Goal: Transaction & Acquisition: Obtain resource

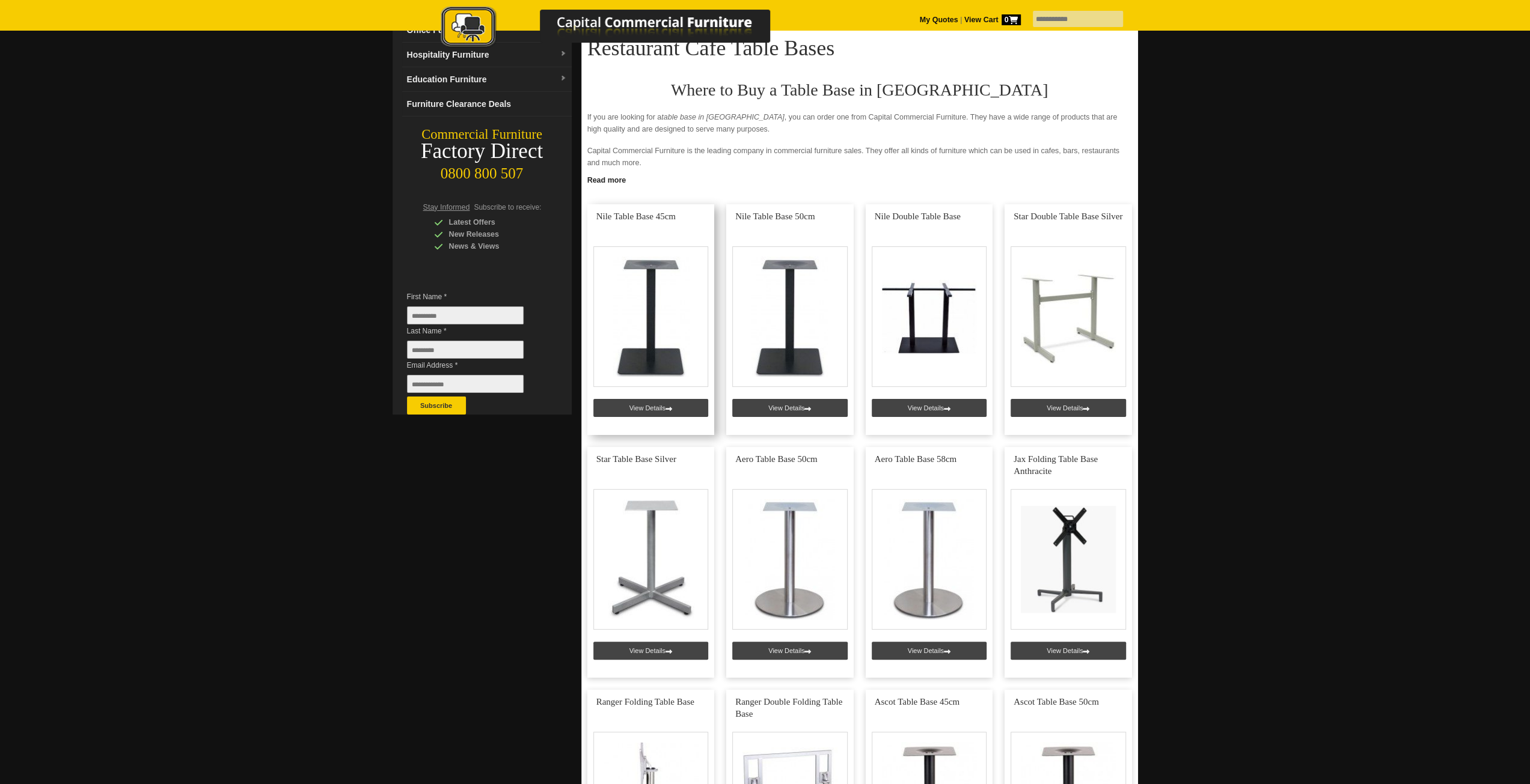
scroll to position [360, 0]
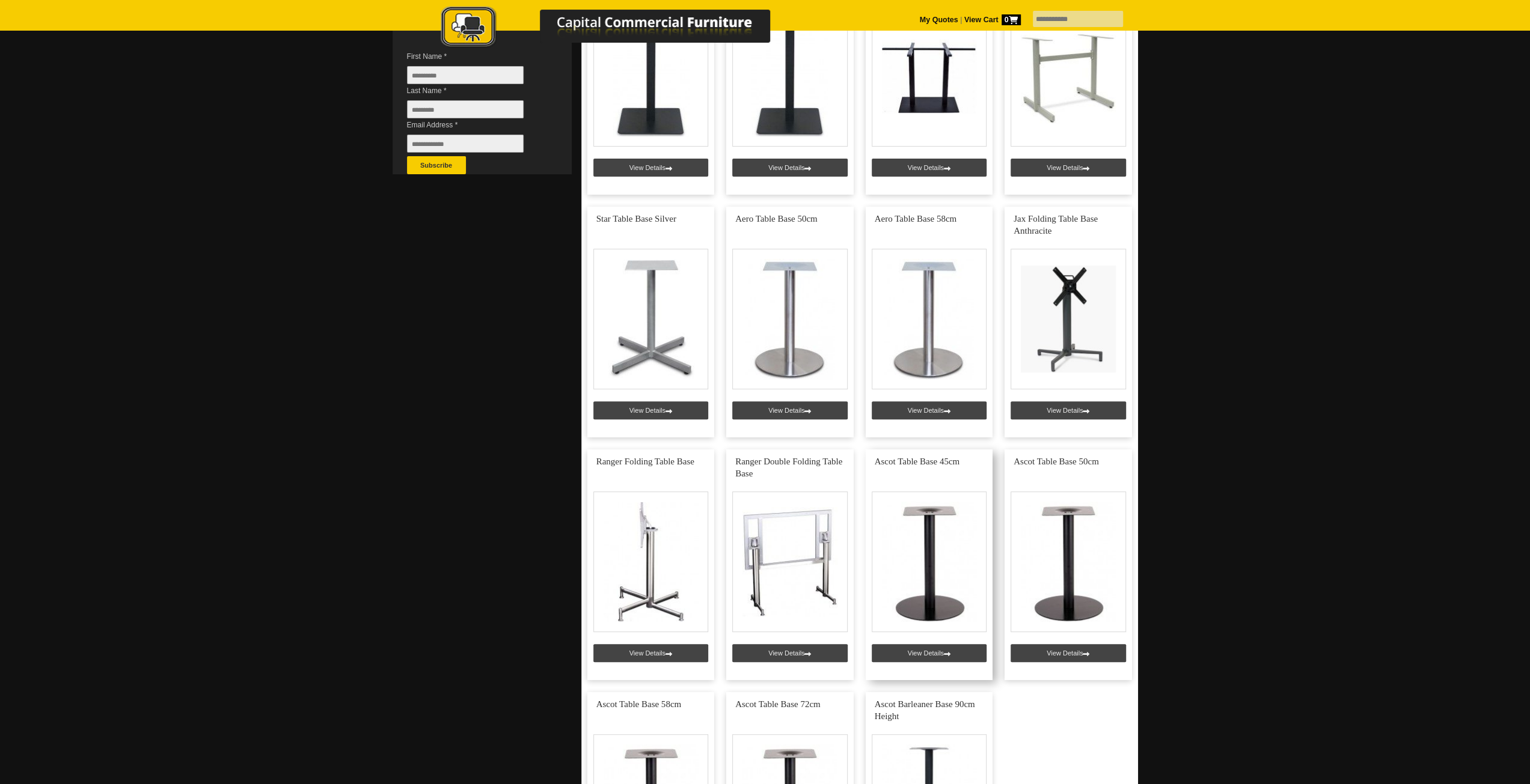
click at [930, 540] on link at bounding box center [929, 565] width 127 height 231
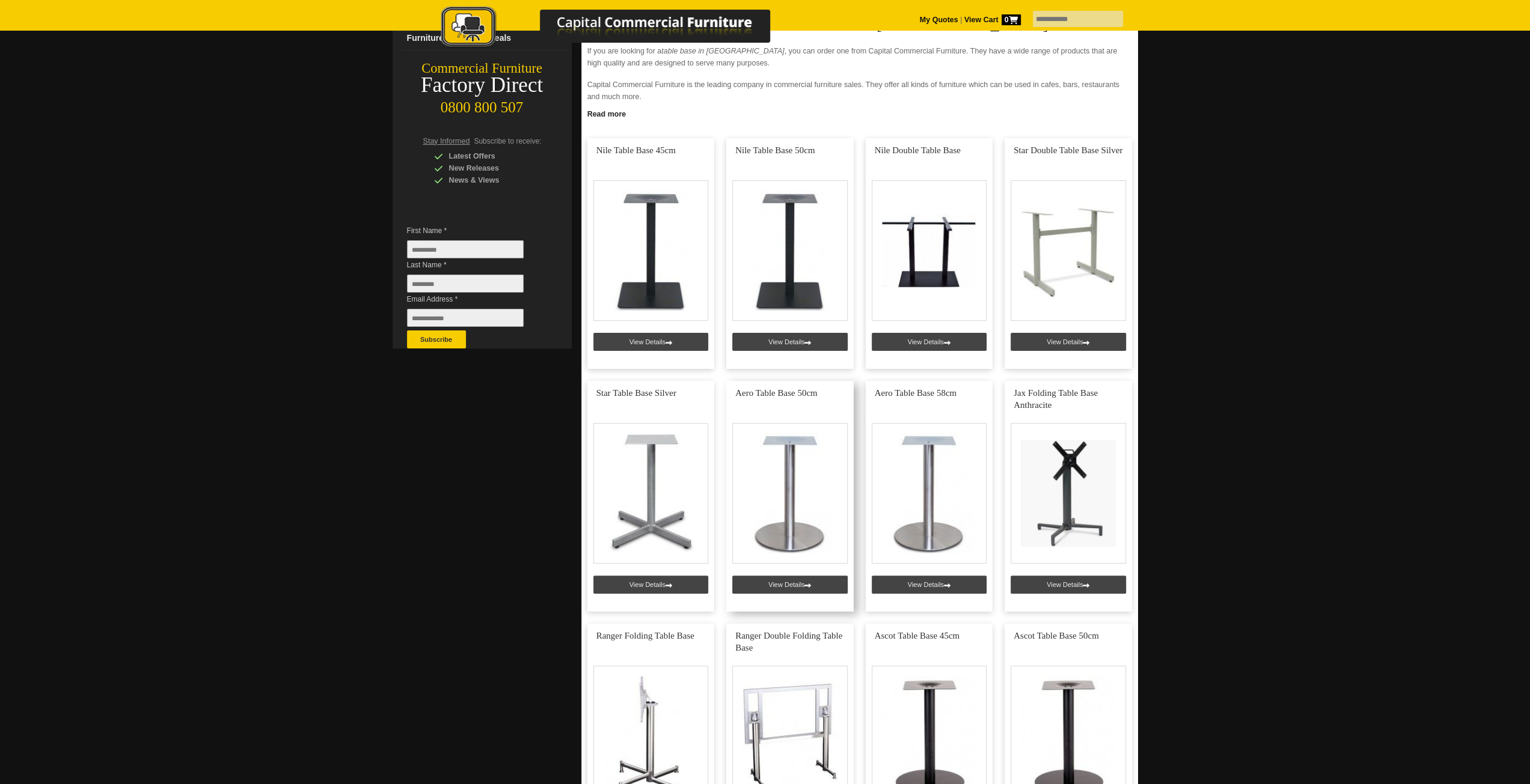
scroll to position [181, 0]
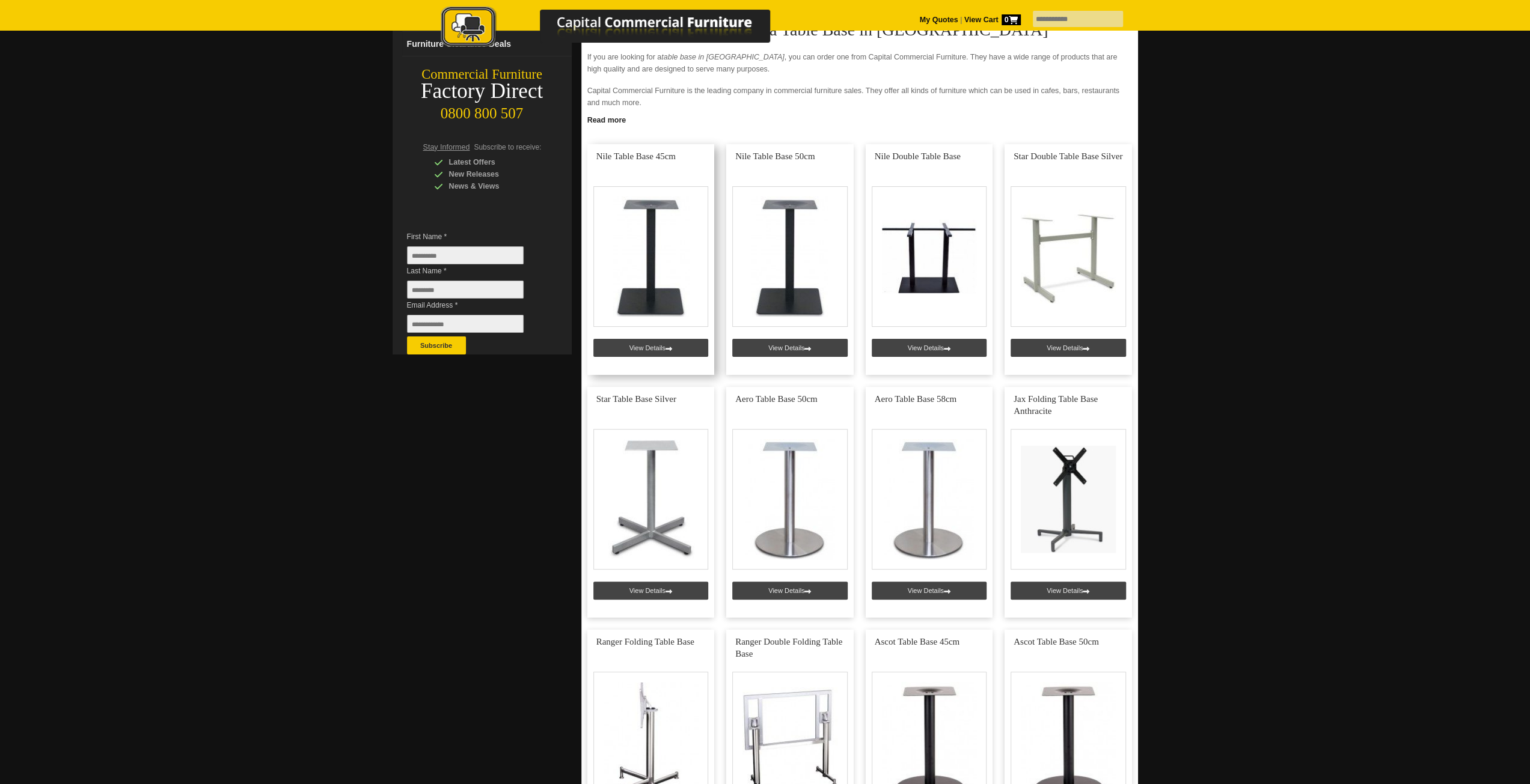
click at [651, 267] on link at bounding box center [651, 259] width 127 height 231
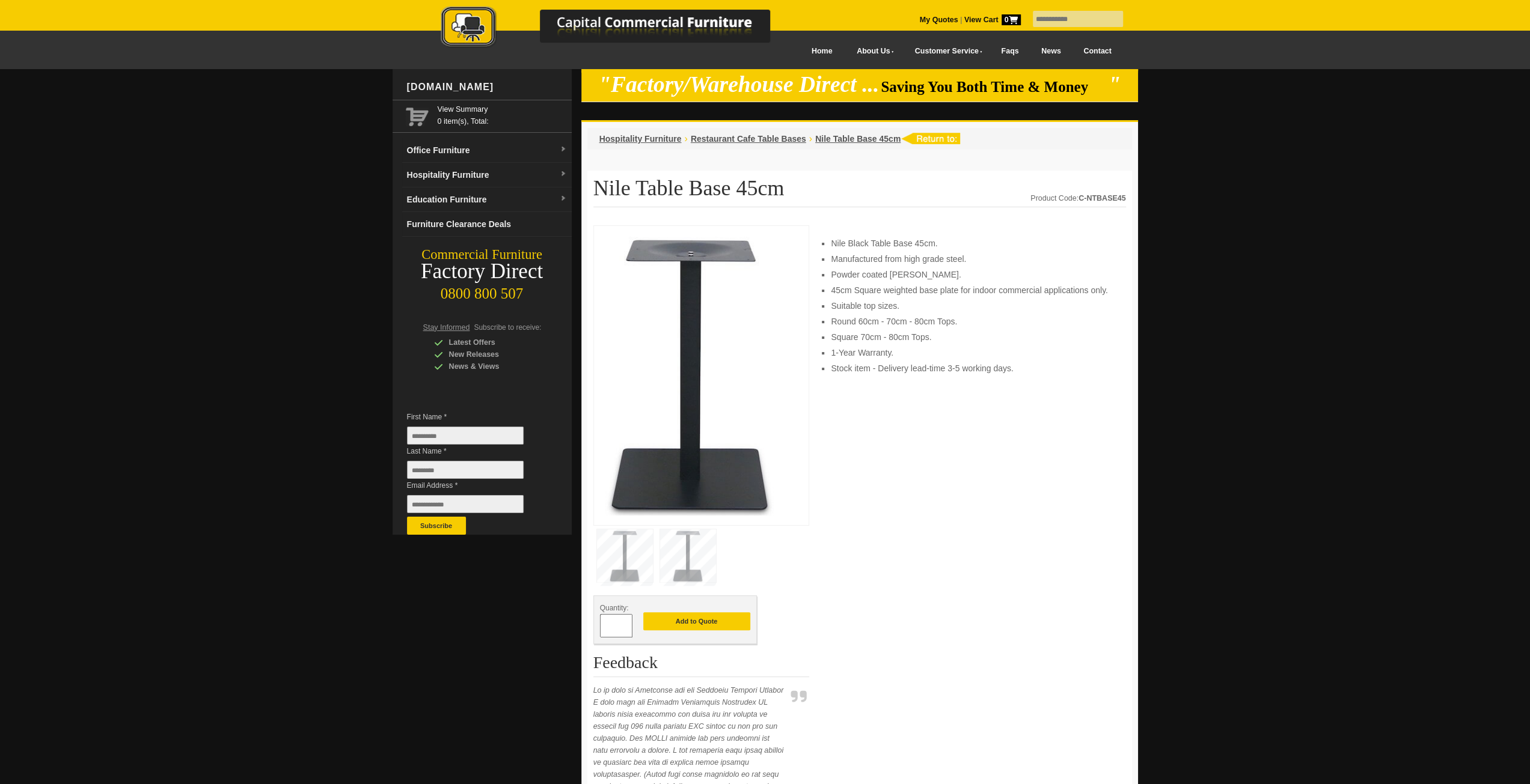
click at [621, 629] on div "*" at bounding box center [616, 626] width 33 height 23
click at [618, 625] on input "*" at bounding box center [616, 626] width 33 height 23
drag, startPoint x: 617, startPoint y: 626, endPoint x: 580, endPoint y: 629, distance: 37.1
click at [580, 629] on div "www.ccfnz.co.nz View Summary 0 item(s), Total: Office Furniture Boardroom Table…" at bounding box center [765, 800] width 745 height 1462
type input "*"
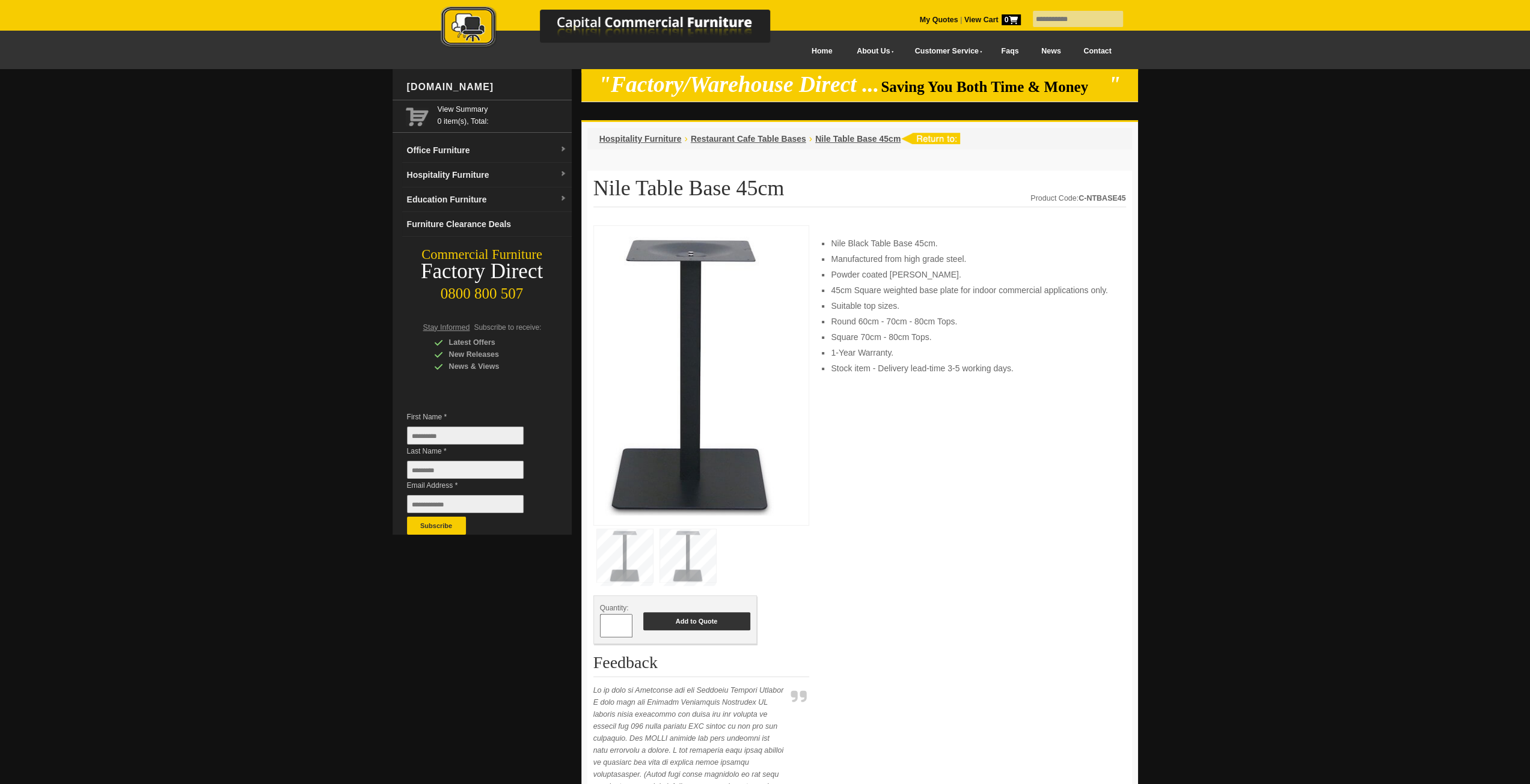
click at [701, 621] on button "Add to Quote" at bounding box center [697, 622] width 107 height 18
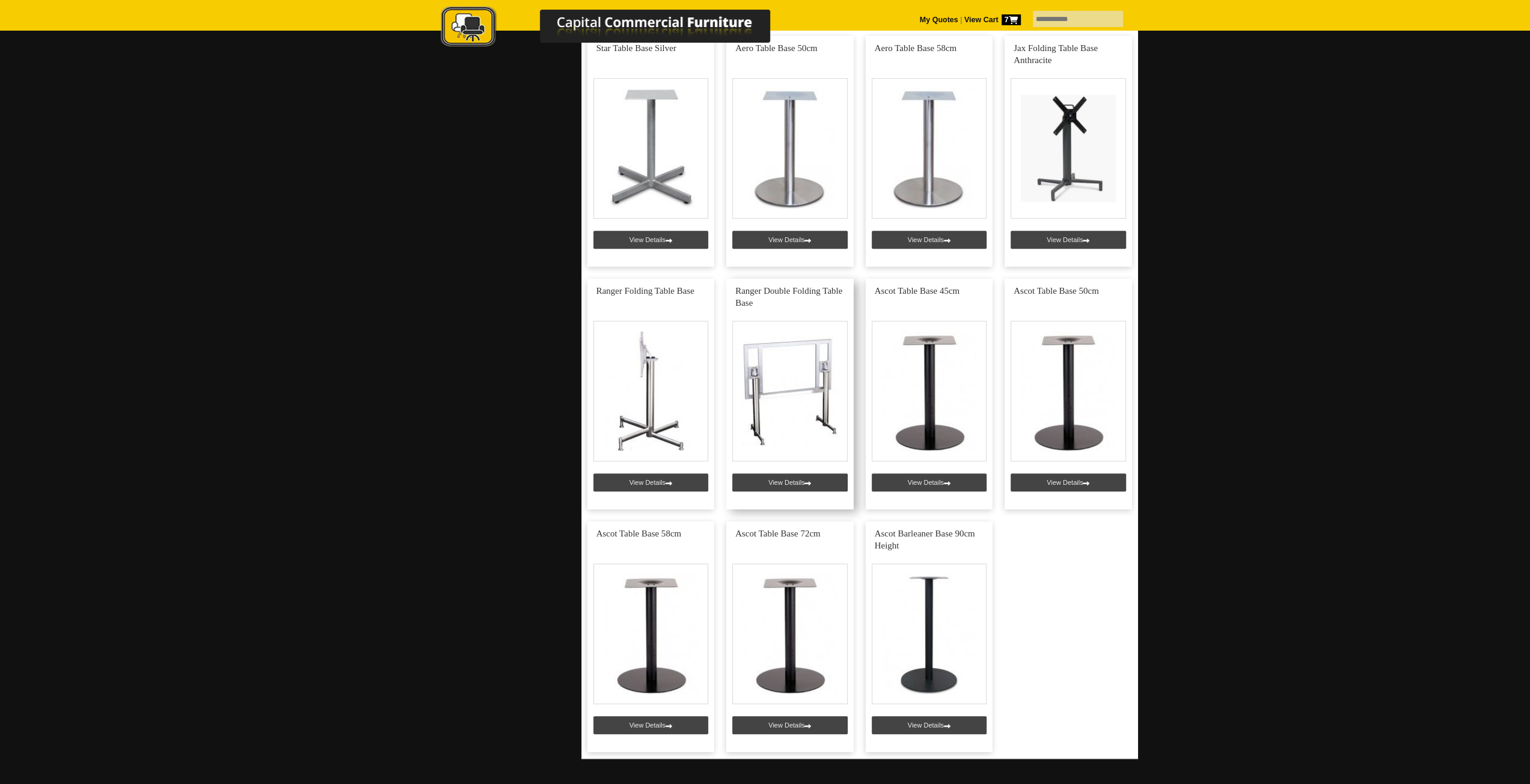
scroll to position [601, 0]
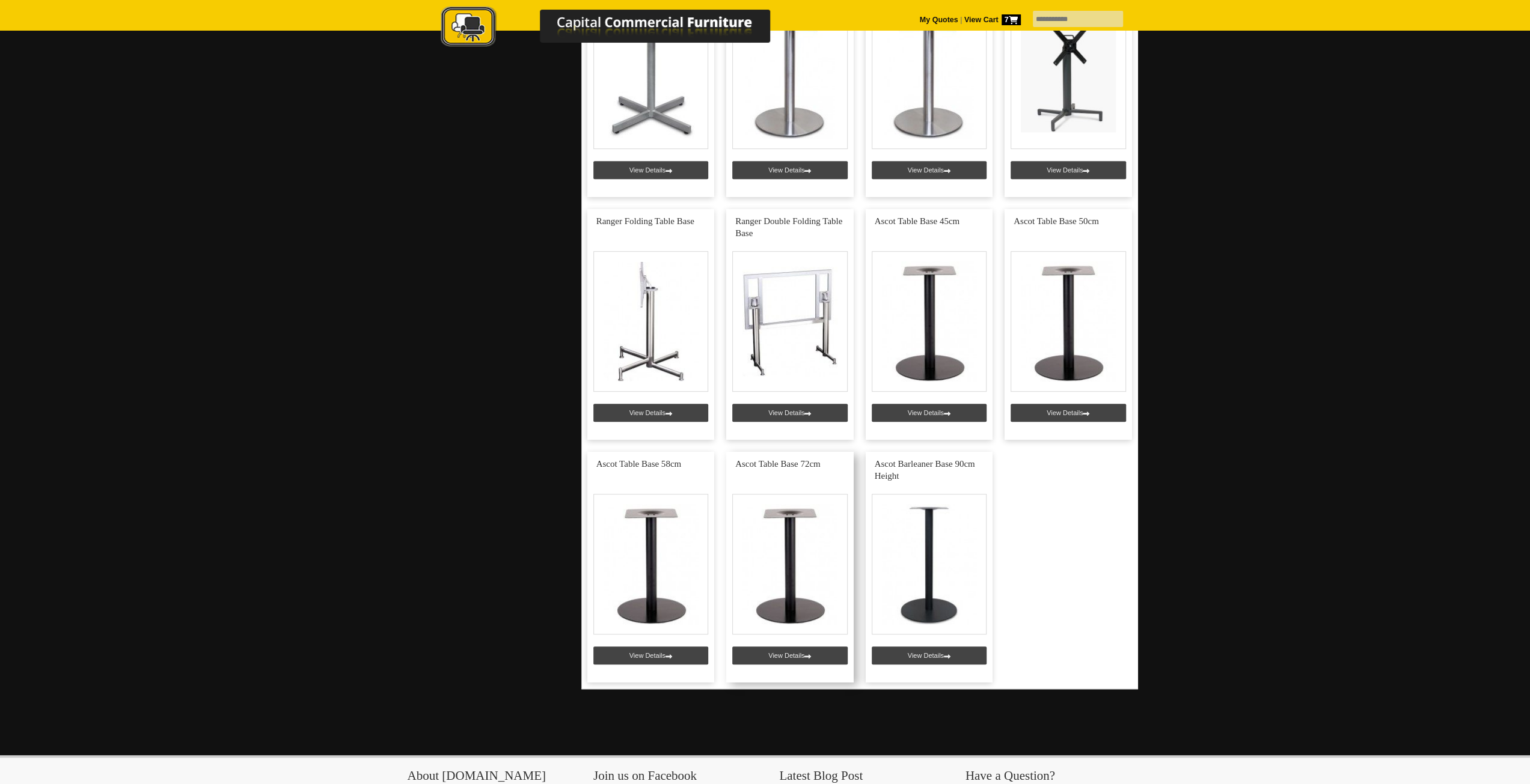
click at [783, 579] on link at bounding box center [789, 567] width 127 height 231
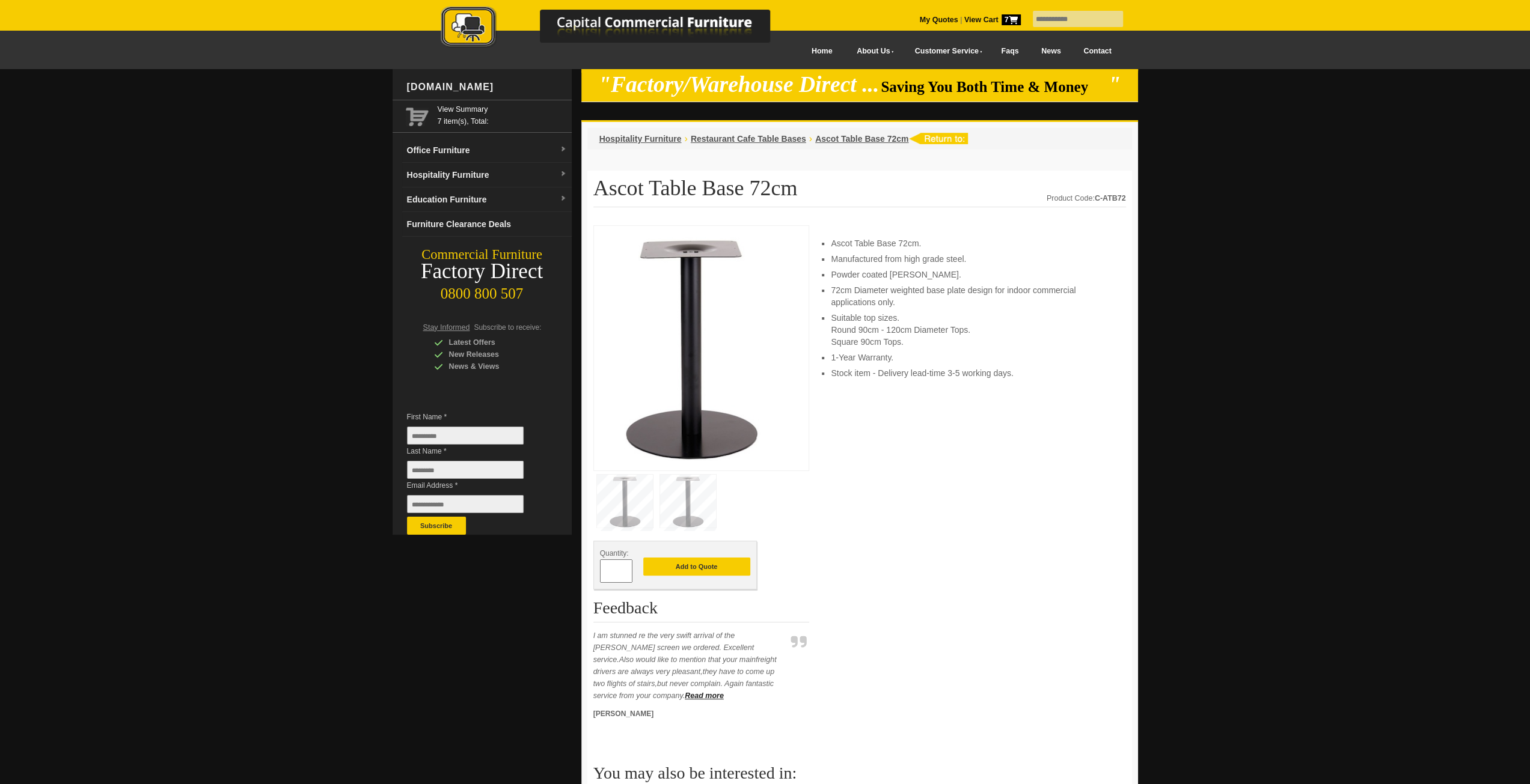
drag, startPoint x: 615, startPoint y: 570, endPoint x: 598, endPoint y: 572, distance: 17.1
click at [598, 572] on div "Quantity: * Add to Quote" at bounding box center [675, 565] width 164 height 49
type input "*"
click at [681, 568] on button "Add to Quote" at bounding box center [697, 567] width 107 height 18
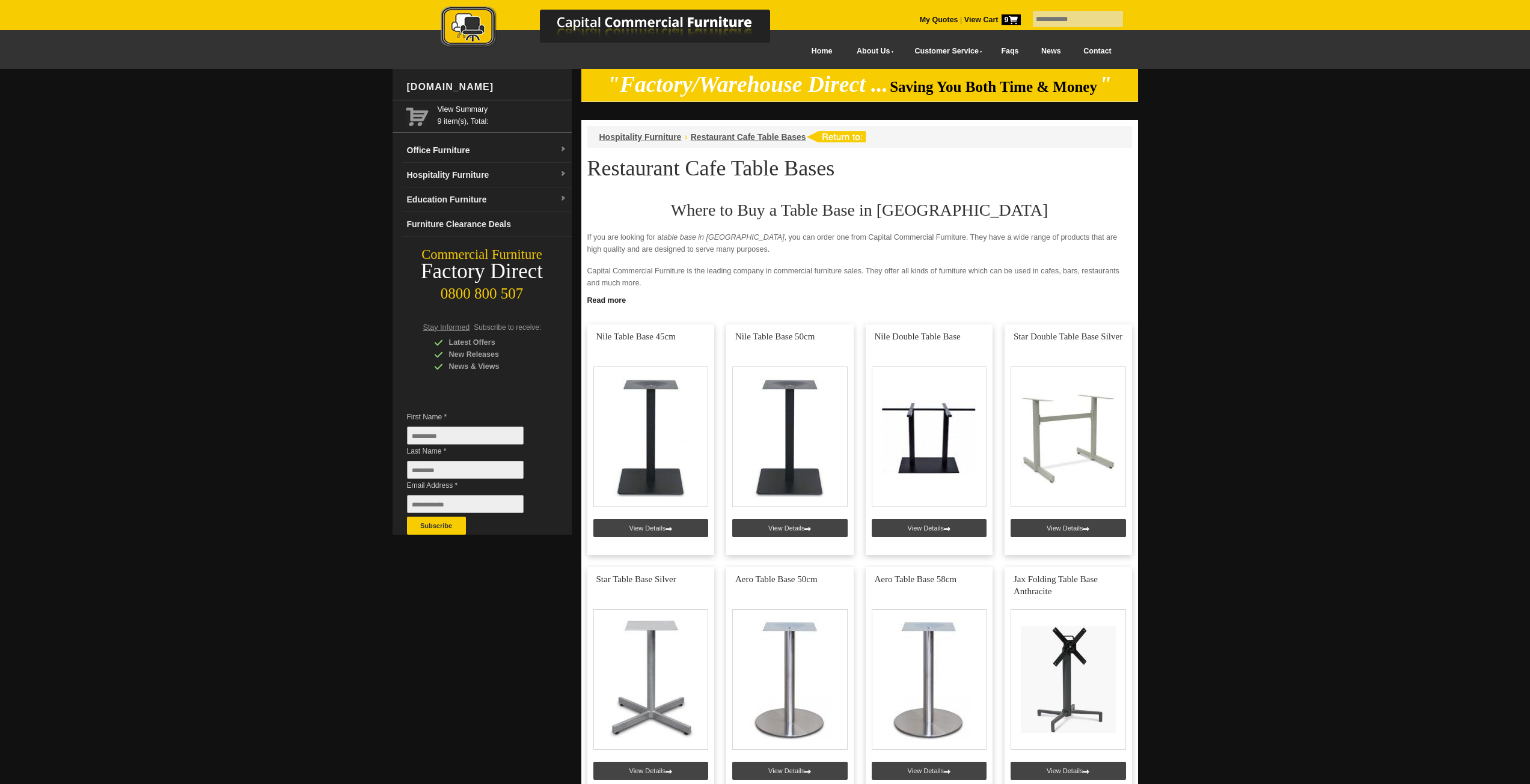
scroll to position [601, 0]
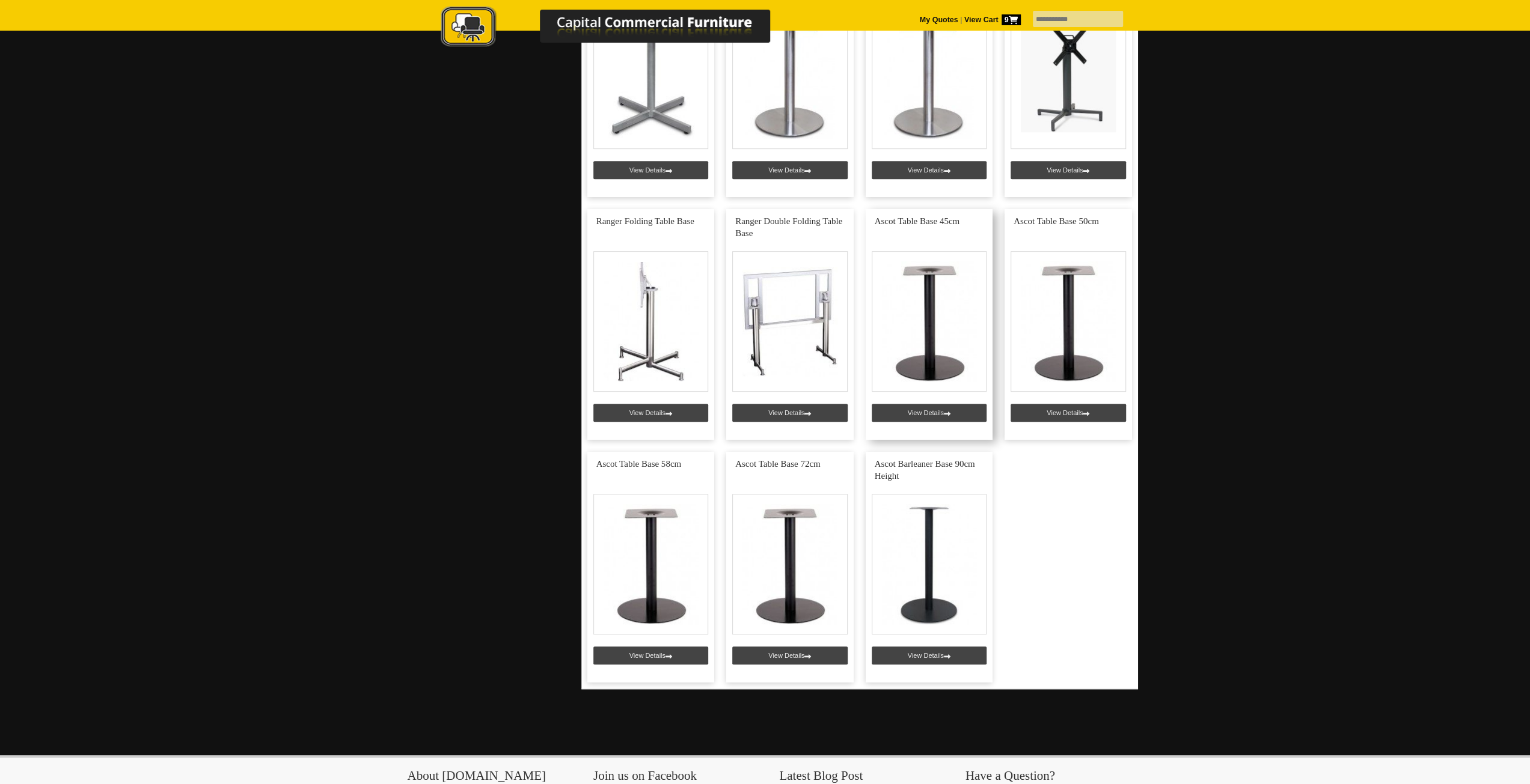
click at [930, 366] on link at bounding box center [929, 325] width 127 height 231
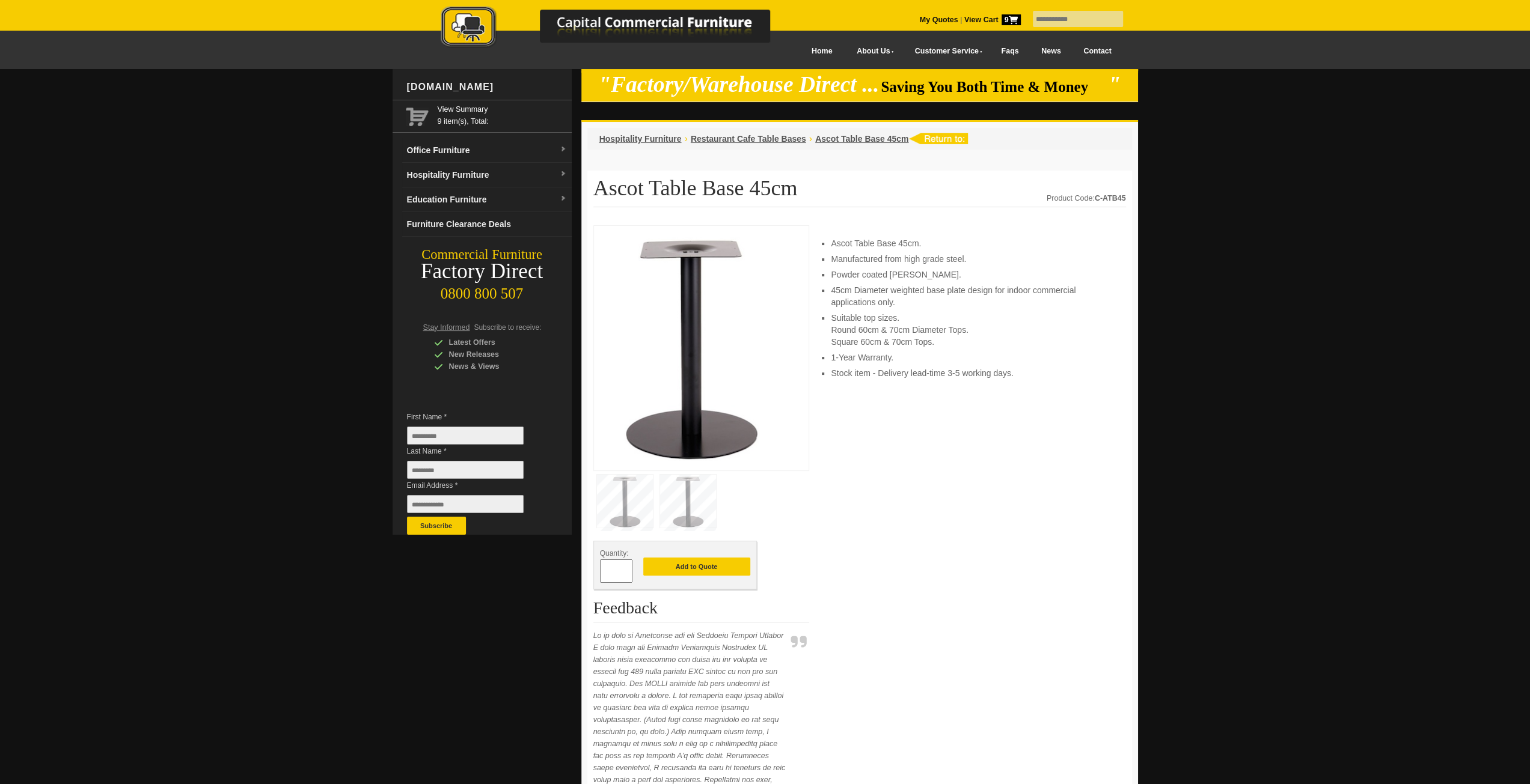
drag, startPoint x: 615, startPoint y: 570, endPoint x: 576, endPoint y: 574, distance: 39.2
click at [576, 574] on div "www.ccfnz.co.nz View Summary 9 item(s), Total: Office Furniture Boardroom Table…" at bounding box center [765, 778] width 745 height 1419
type input "*"
click at [726, 566] on button "Add to Quote" at bounding box center [697, 567] width 107 height 18
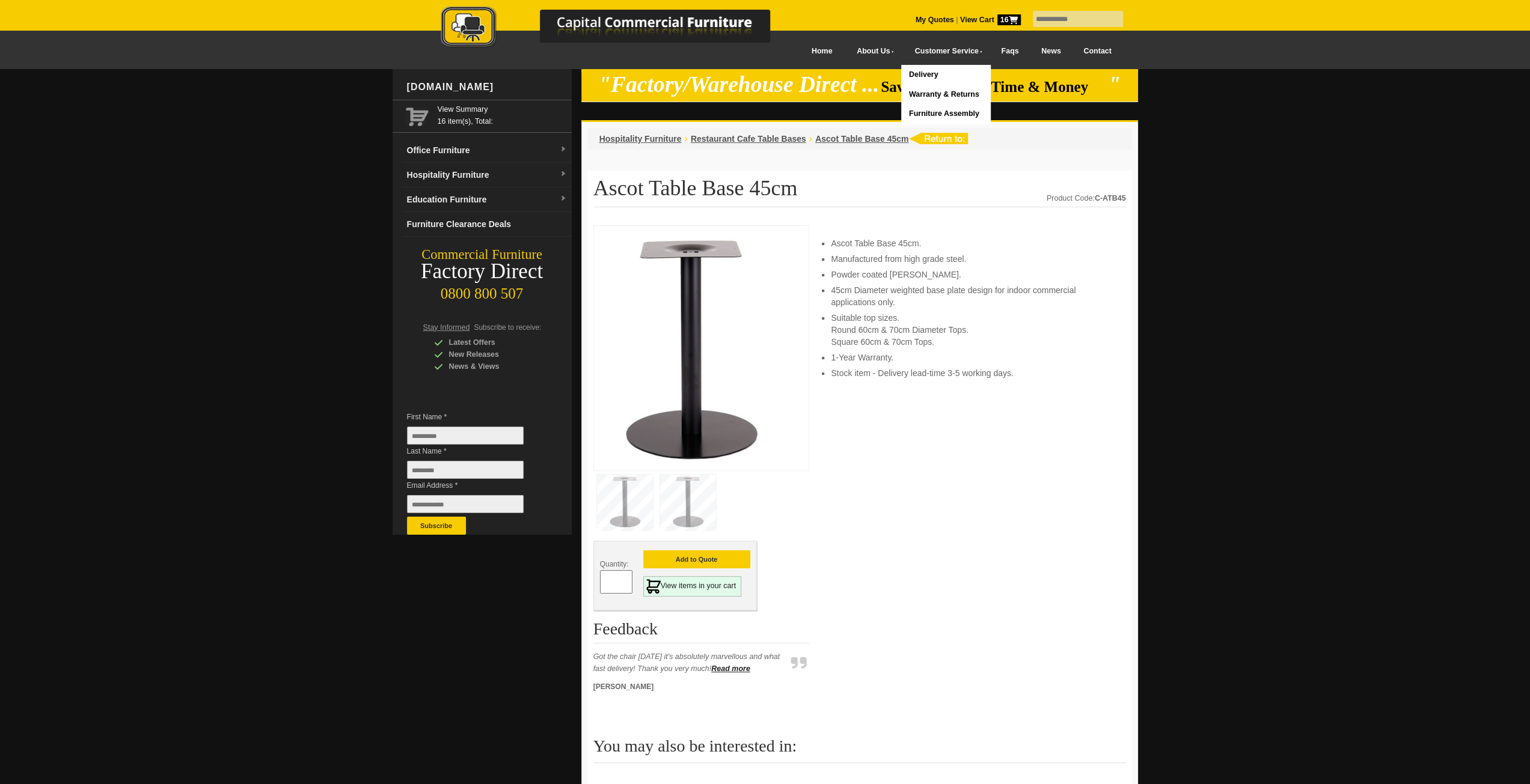
click at [997, 22] on span "16" at bounding box center [1009, 20] width 23 height 11
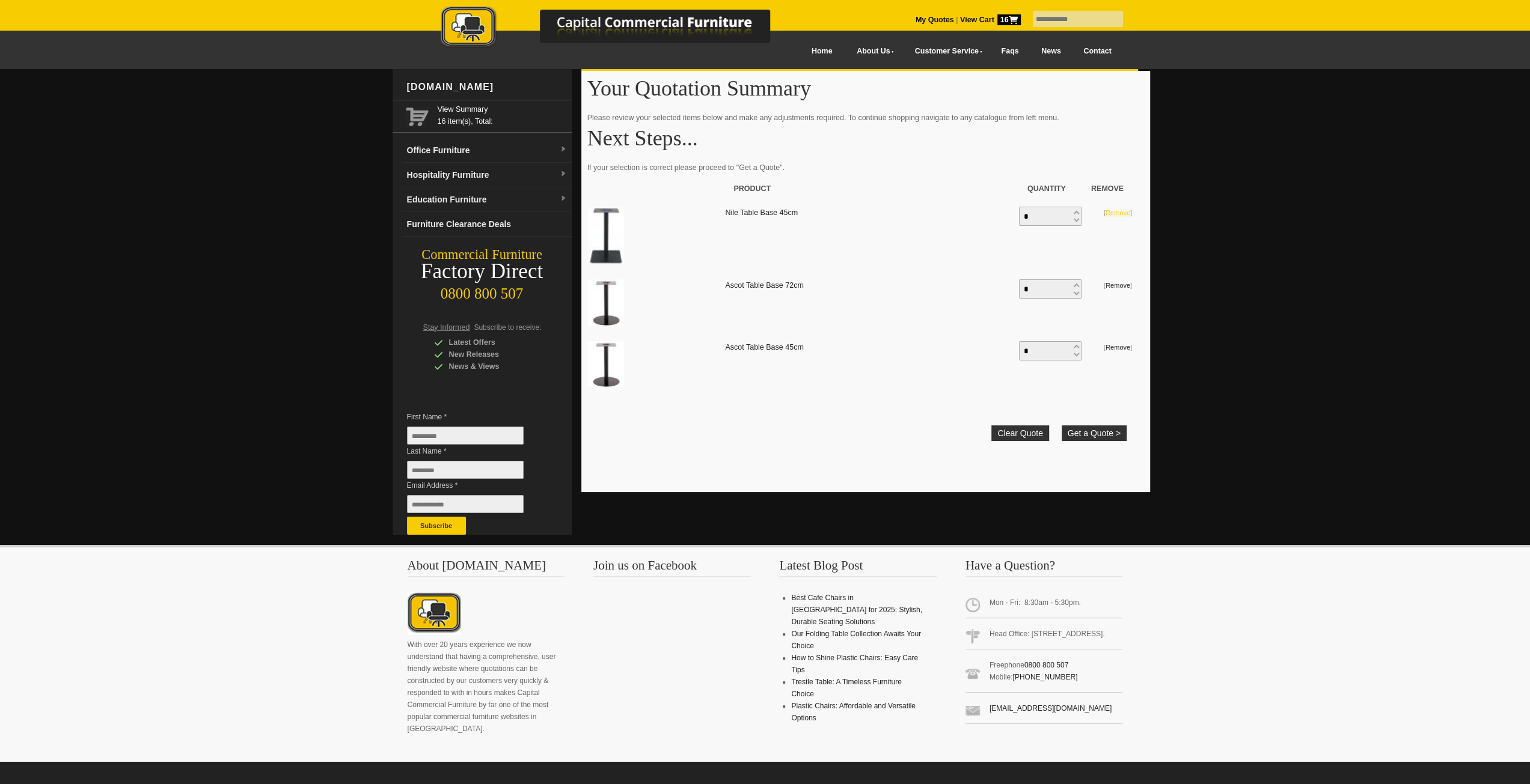
click at [1115, 215] on link "Remove" at bounding box center [1118, 212] width 25 height 7
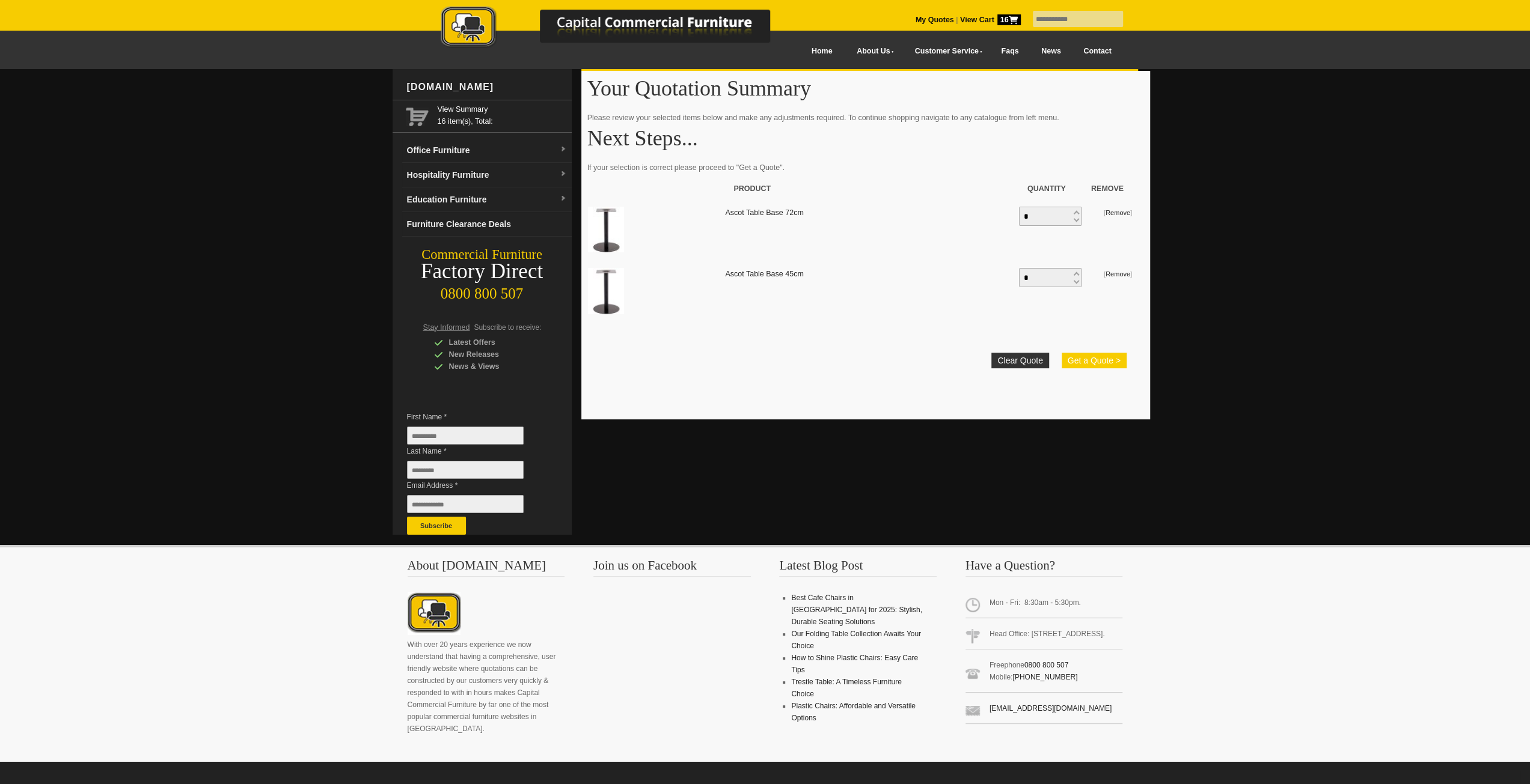
click at [1088, 361] on button "Get a Quote >" at bounding box center [1094, 360] width 65 height 16
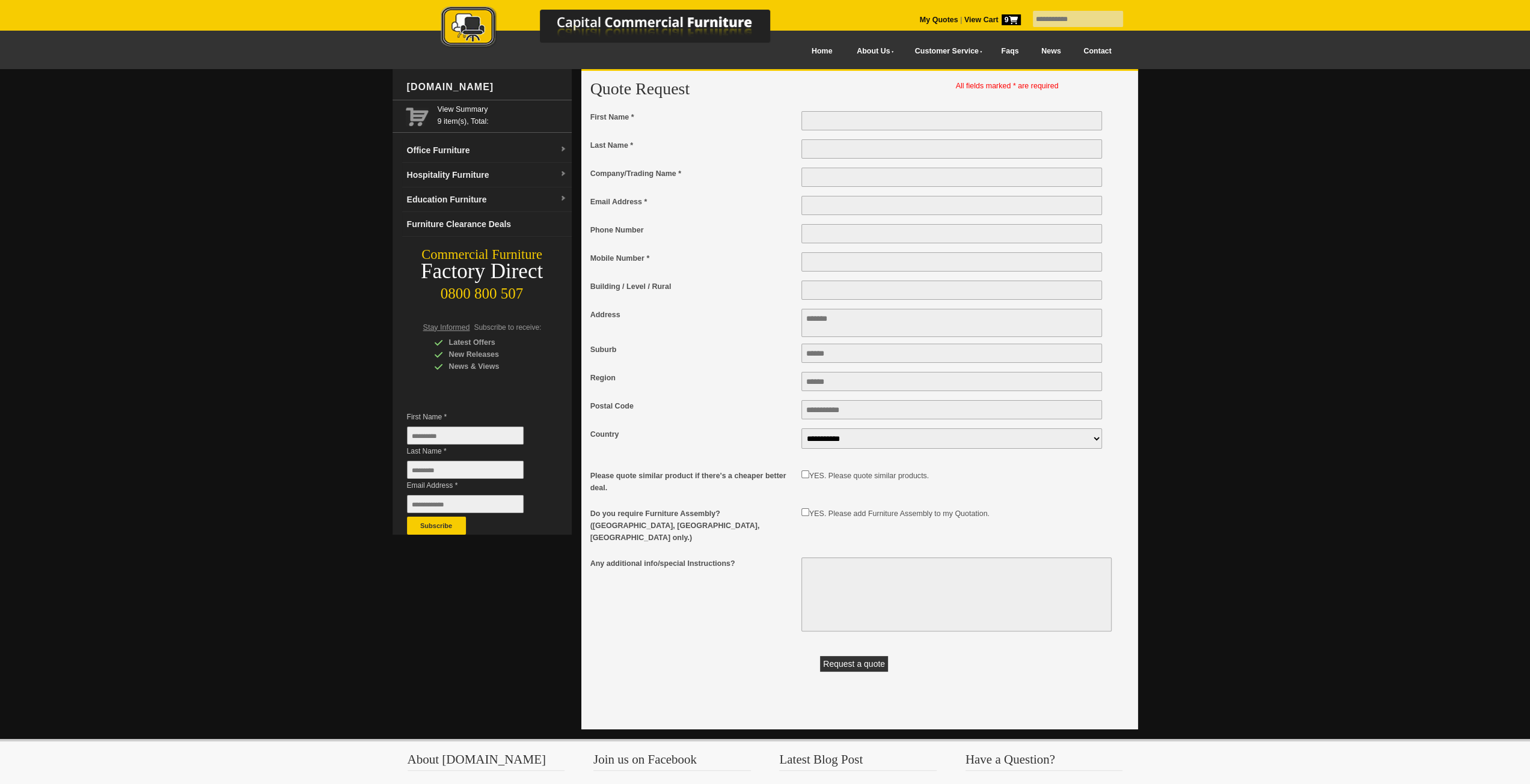
click at [910, 119] on input "First Name *" at bounding box center [952, 121] width 301 height 20
type input "**"
click at [877, 145] on input "Last Name *" at bounding box center [952, 149] width 301 height 20
type input "****"
click at [868, 176] on input "Company/Trading Name *" at bounding box center [952, 177] width 301 height 20
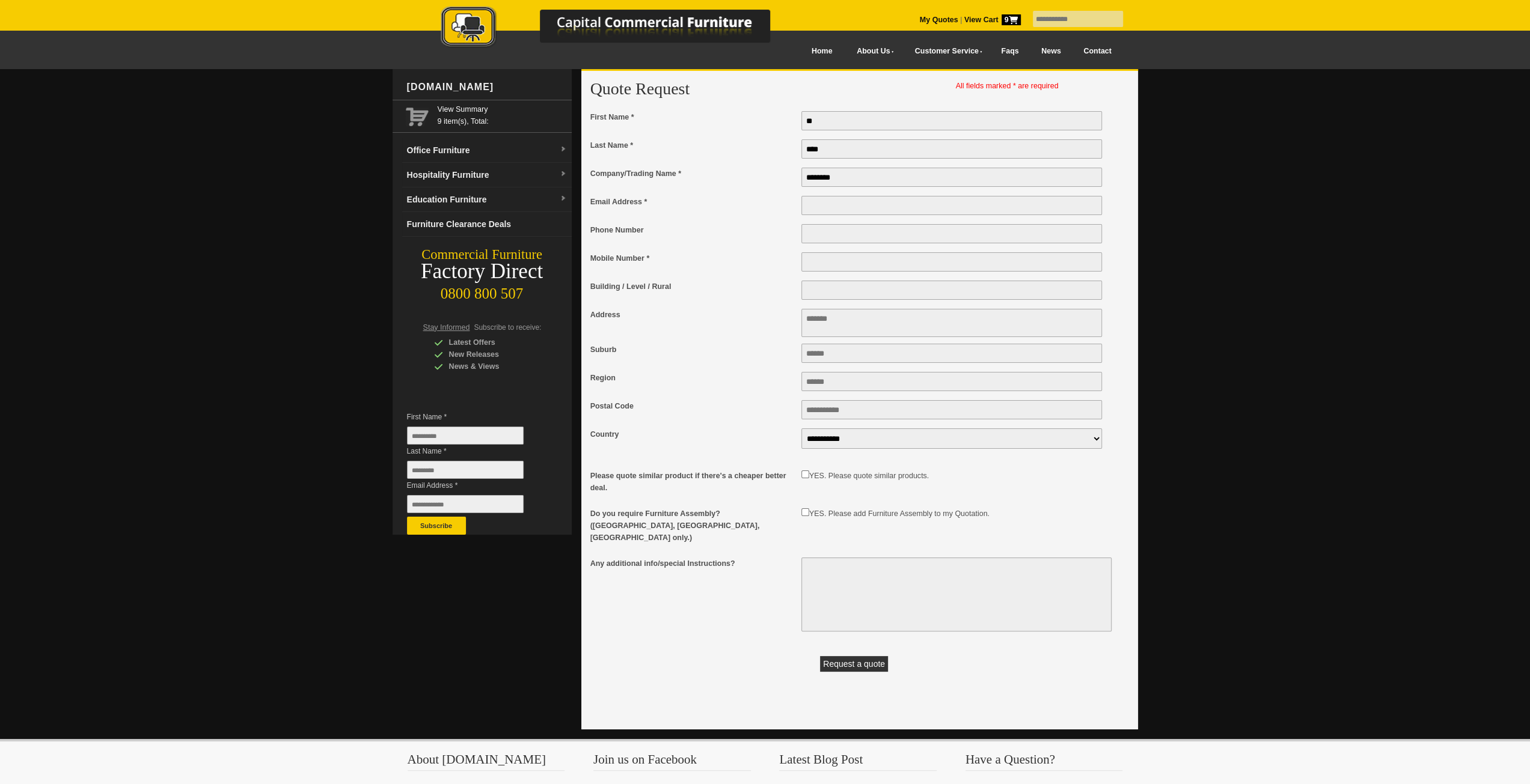
type input "********"
click at [860, 205] on input "Email Address *" at bounding box center [952, 206] width 301 height 20
type input "**********"
click at [874, 233] on input "Phone Number" at bounding box center [952, 234] width 301 height 20
type input "**********"
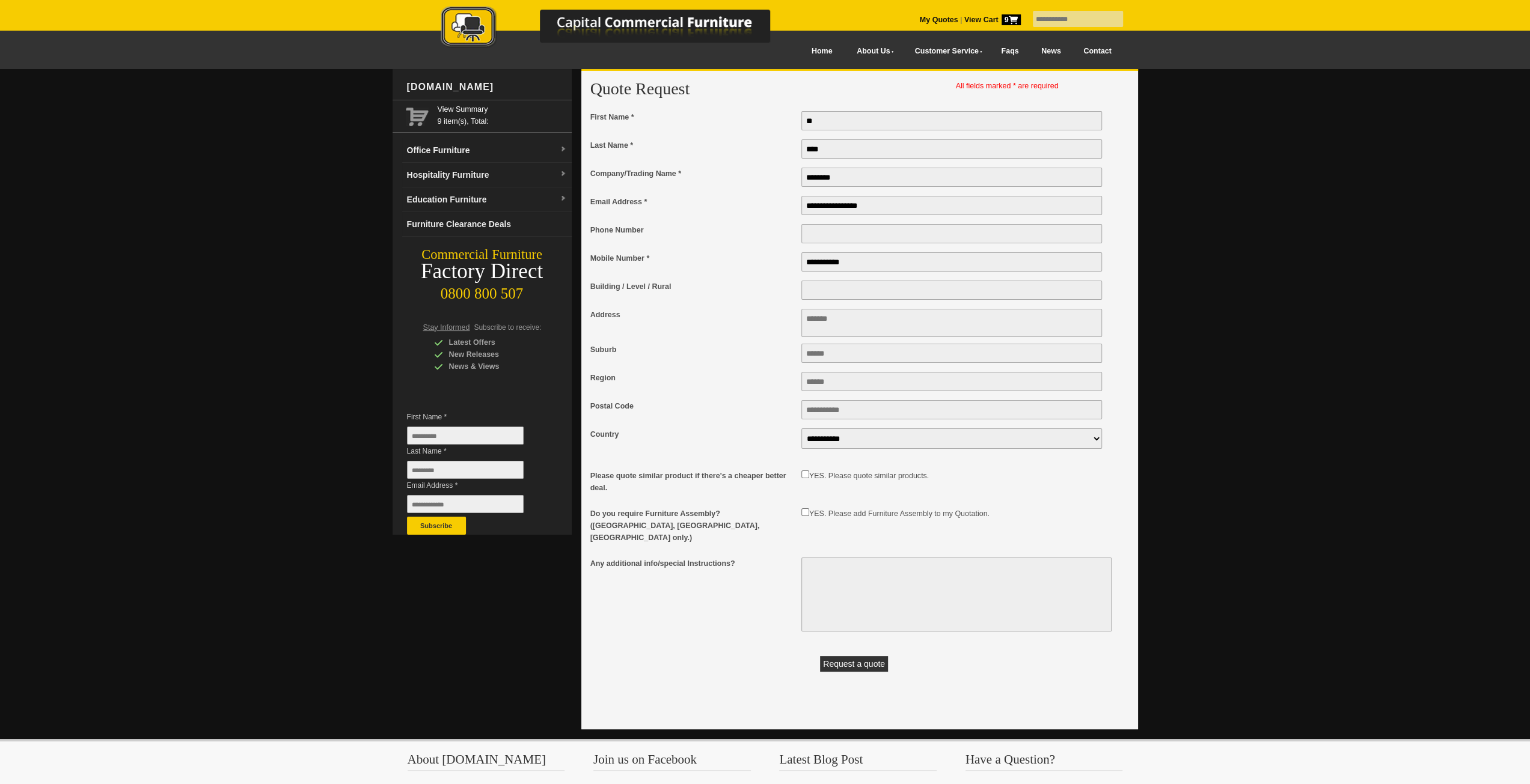
click at [846, 323] on textarea "Address" at bounding box center [952, 323] width 301 height 28
type textarea "**********"
type input "**********"
type input "********"
type input "****"
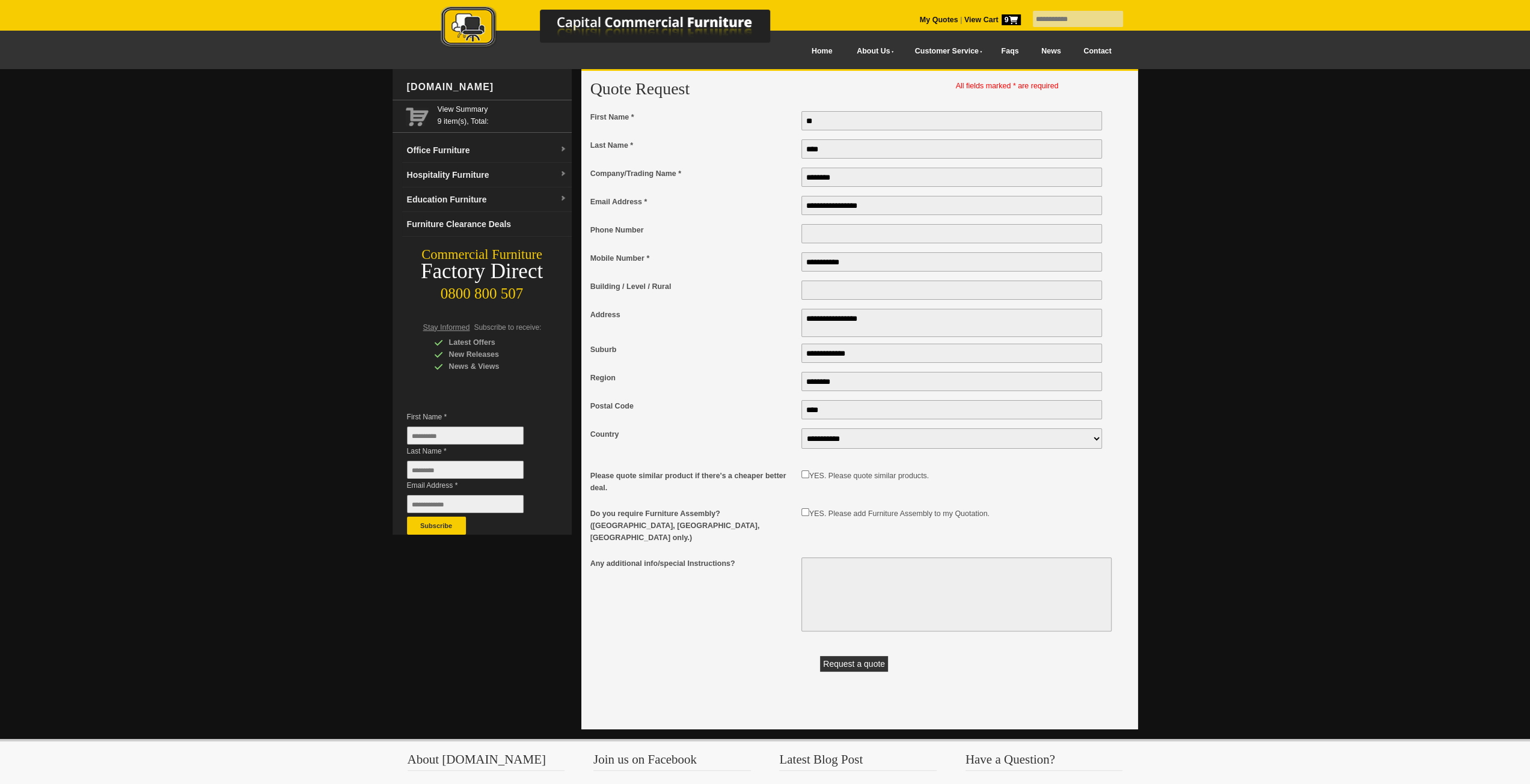
click at [771, 533] on span "Do you require Furniture Assembly? (Auckland, Wellington, Christchurch only.)" at bounding box center [692, 525] width 205 height 36
click at [860, 656] on button "Request a quote" at bounding box center [854, 664] width 68 height 16
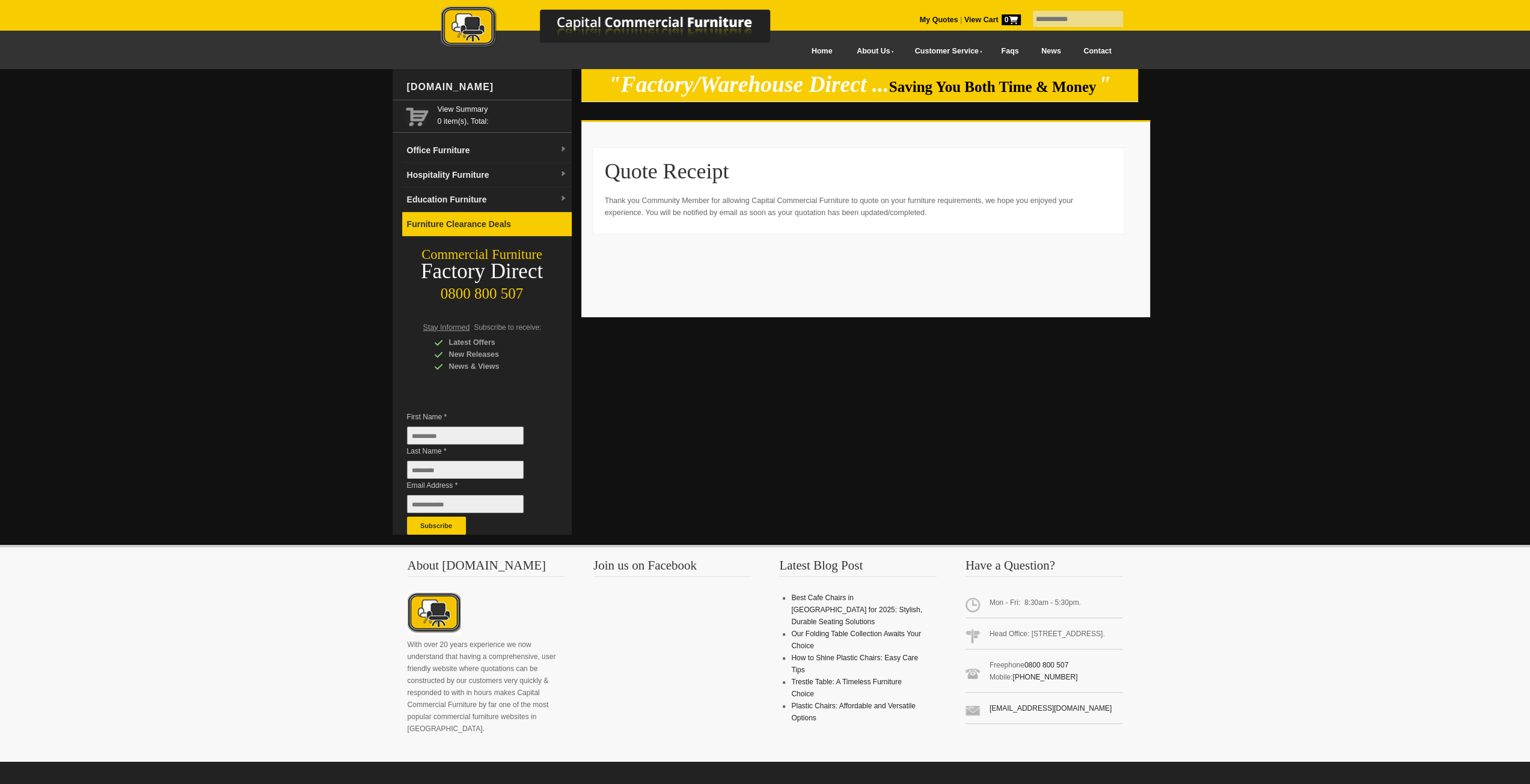
click at [500, 227] on link "Furniture Clearance Deals" at bounding box center [487, 224] width 169 height 25
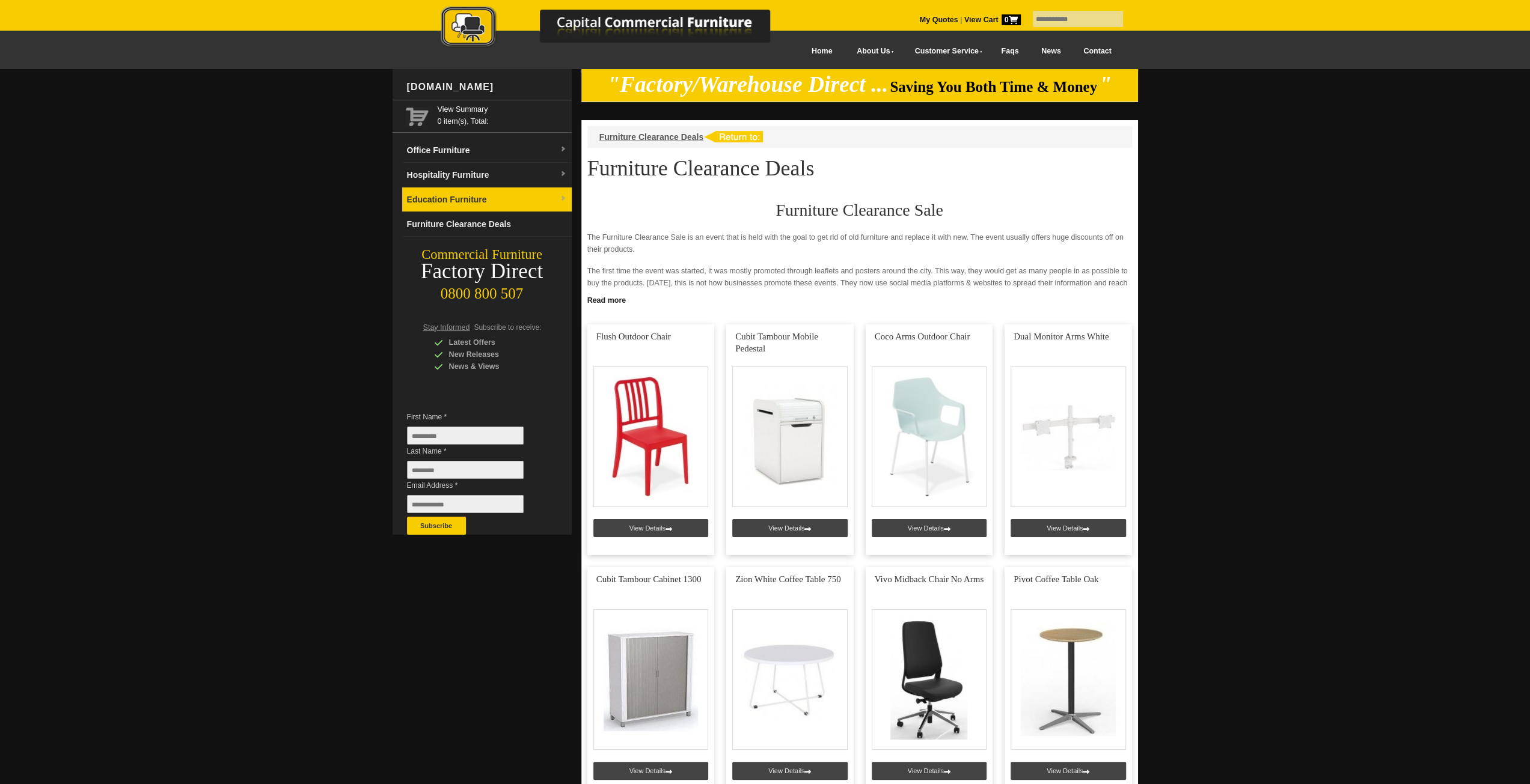
click at [495, 204] on link "Education Furniture" at bounding box center [487, 200] width 169 height 25
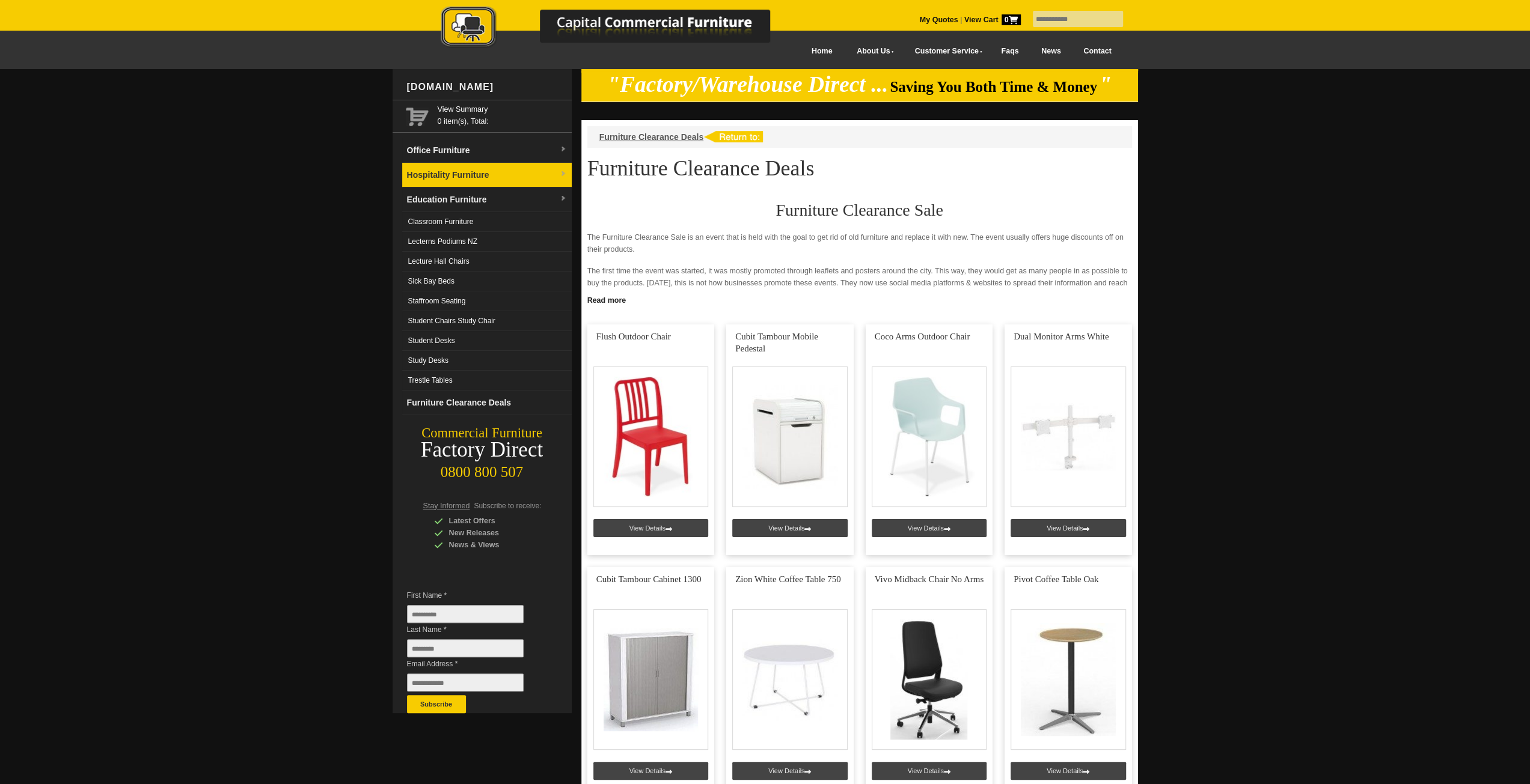
click at [469, 179] on link "Hospitality Furniture" at bounding box center [487, 175] width 169 height 25
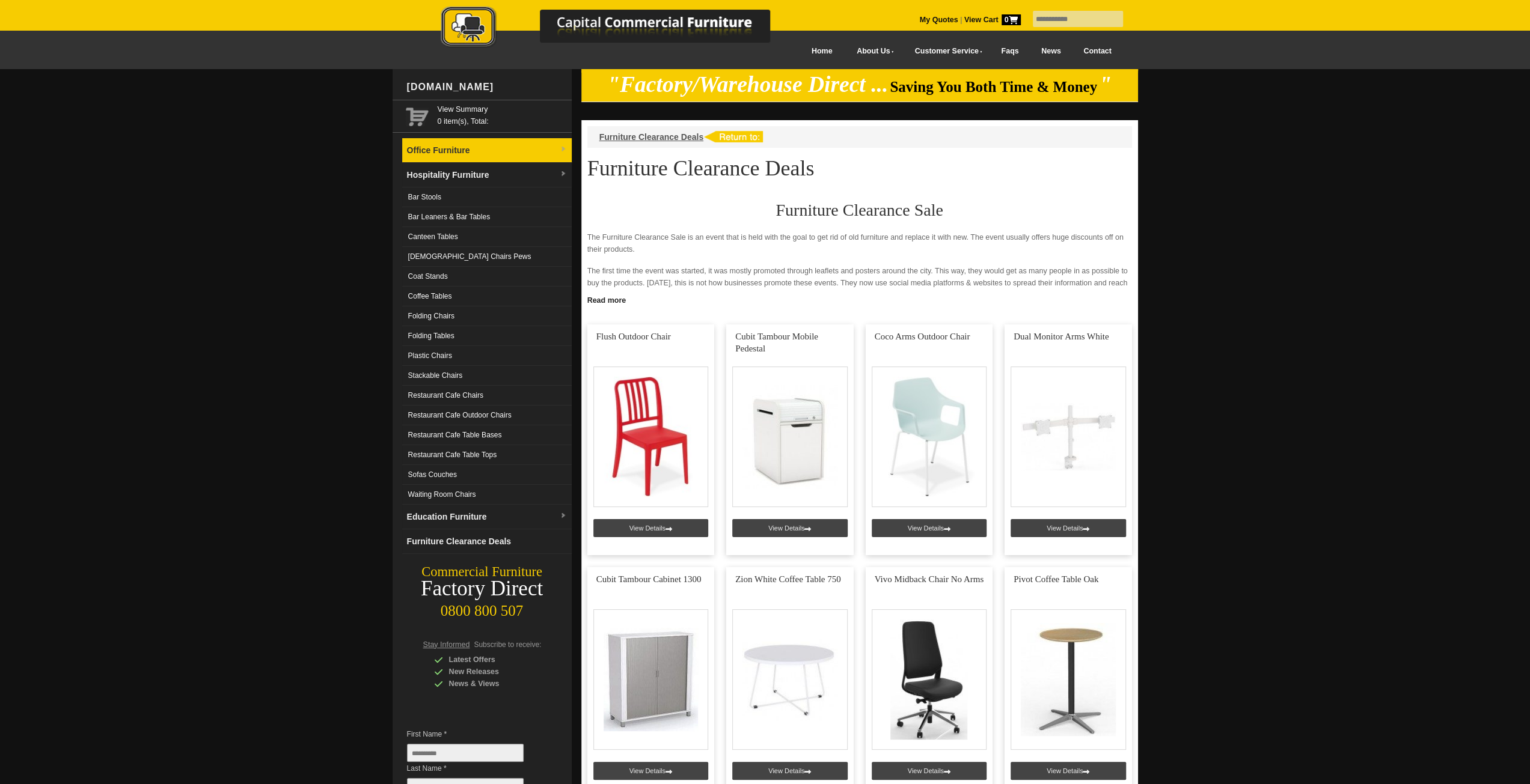
click at [459, 153] on link "Office Furniture" at bounding box center [487, 151] width 169 height 25
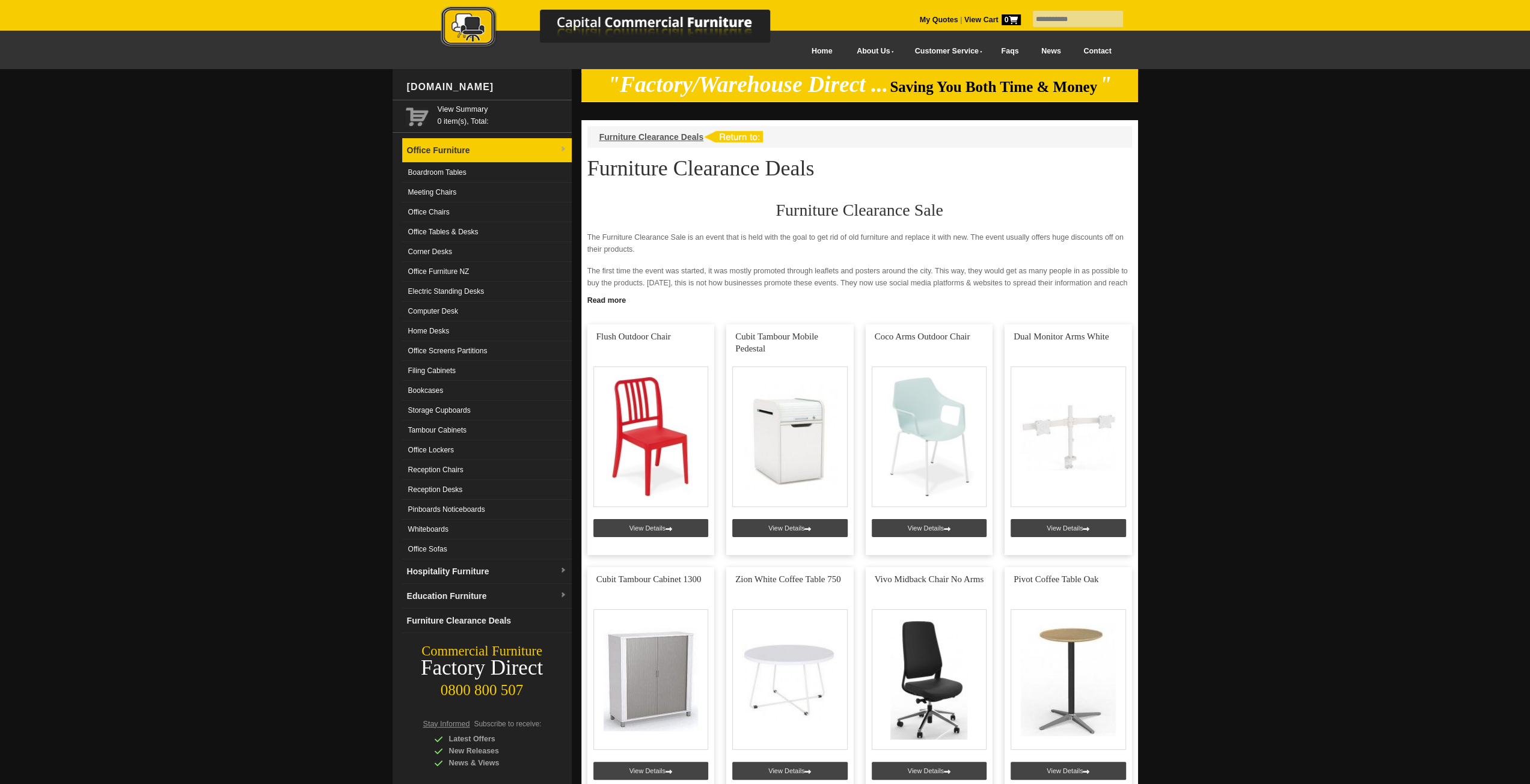
click at [465, 151] on link "Office Furniture" at bounding box center [487, 151] width 169 height 25
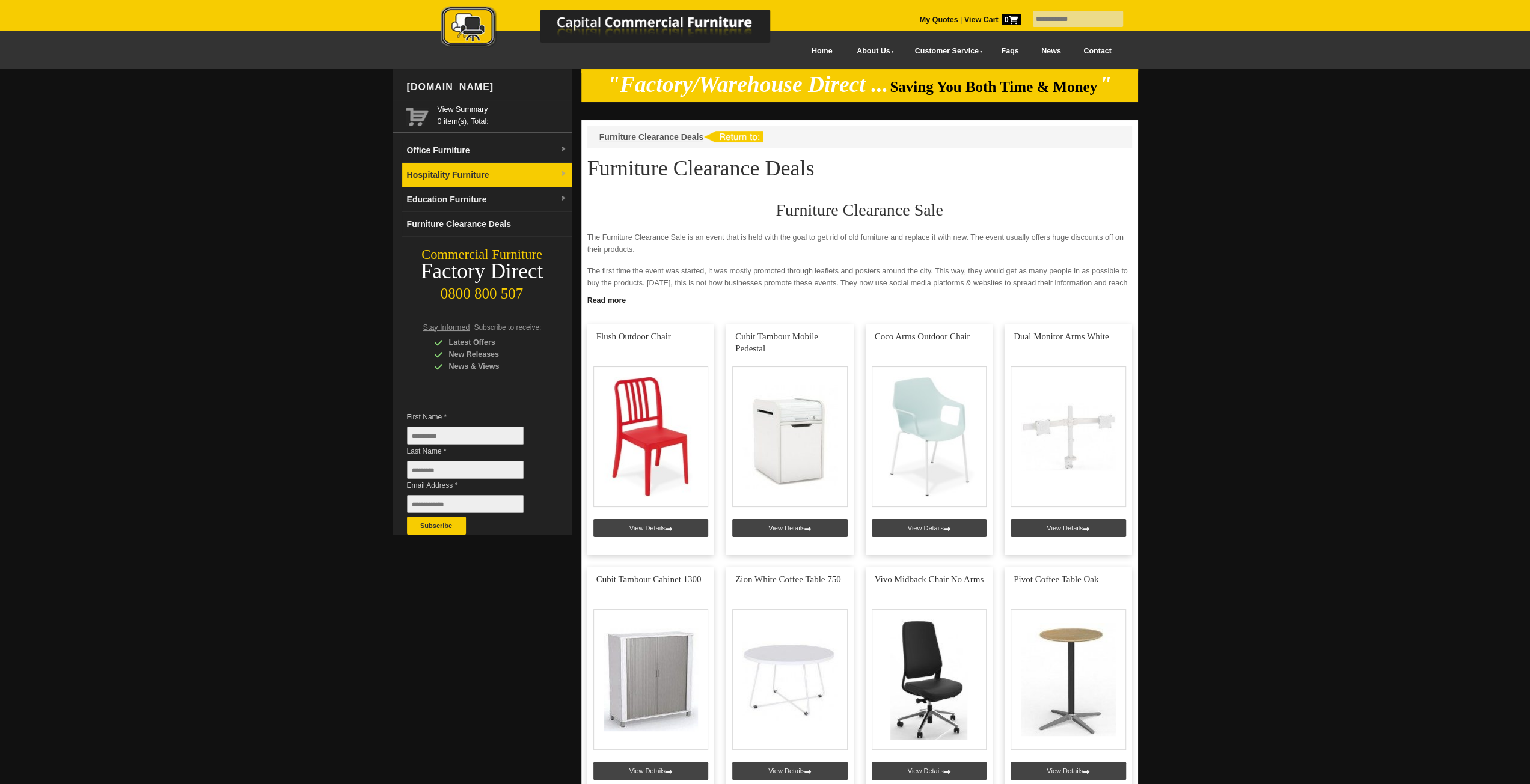
click at [477, 181] on link "Hospitality Furniture" at bounding box center [487, 175] width 169 height 25
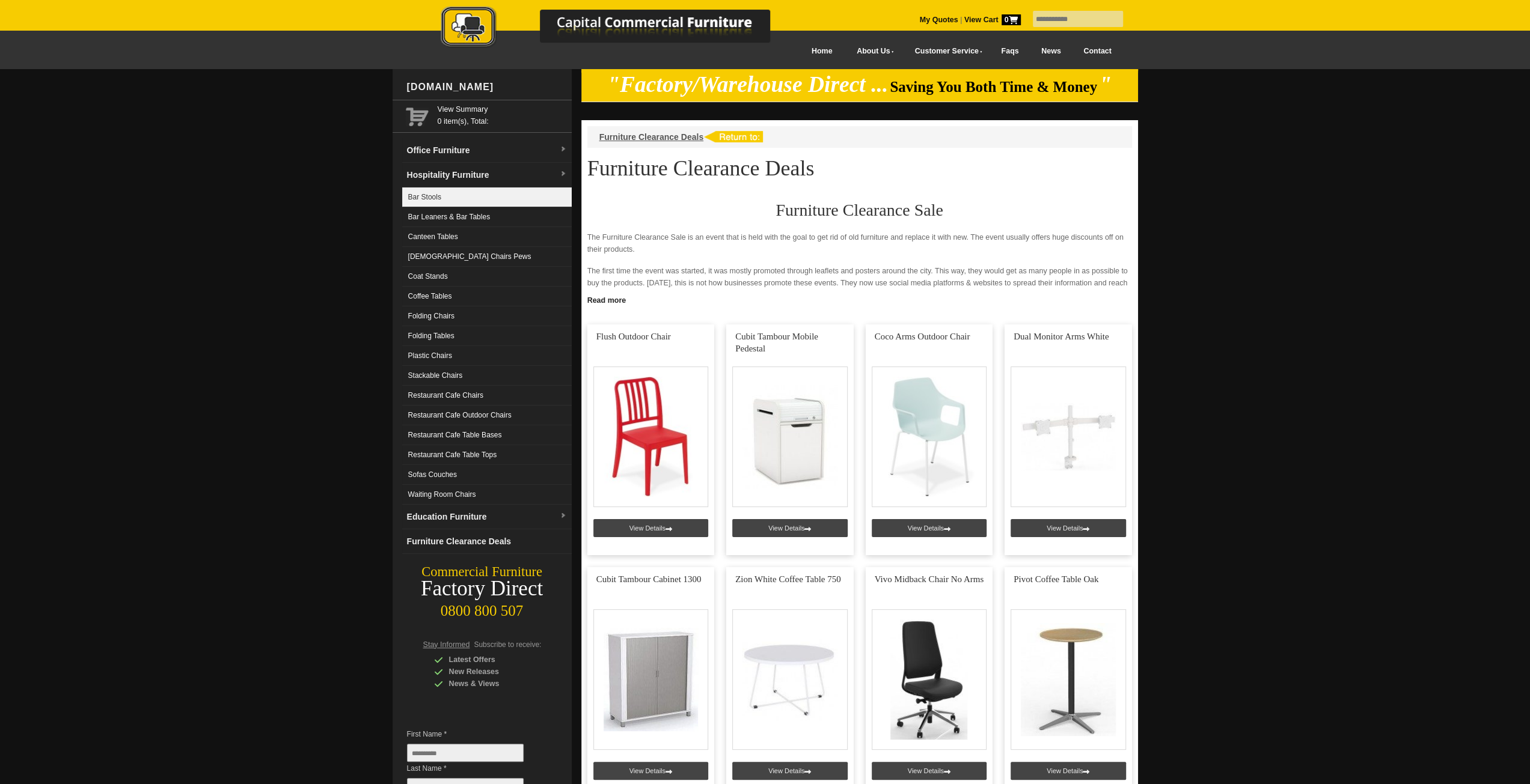
click at [470, 197] on link "Bar Stools" at bounding box center [487, 197] width 169 height 20
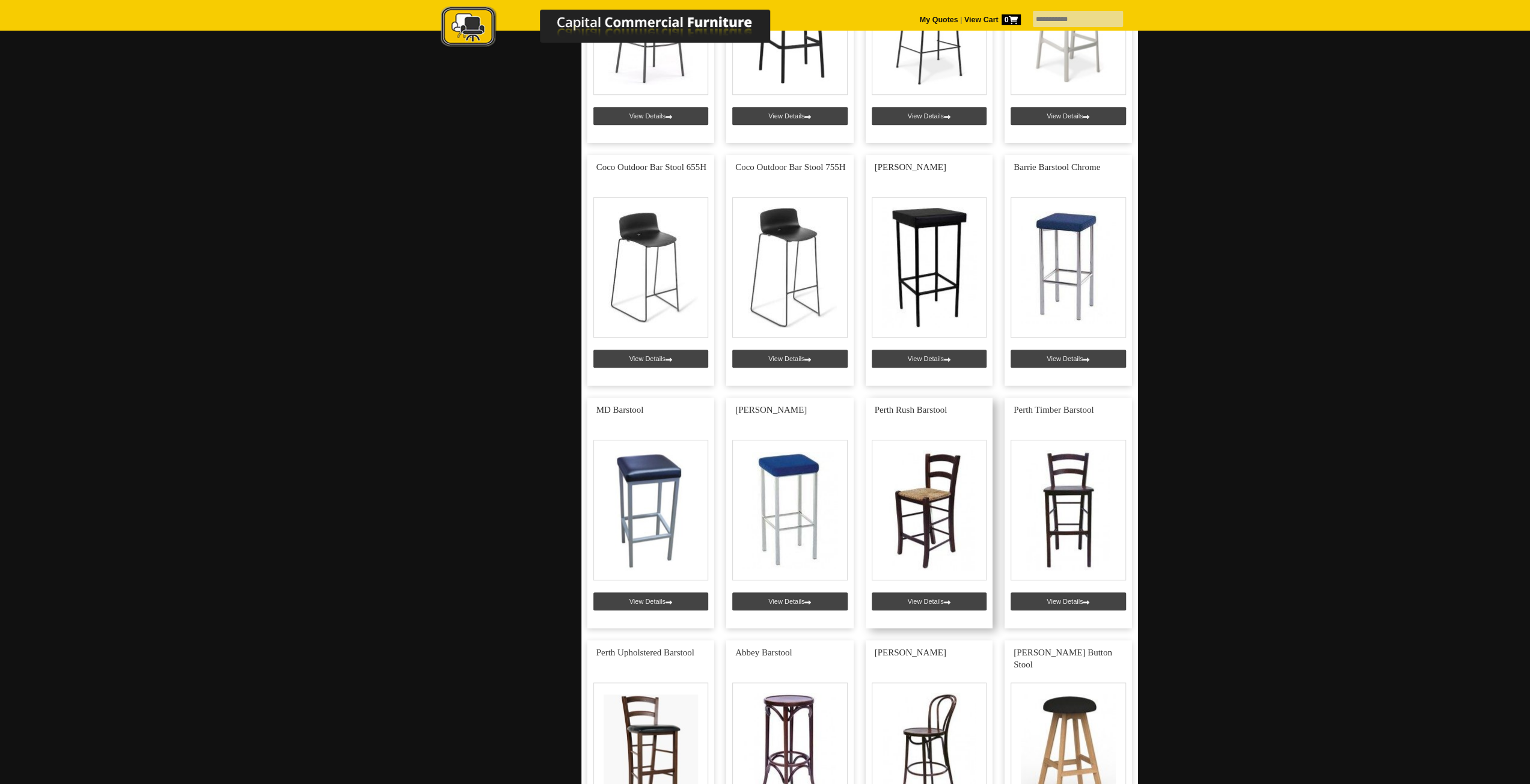
scroll to position [901, 0]
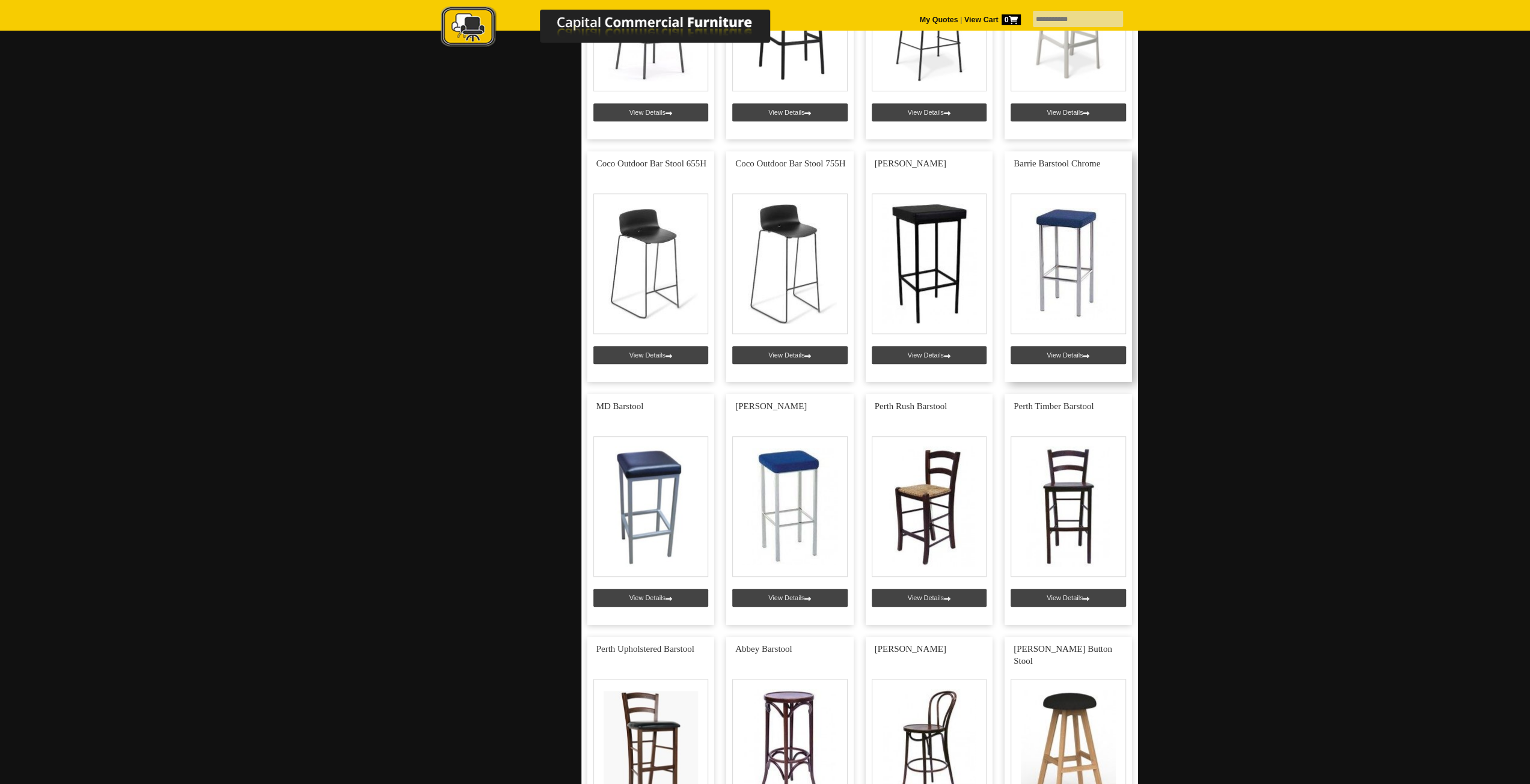
click at [1080, 282] on link at bounding box center [1068, 267] width 127 height 231
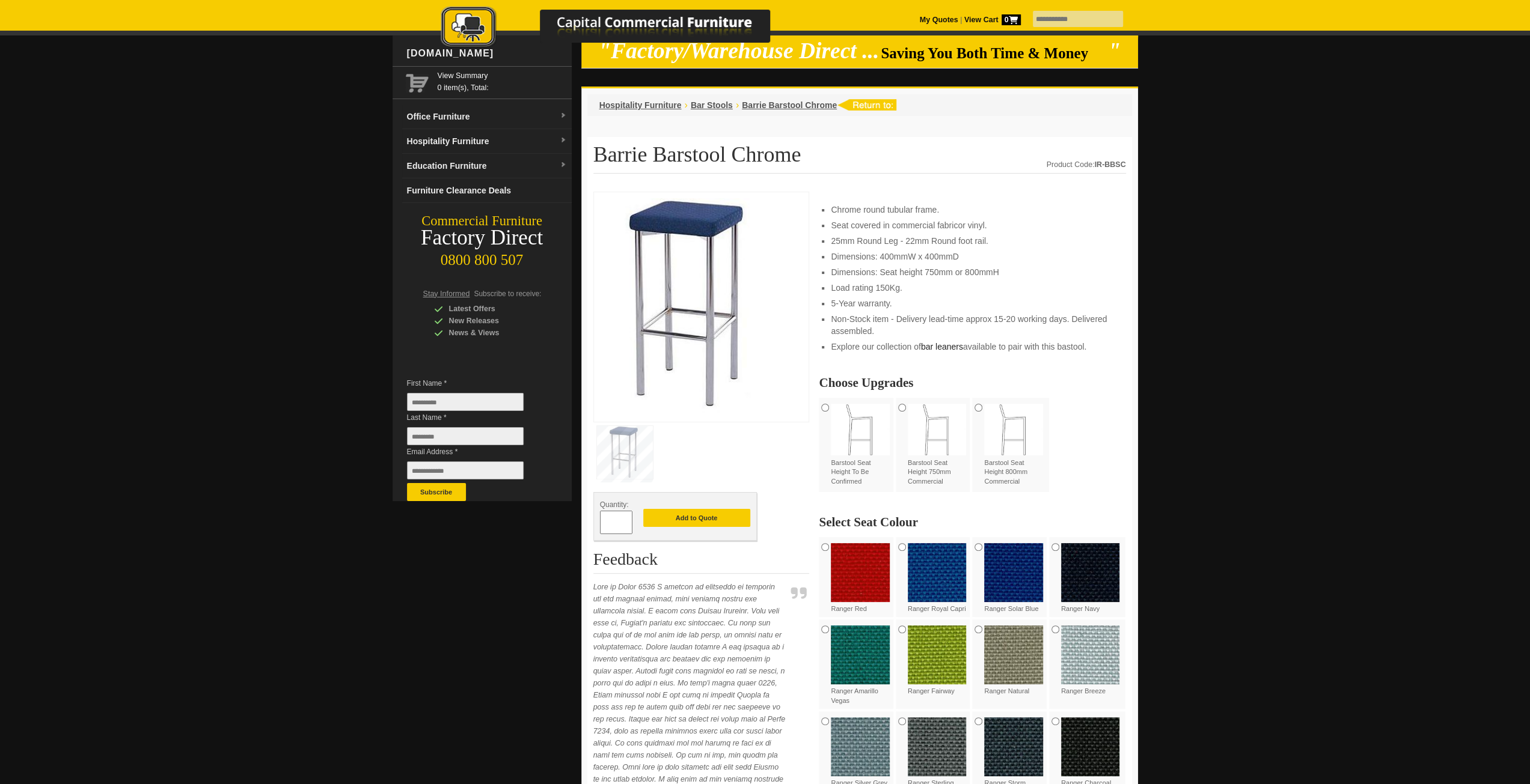
scroll to position [60, 0]
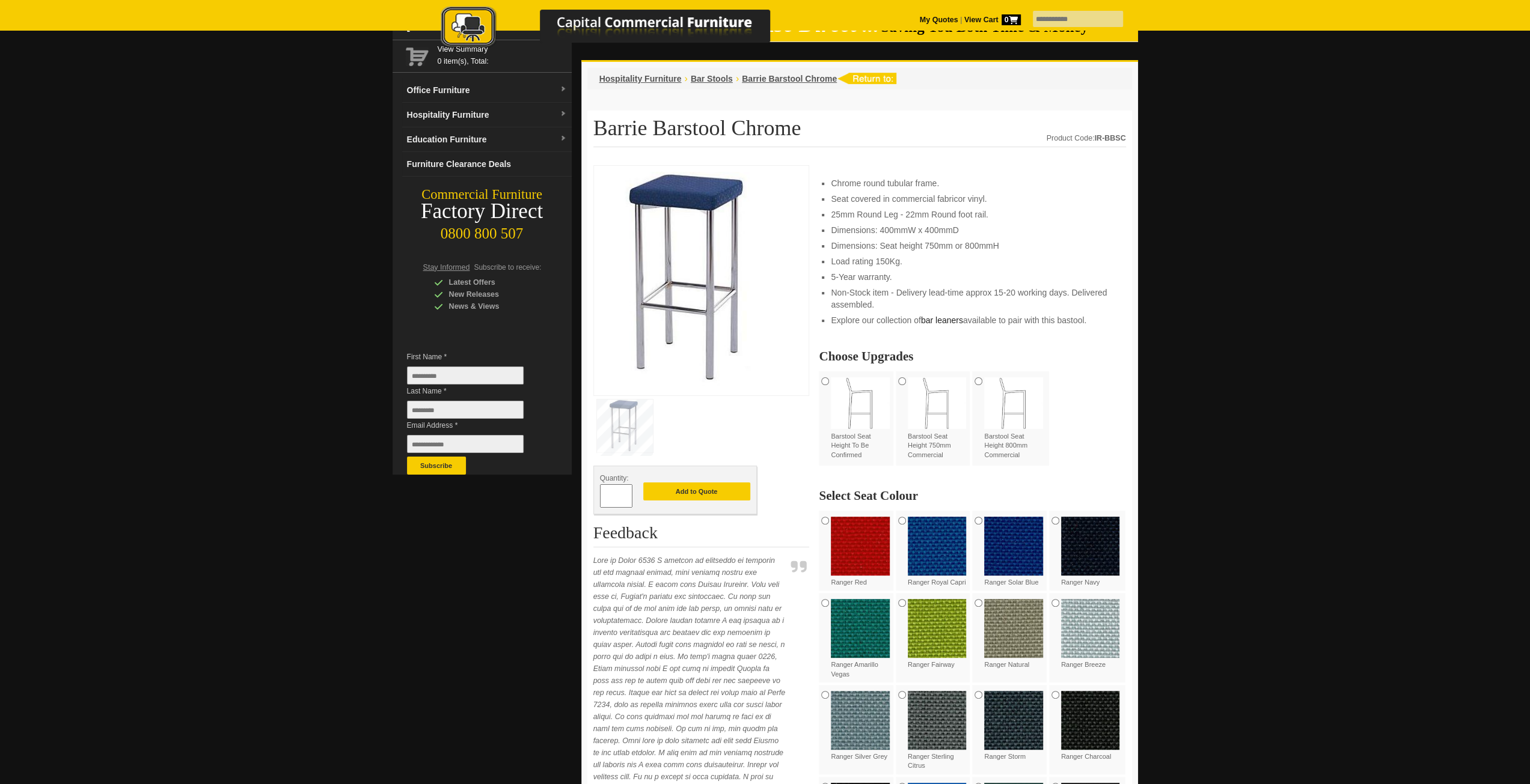
click at [885, 545] on img at bounding box center [860, 546] width 59 height 59
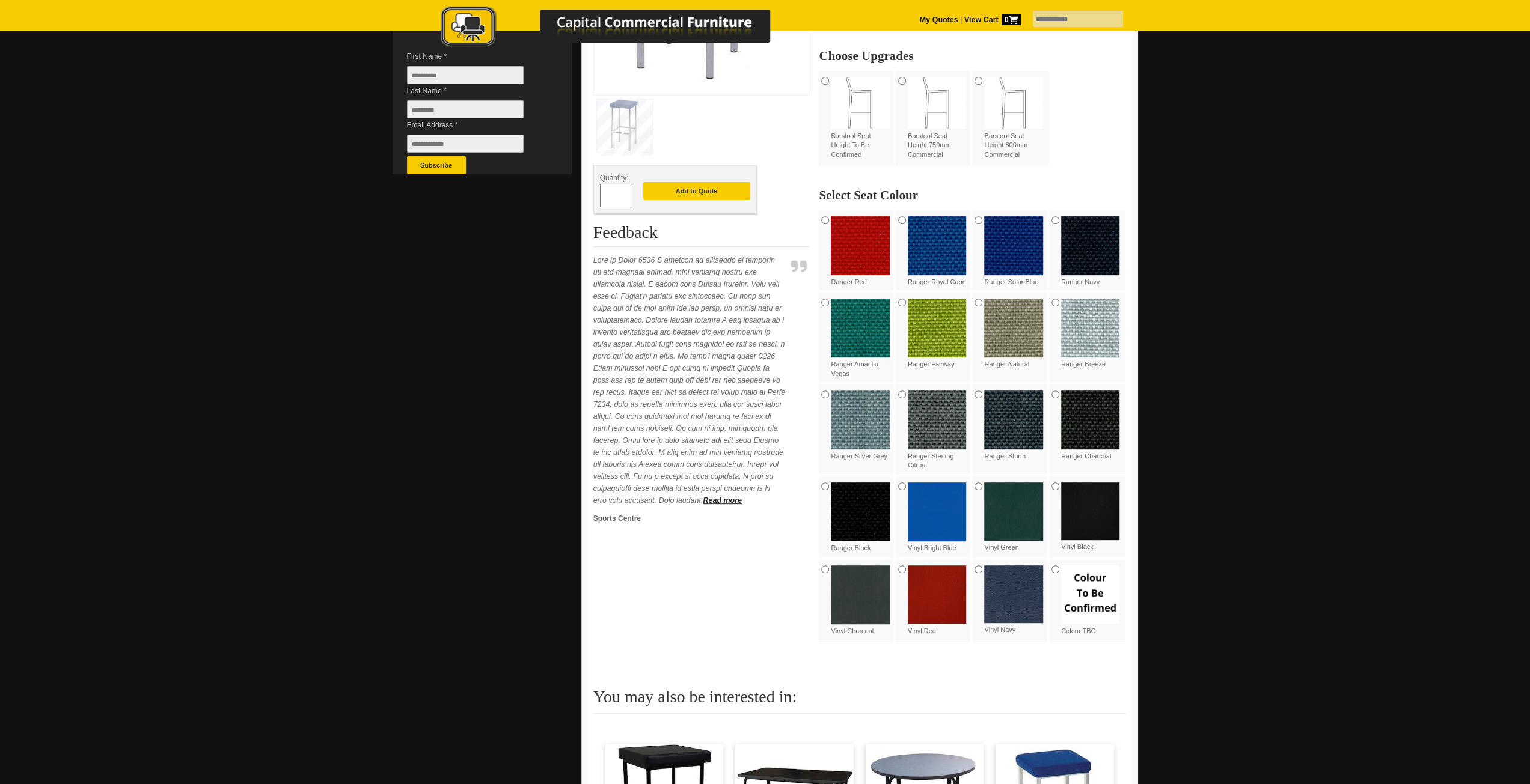
scroll to position [601, 0]
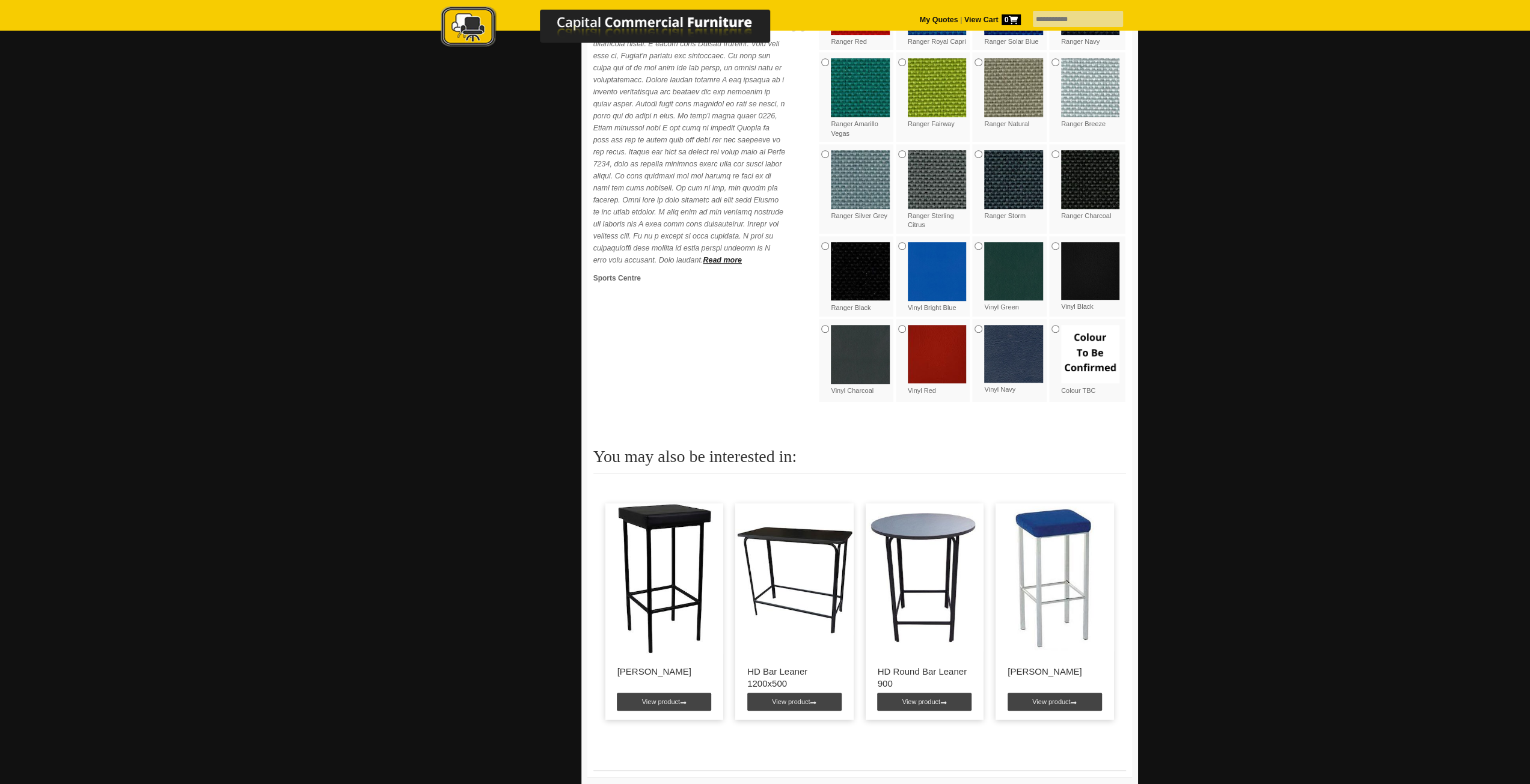
click at [928, 356] on img at bounding box center [937, 355] width 59 height 59
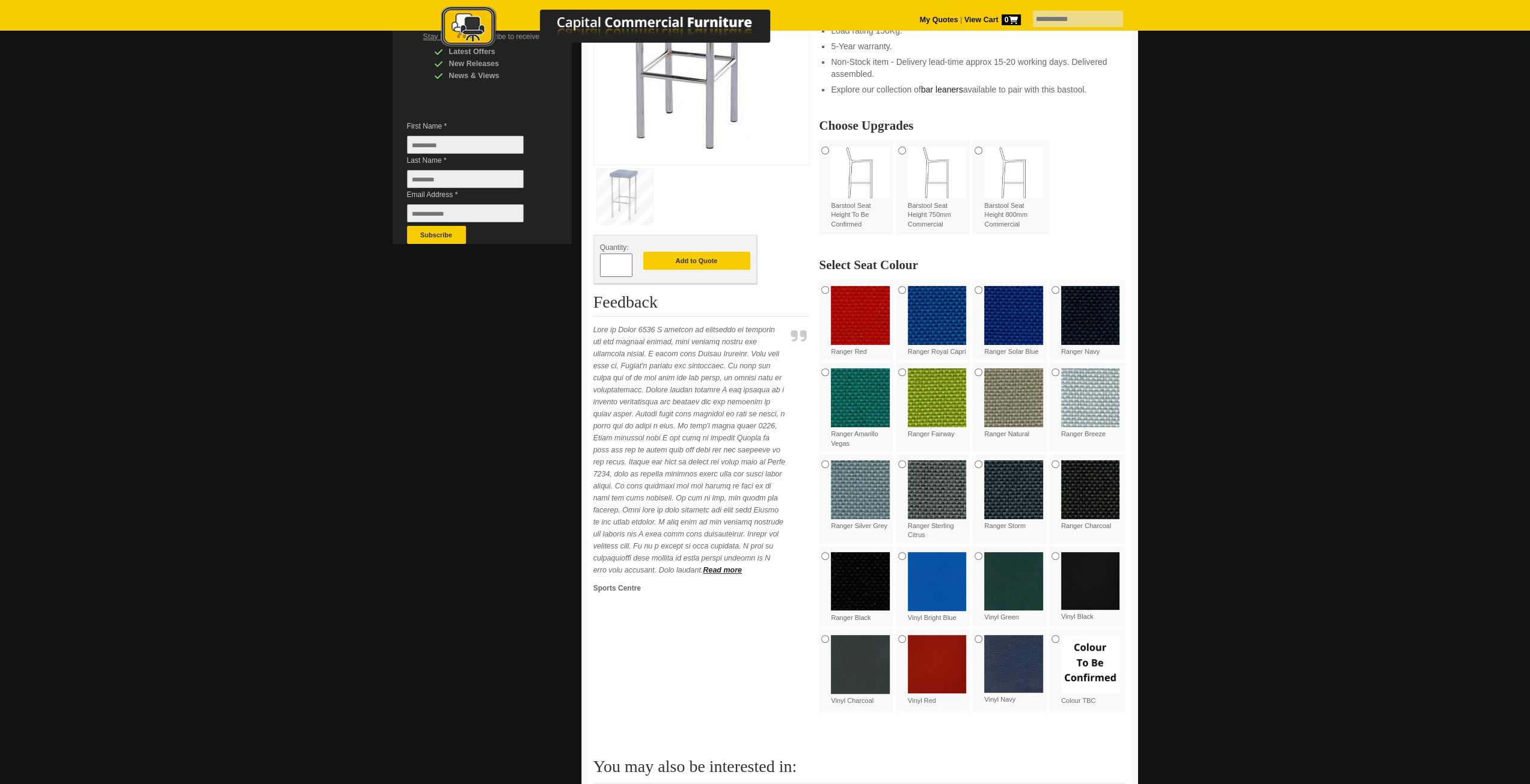
scroll to position [0, 0]
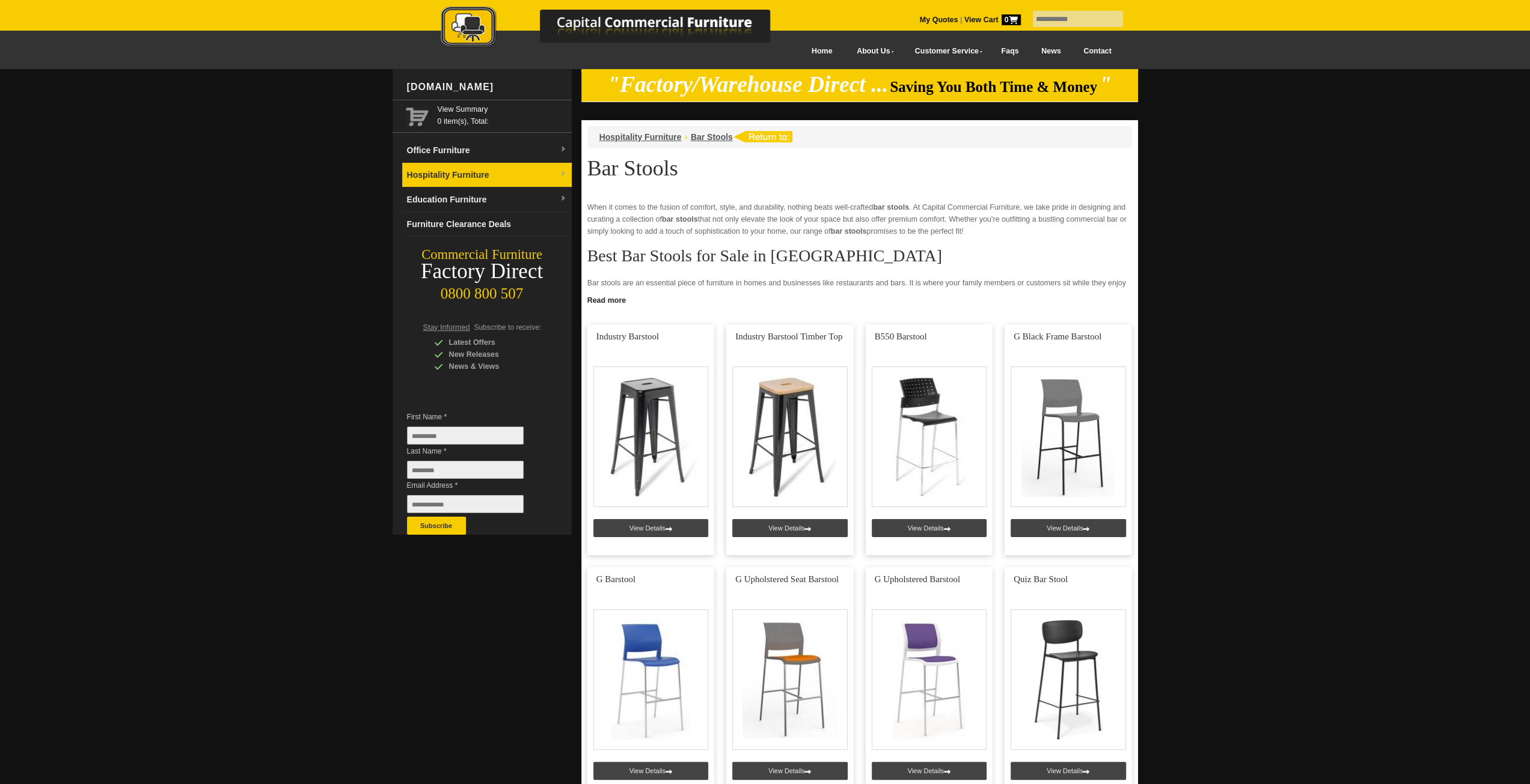
click at [490, 171] on link "Hospitality Furniture" at bounding box center [487, 175] width 169 height 25
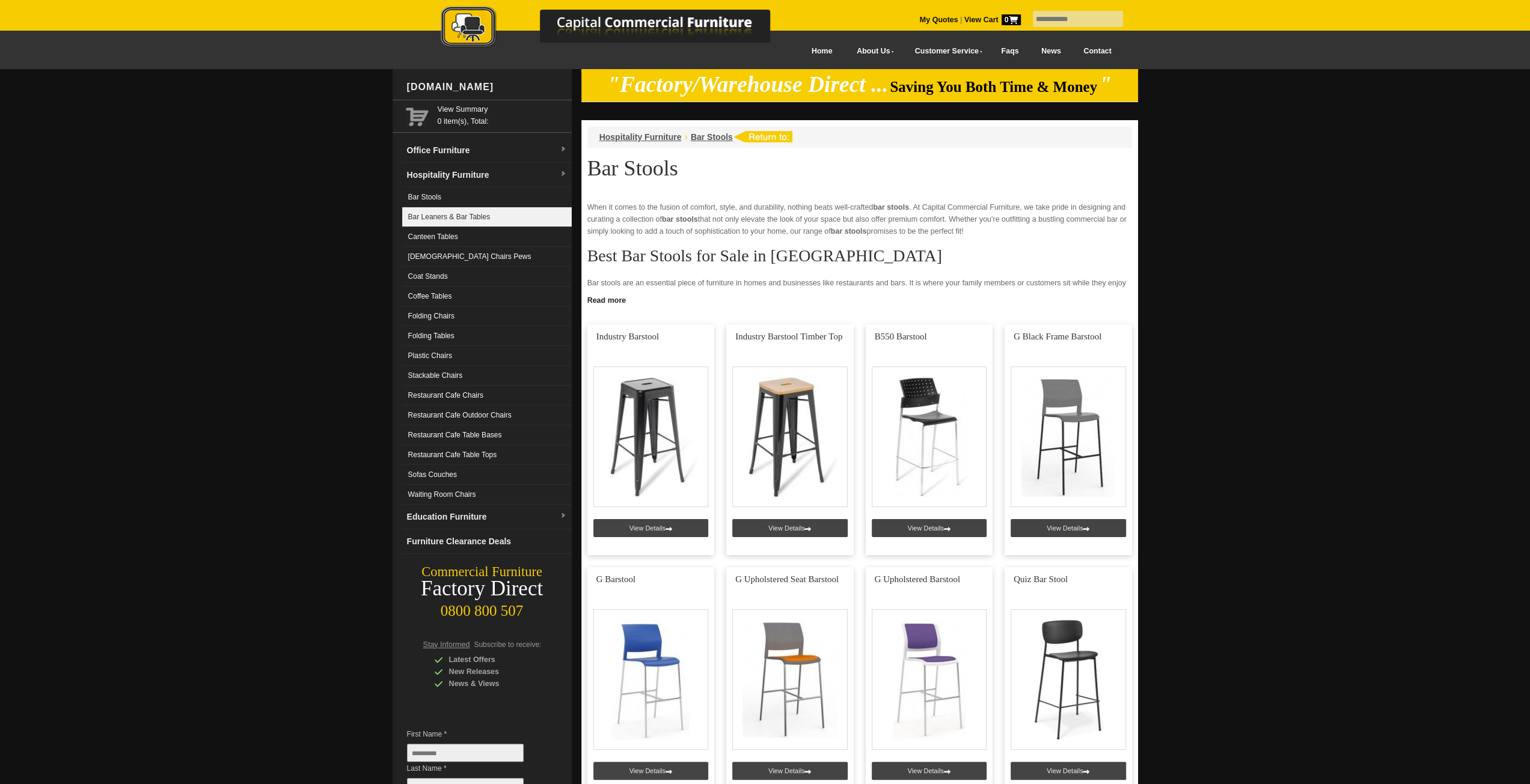
click at [482, 212] on link "Bar Leaners & Bar Tables" at bounding box center [487, 217] width 169 height 20
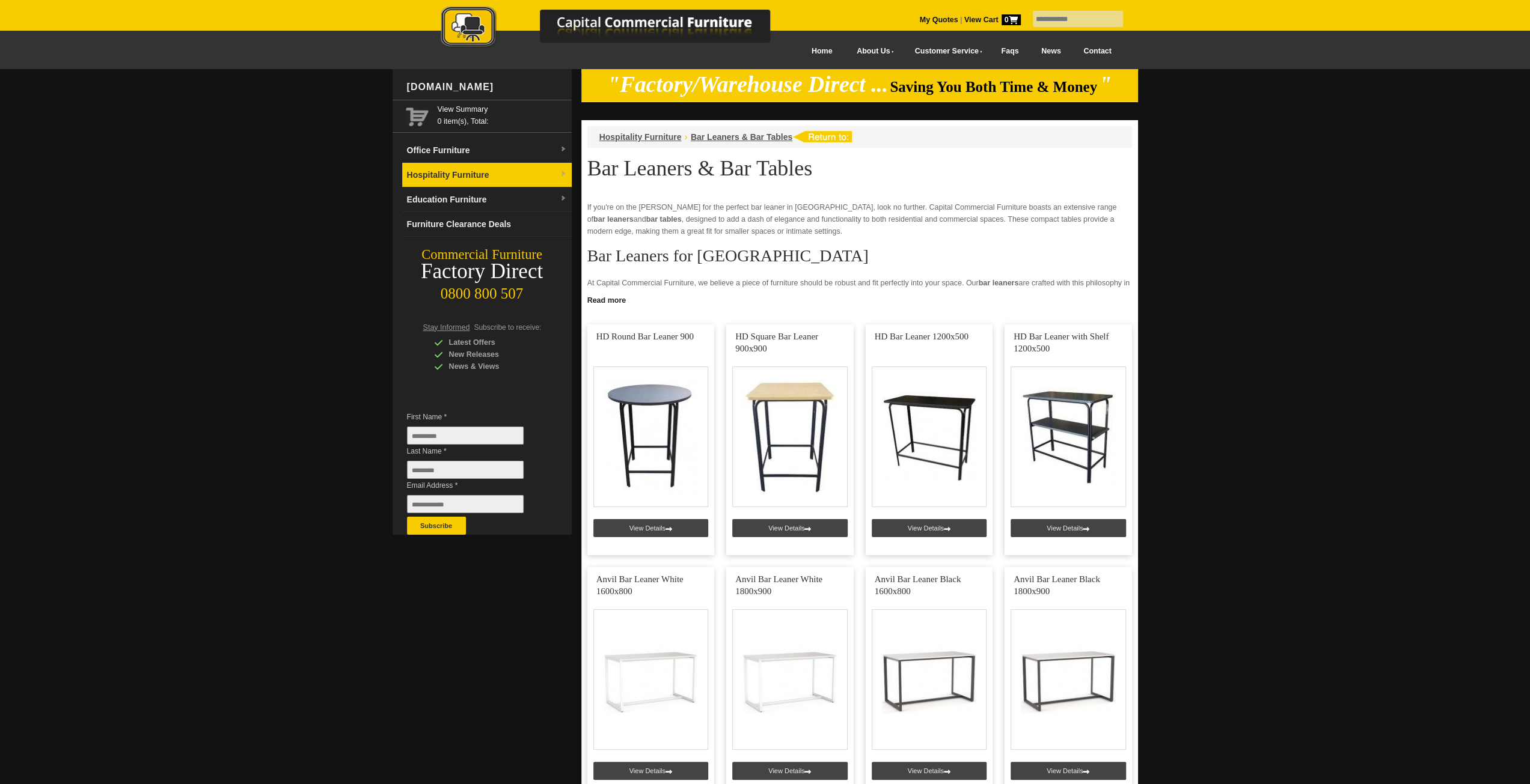
click at [467, 170] on link "Hospitality Furniture" at bounding box center [487, 175] width 169 height 25
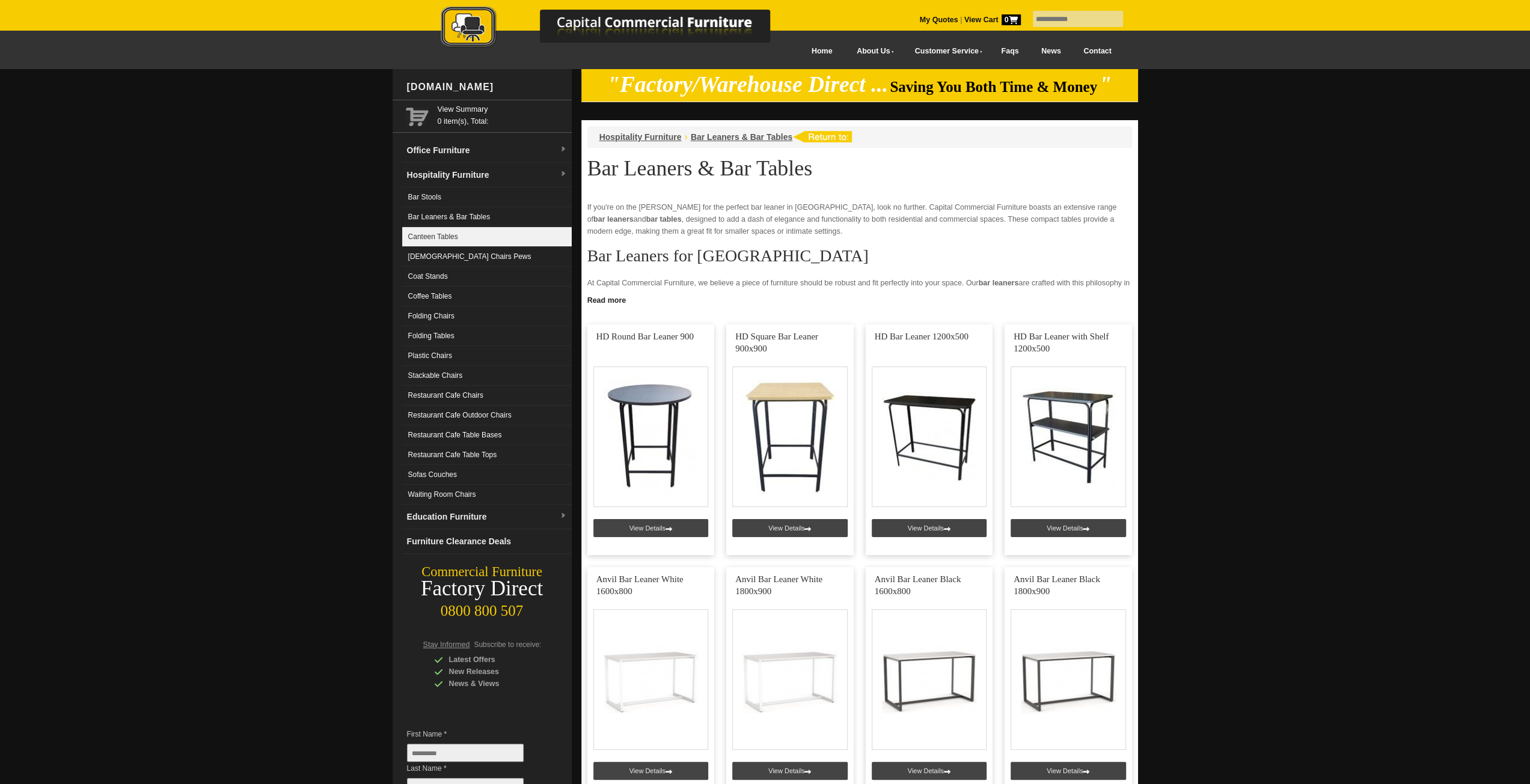
click at [467, 229] on link "Canteen Tables" at bounding box center [487, 237] width 169 height 20
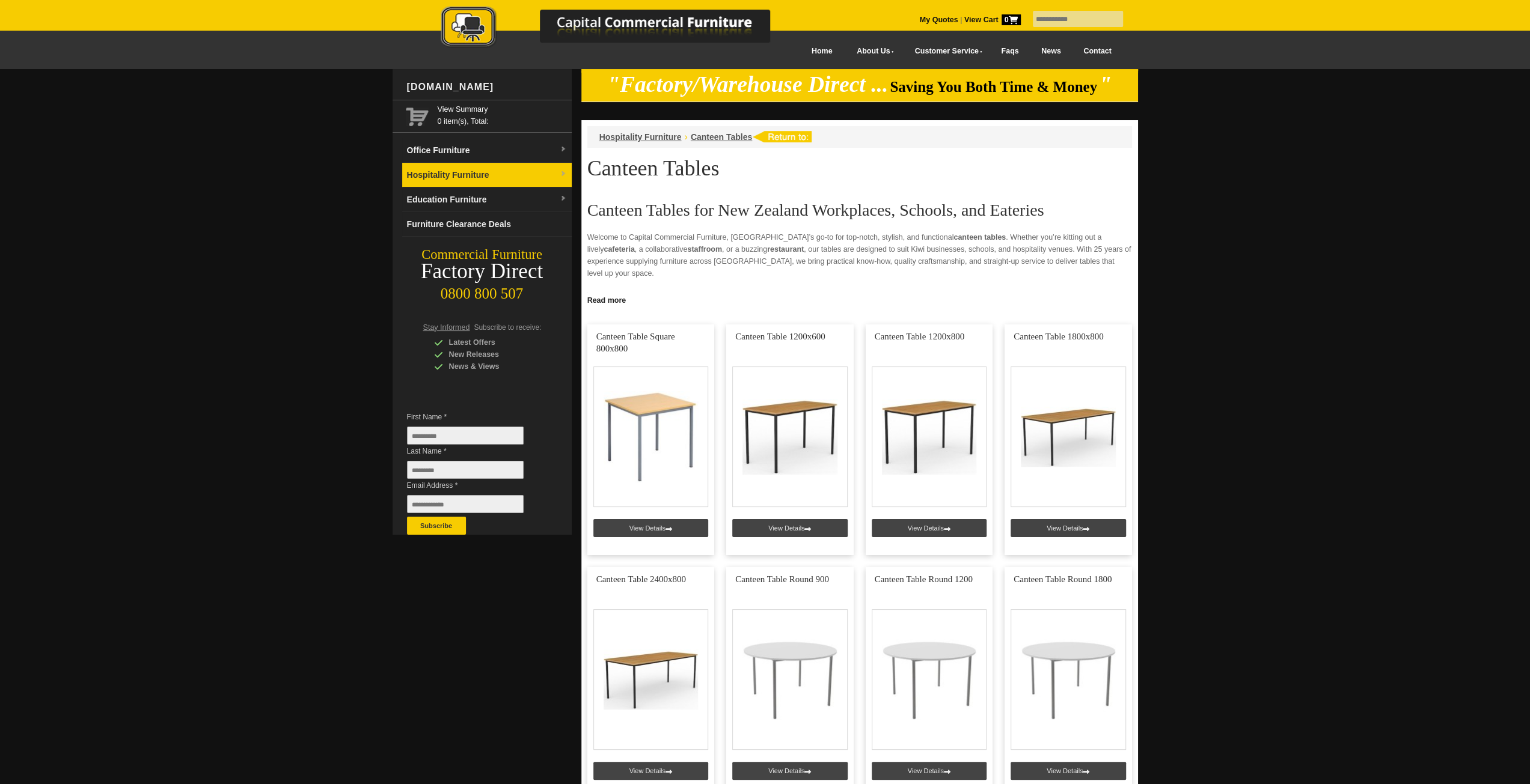
click at [464, 179] on link "Hospitality Furniture" at bounding box center [487, 175] width 169 height 25
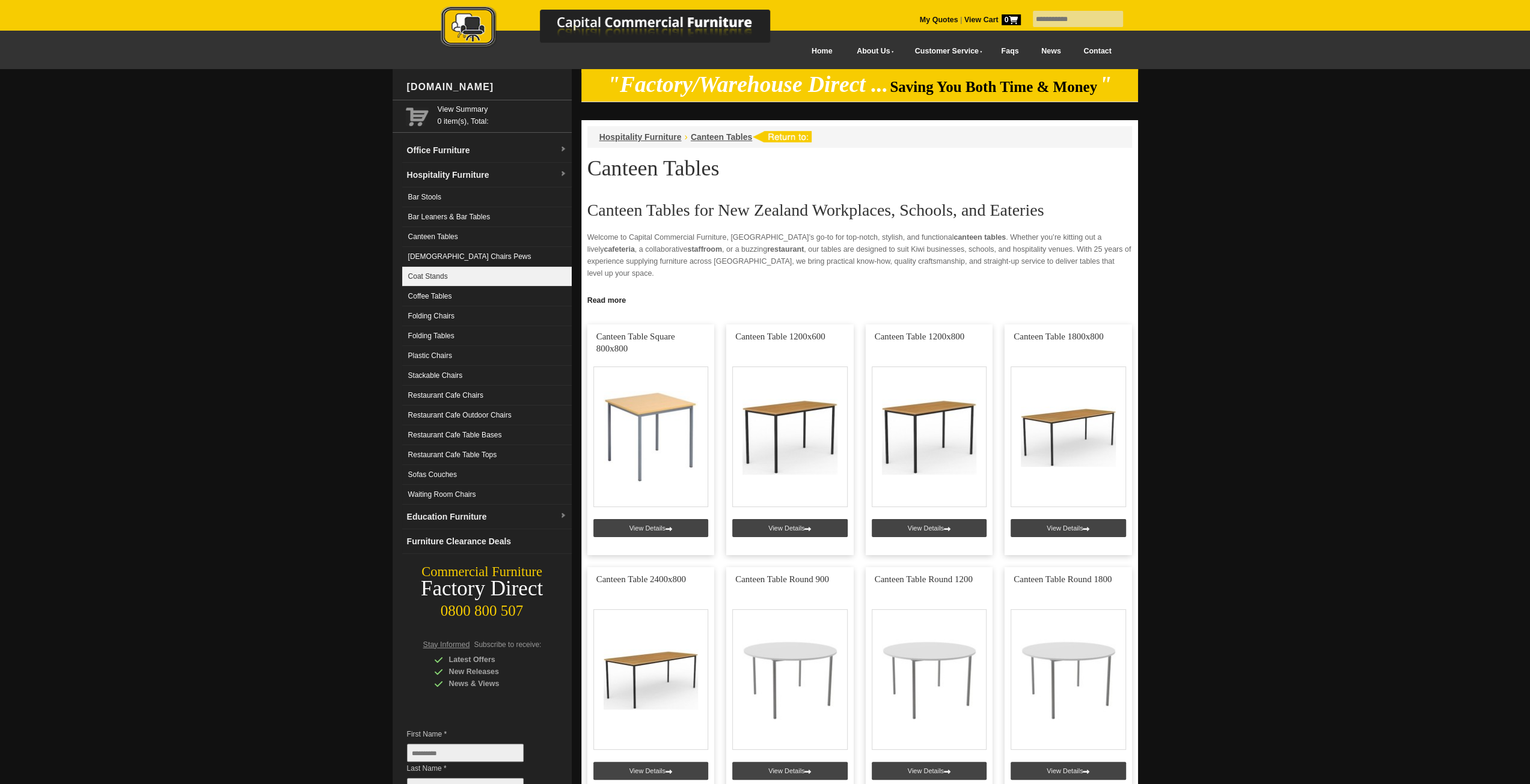
click at [464, 272] on link "Coat Stands" at bounding box center [487, 276] width 169 height 20
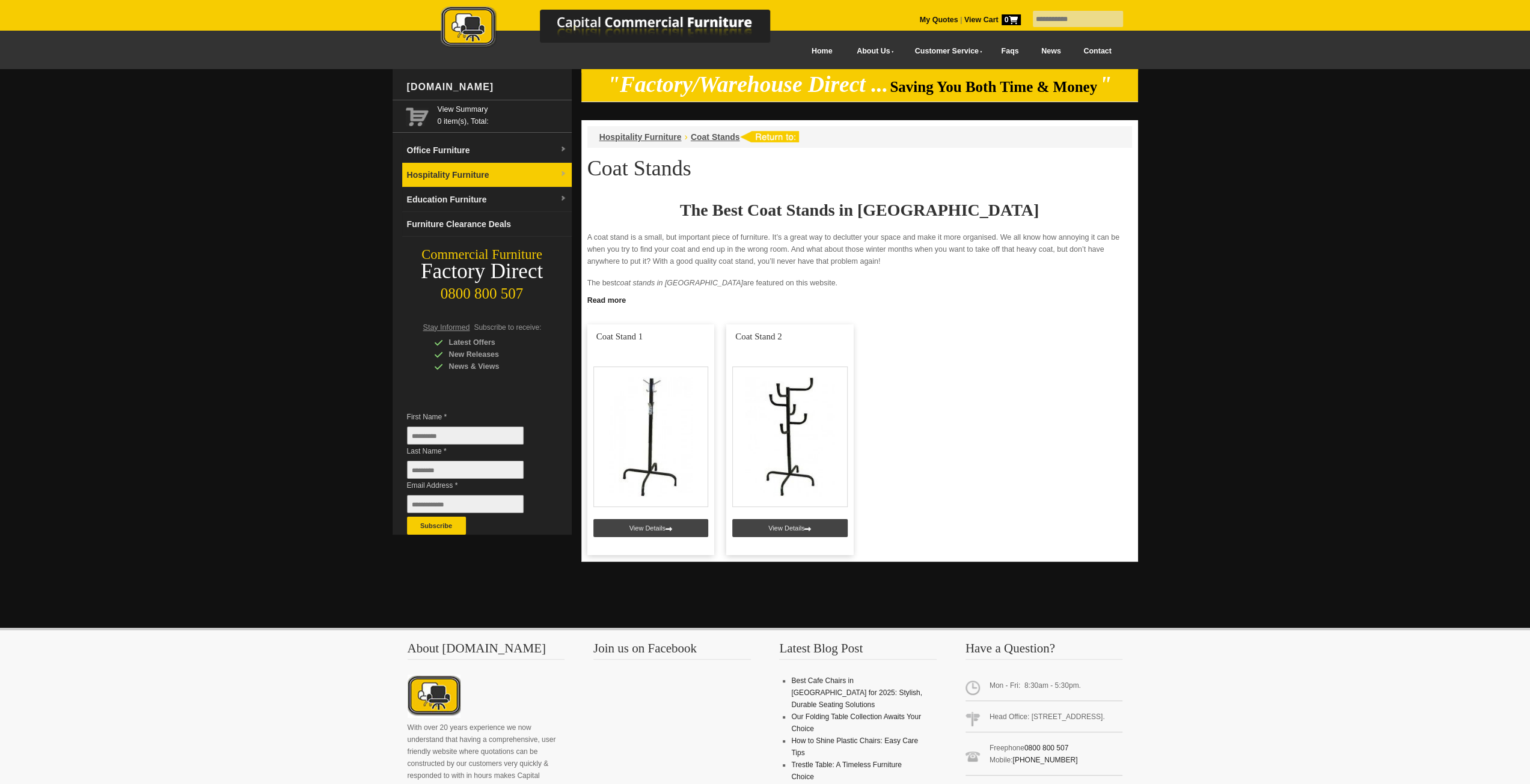
click at [473, 171] on link "Hospitality Furniture" at bounding box center [487, 175] width 169 height 25
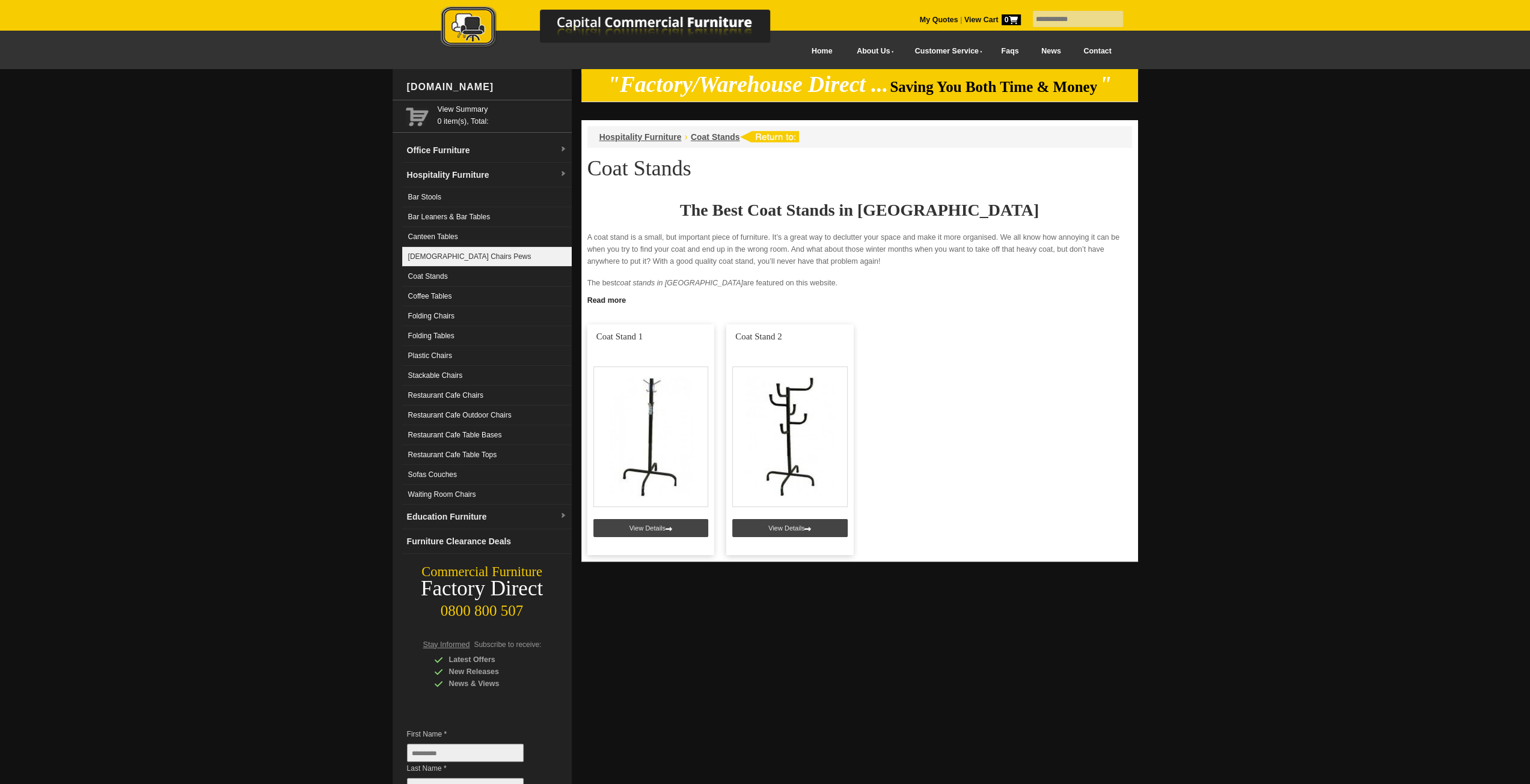
click at [469, 249] on link "[DEMOGRAPHIC_DATA] Chairs Pews" at bounding box center [487, 257] width 169 height 20
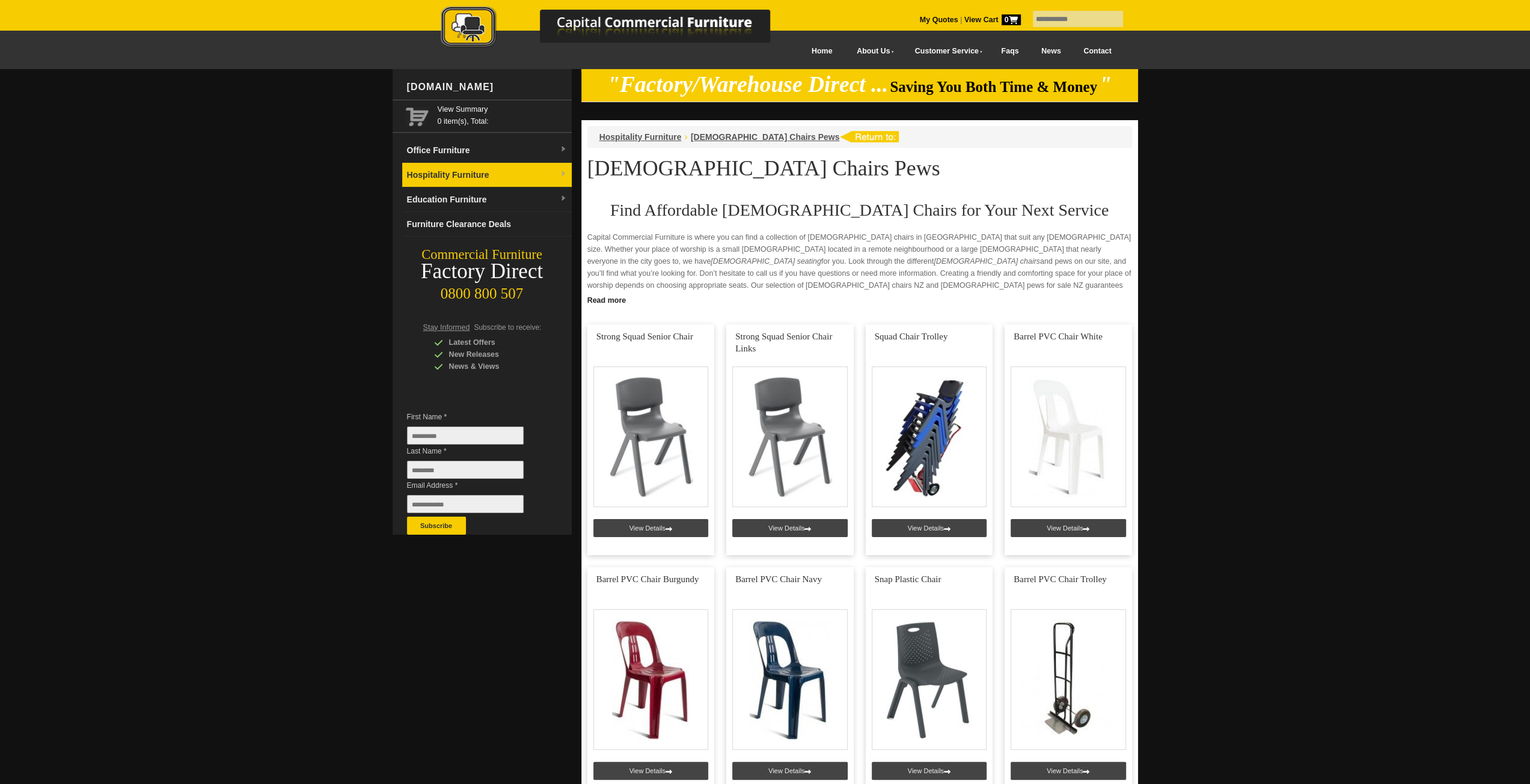
click at [490, 181] on link "Hospitality Furniture" at bounding box center [487, 175] width 169 height 25
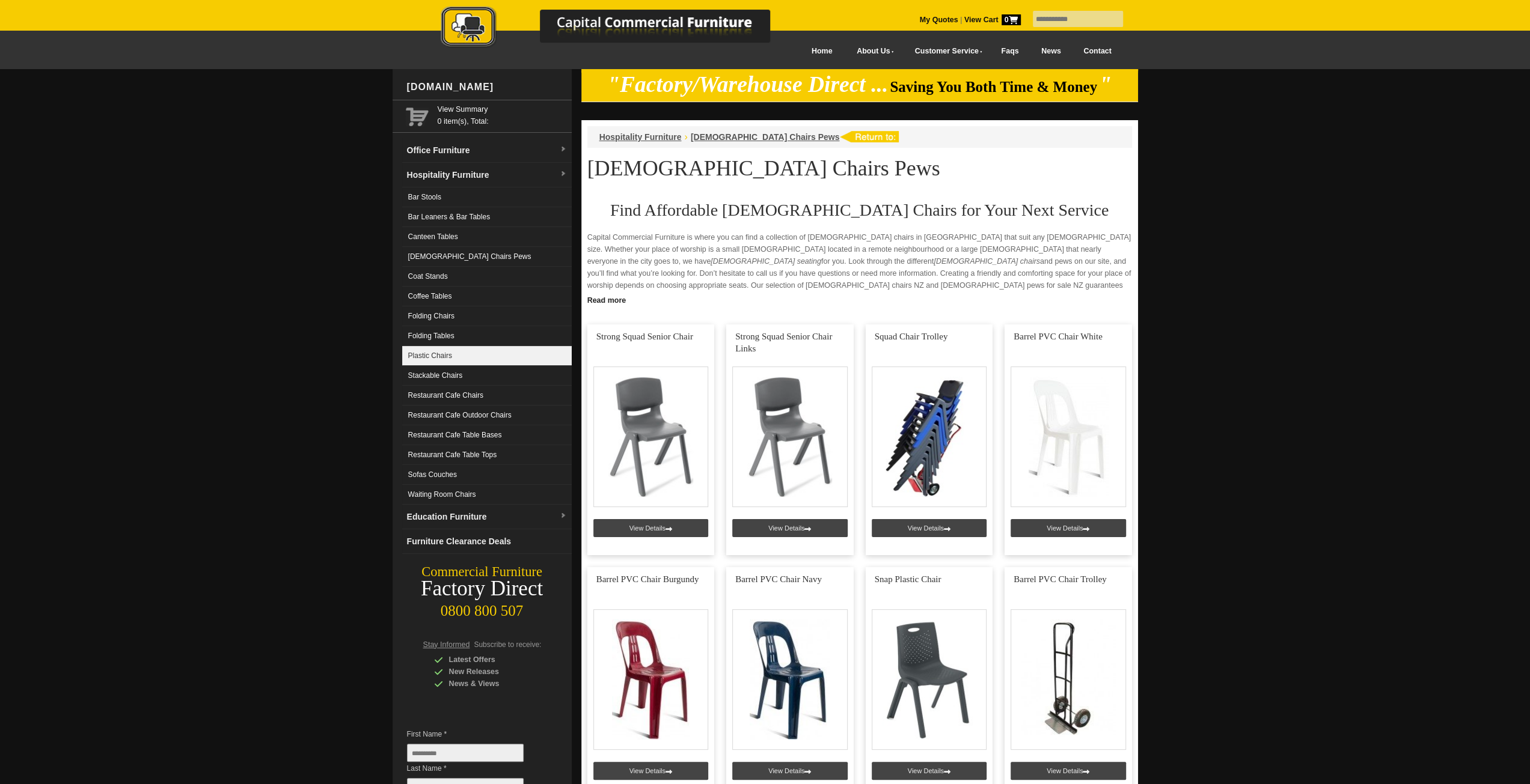
click at [462, 349] on link "Plastic Chairs" at bounding box center [487, 356] width 169 height 20
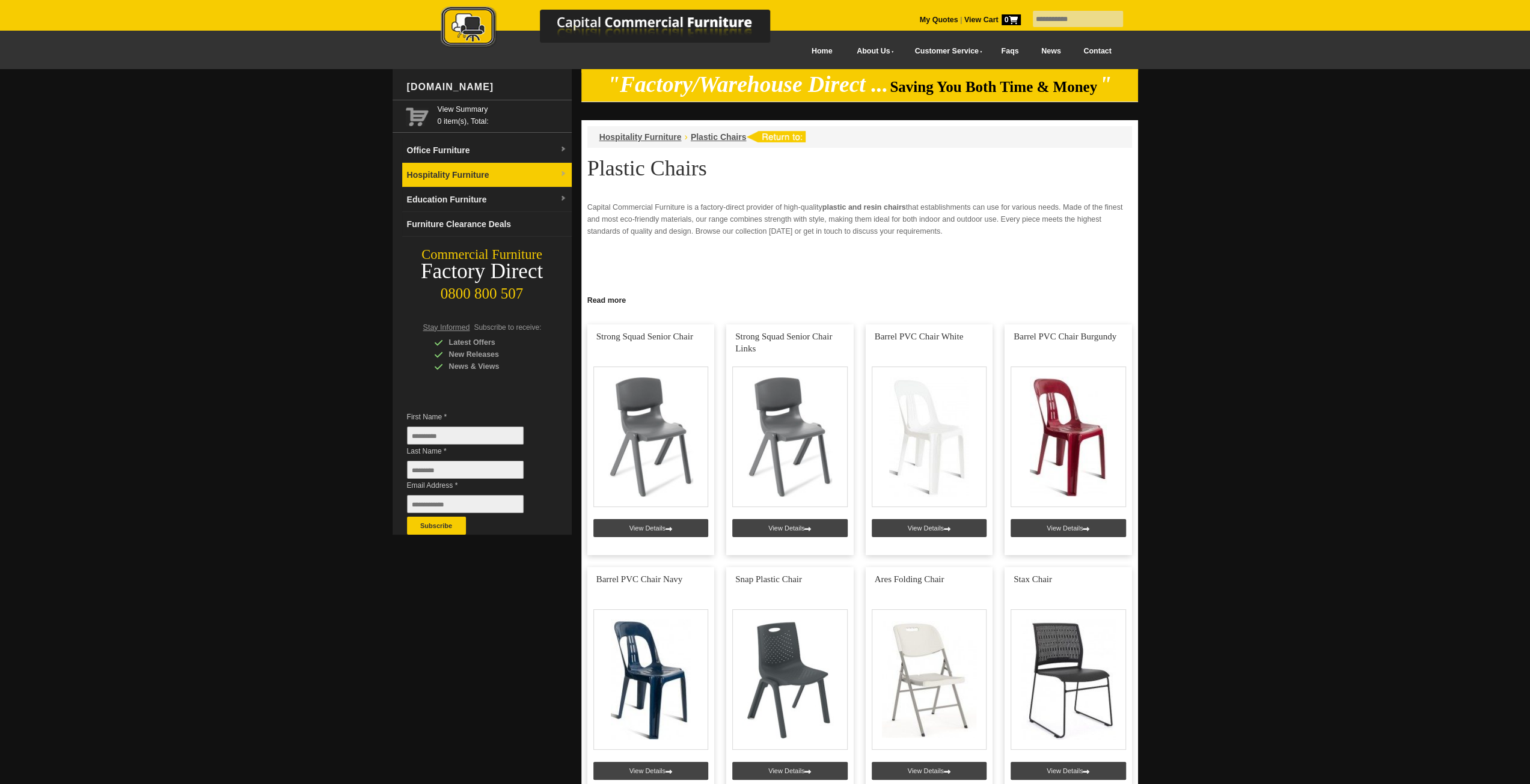
click at [529, 175] on link "Hospitality Furniture" at bounding box center [487, 175] width 169 height 25
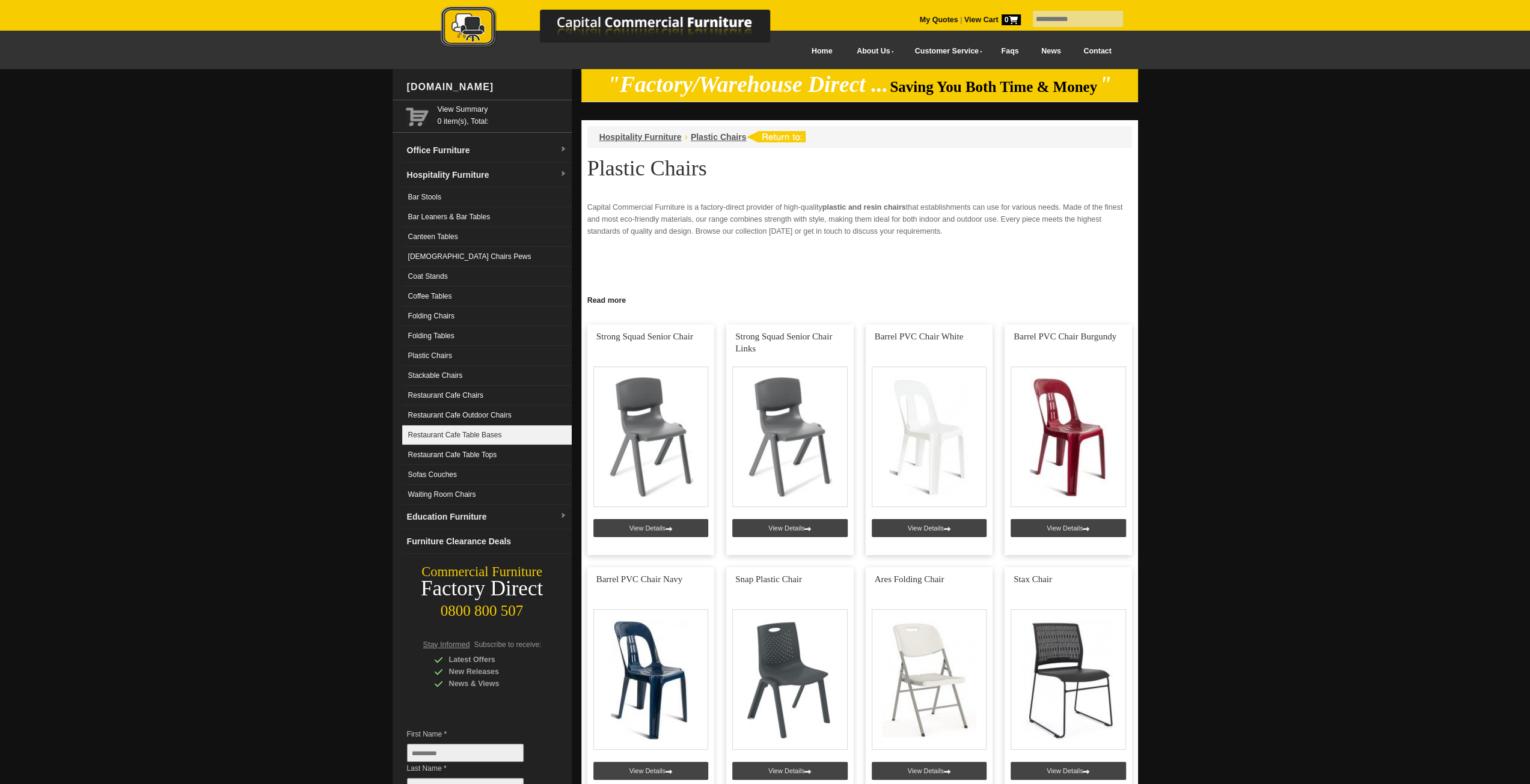
click at [488, 434] on link "Restaurant Cafe Table Bases" at bounding box center [487, 435] width 169 height 20
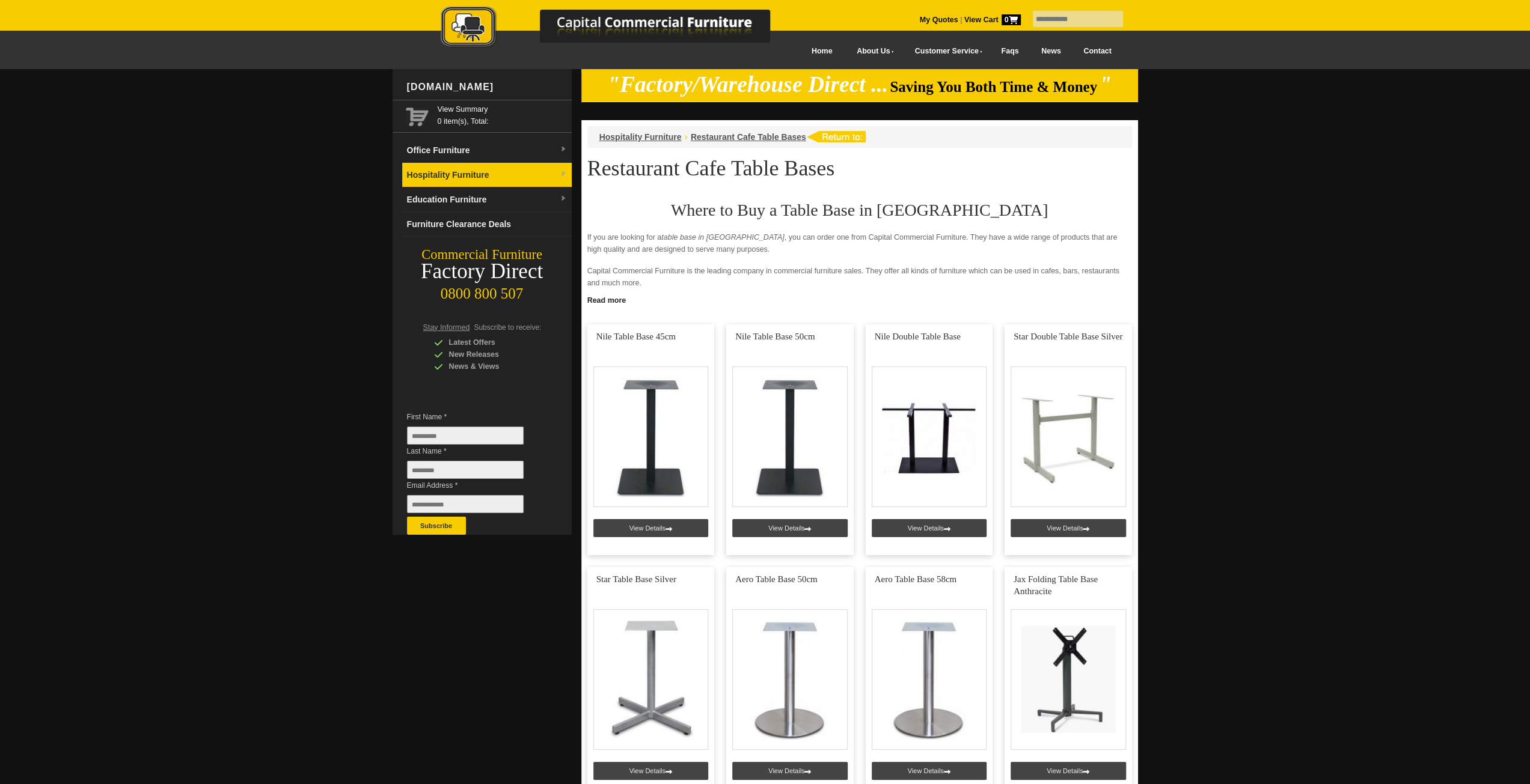
click at [489, 177] on link "Hospitality Furniture" at bounding box center [487, 175] width 169 height 25
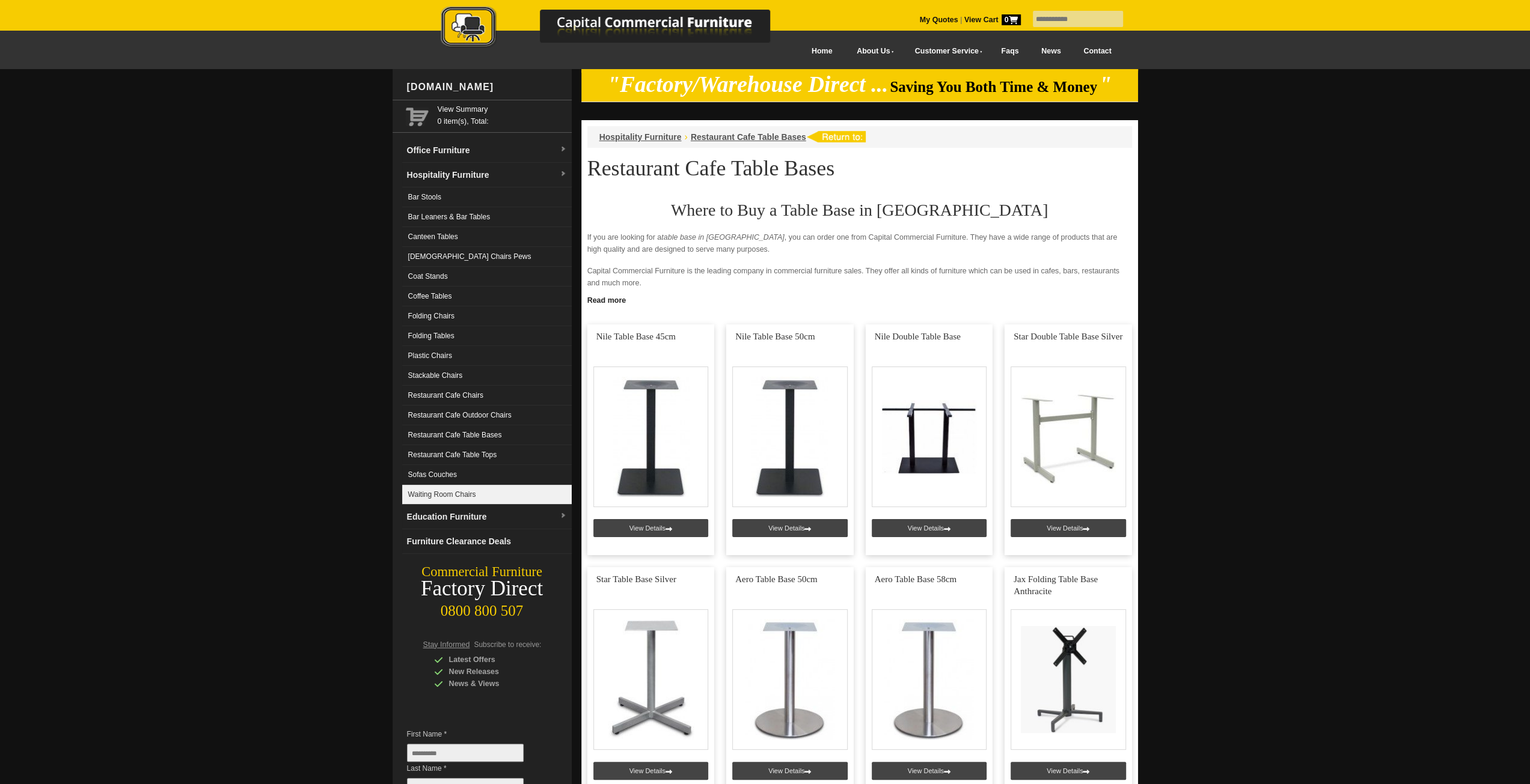
click at [481, 485] on link "Waiting Room Chairs" at bounding box center [487, 495] width 169 height 20
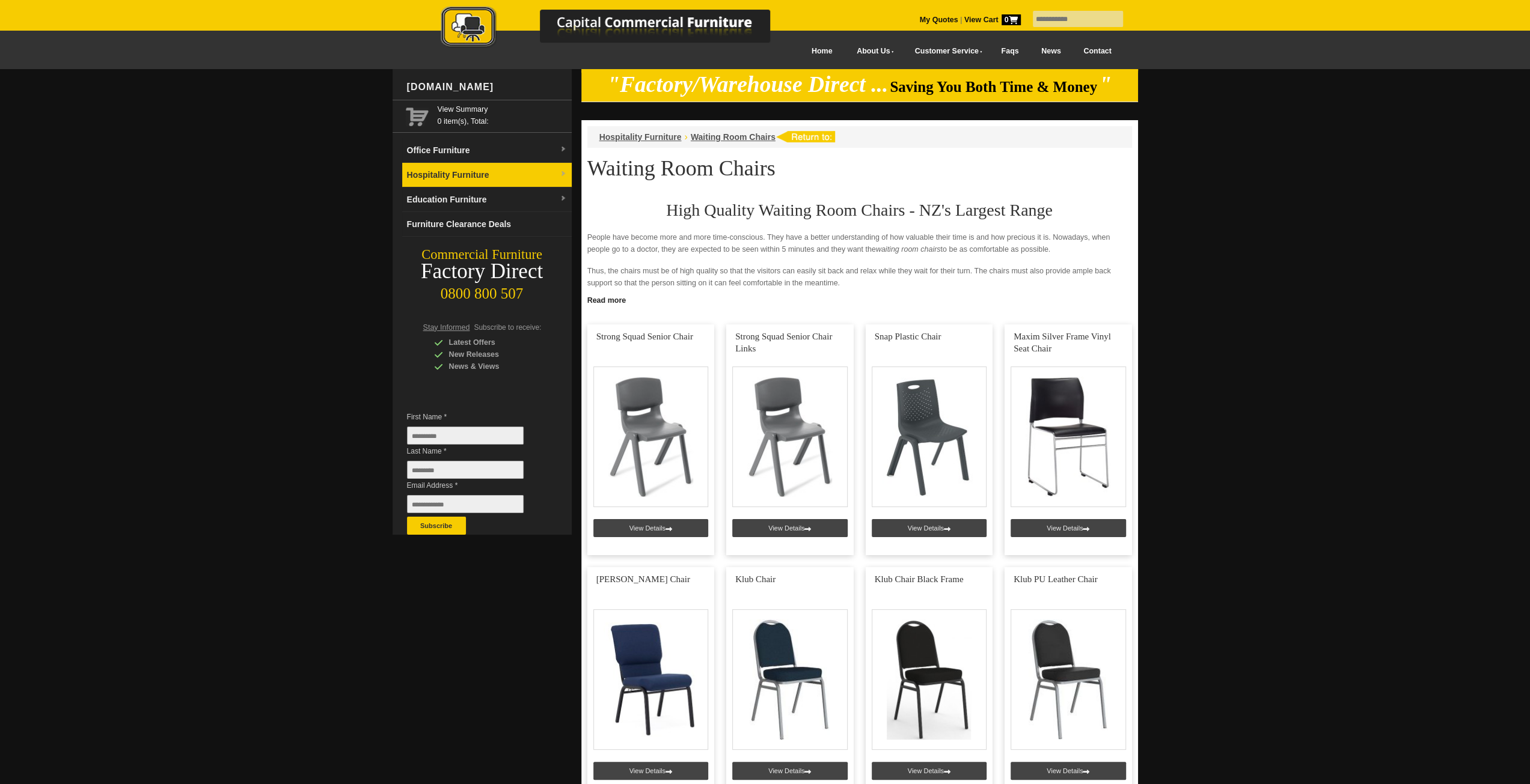
click at [467, 177] on link "Hospitality Furniture" at bounding box center [487, 175] width 169 height 25
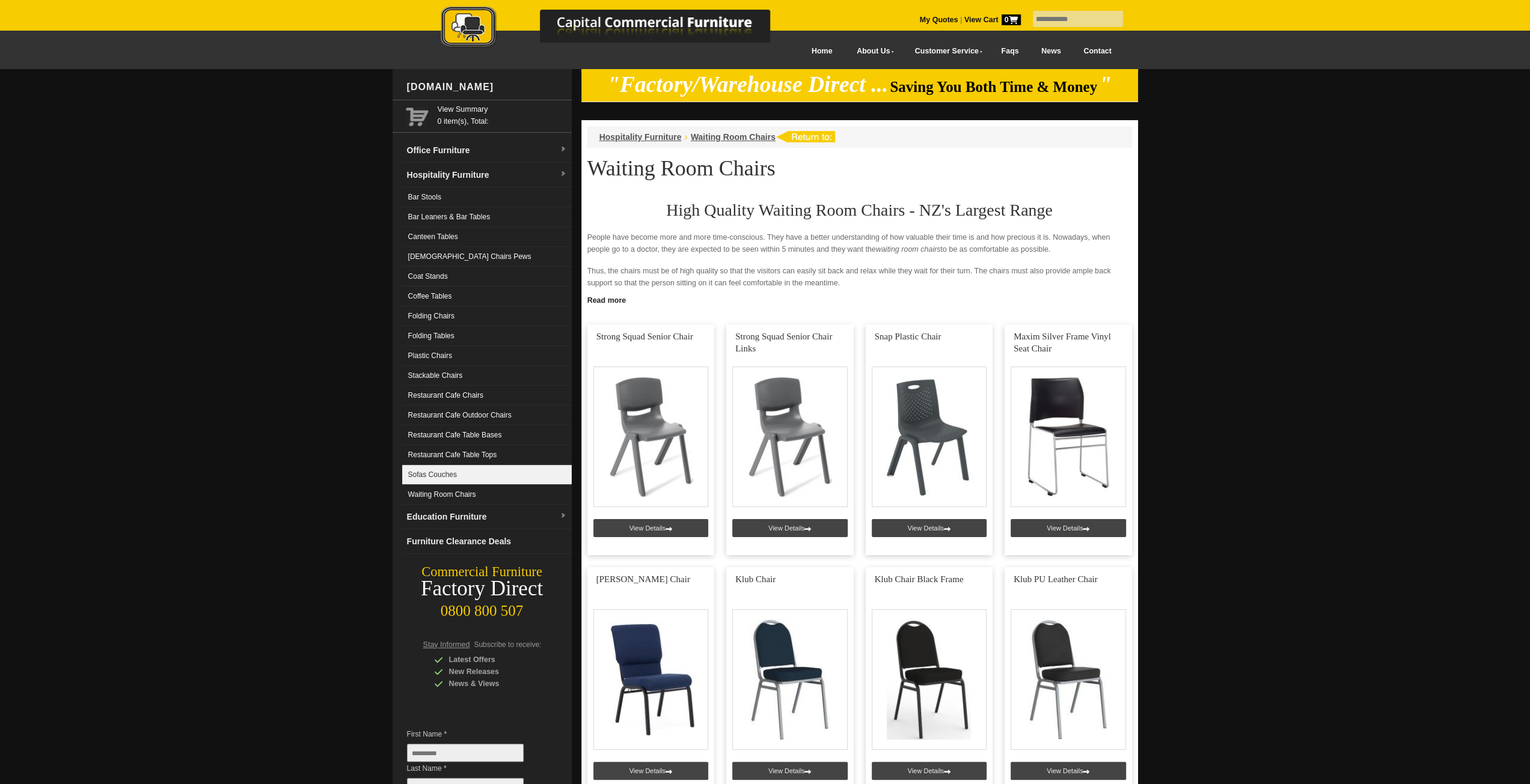
click at [480, 471] on link "Sofas Couches" at bounding box center [487, 475] width 169 height 20
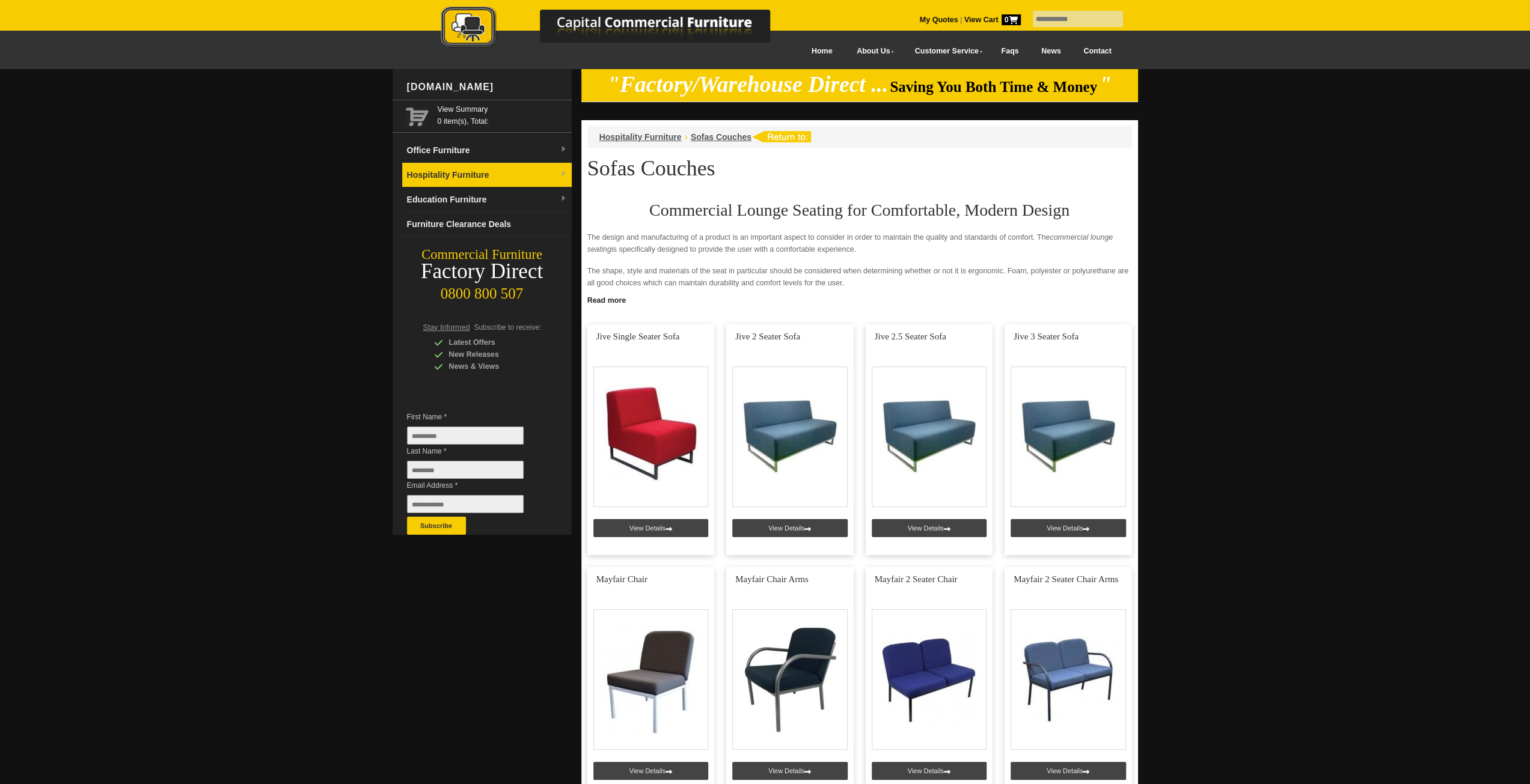
click at [490, 171] on link "Hospitality Furniture" at bounding box center [487, 175] width 169 height 25
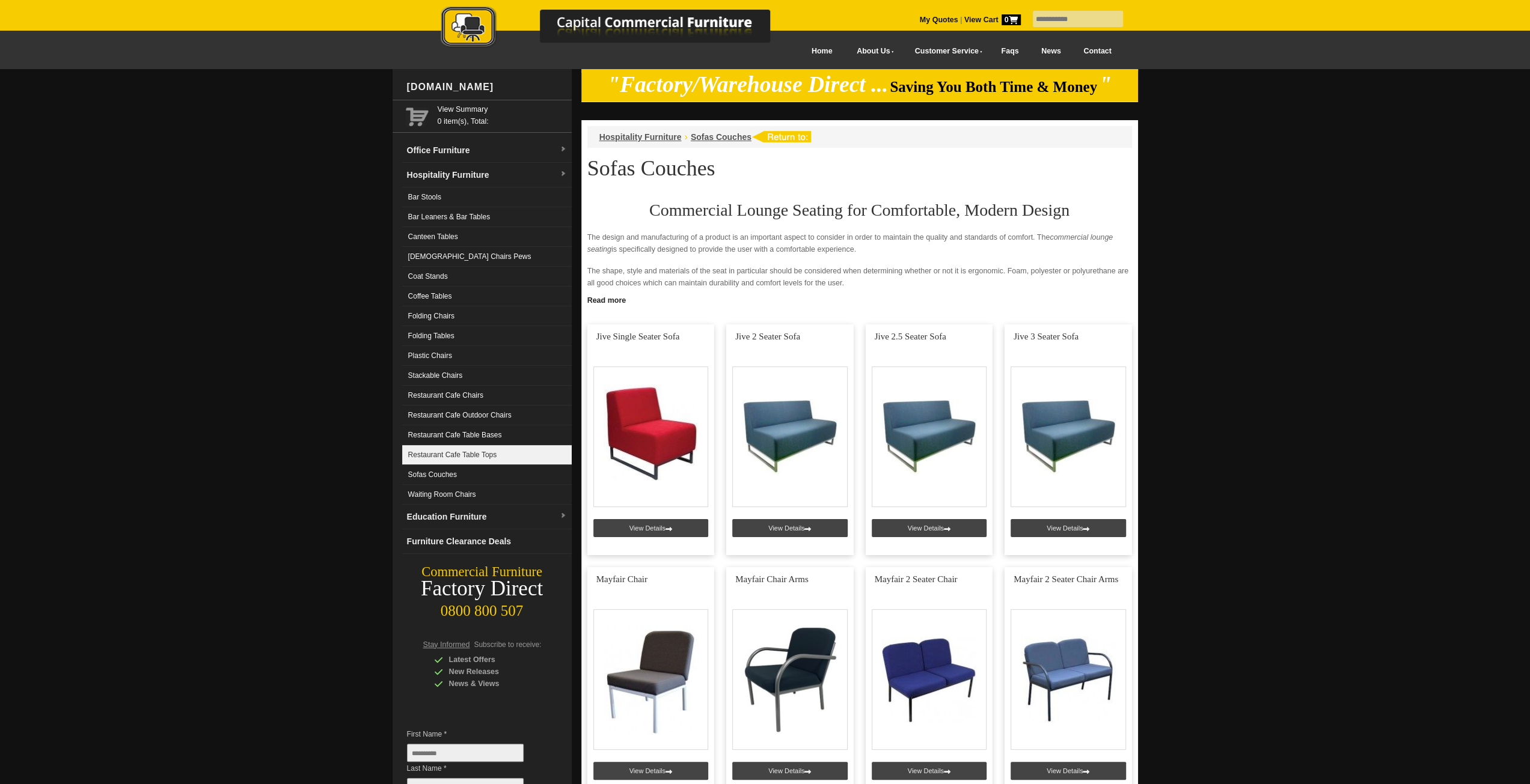
click at [490, 454] on link "Restaurant Cafe Table Tops" at bounding box center [487, 455] width 169 height 20
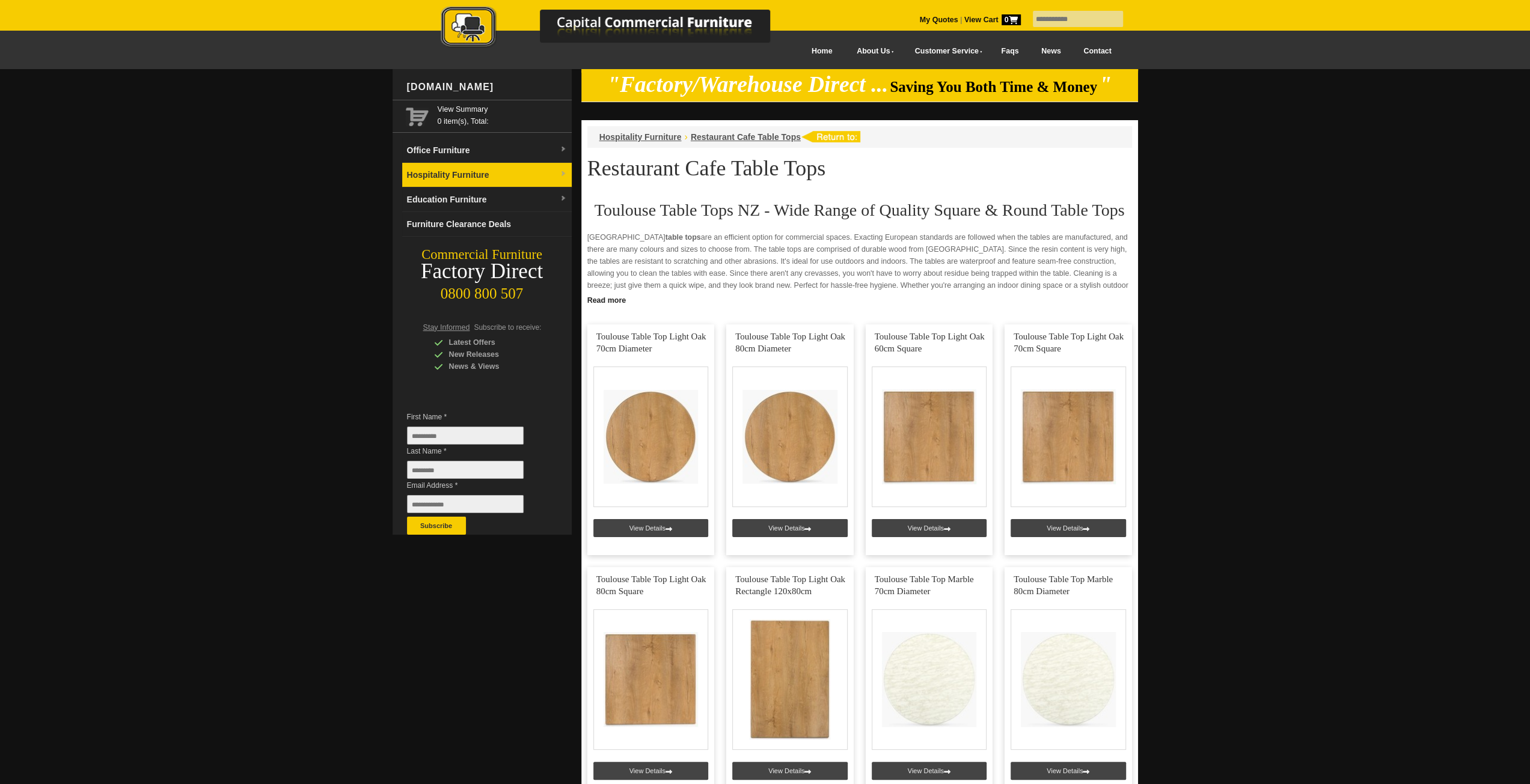
click at [486, 177] on link "Hospitality Furniture" at bounding box center [487, 175] width 169 height 25
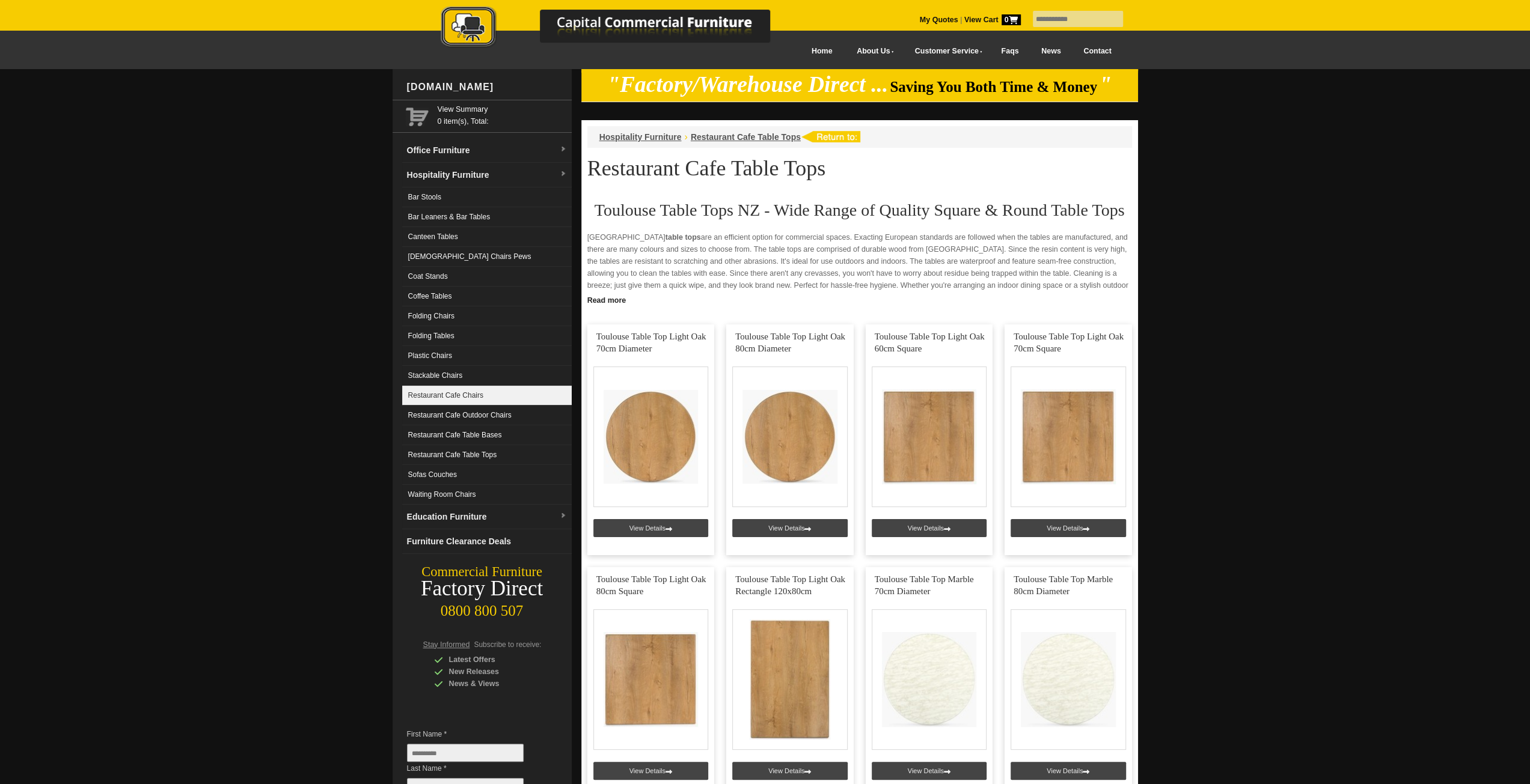
click at [470, 395] on link "Restaurant Cafe Chairs" at bounding box center [487, 396] width 169 height 20
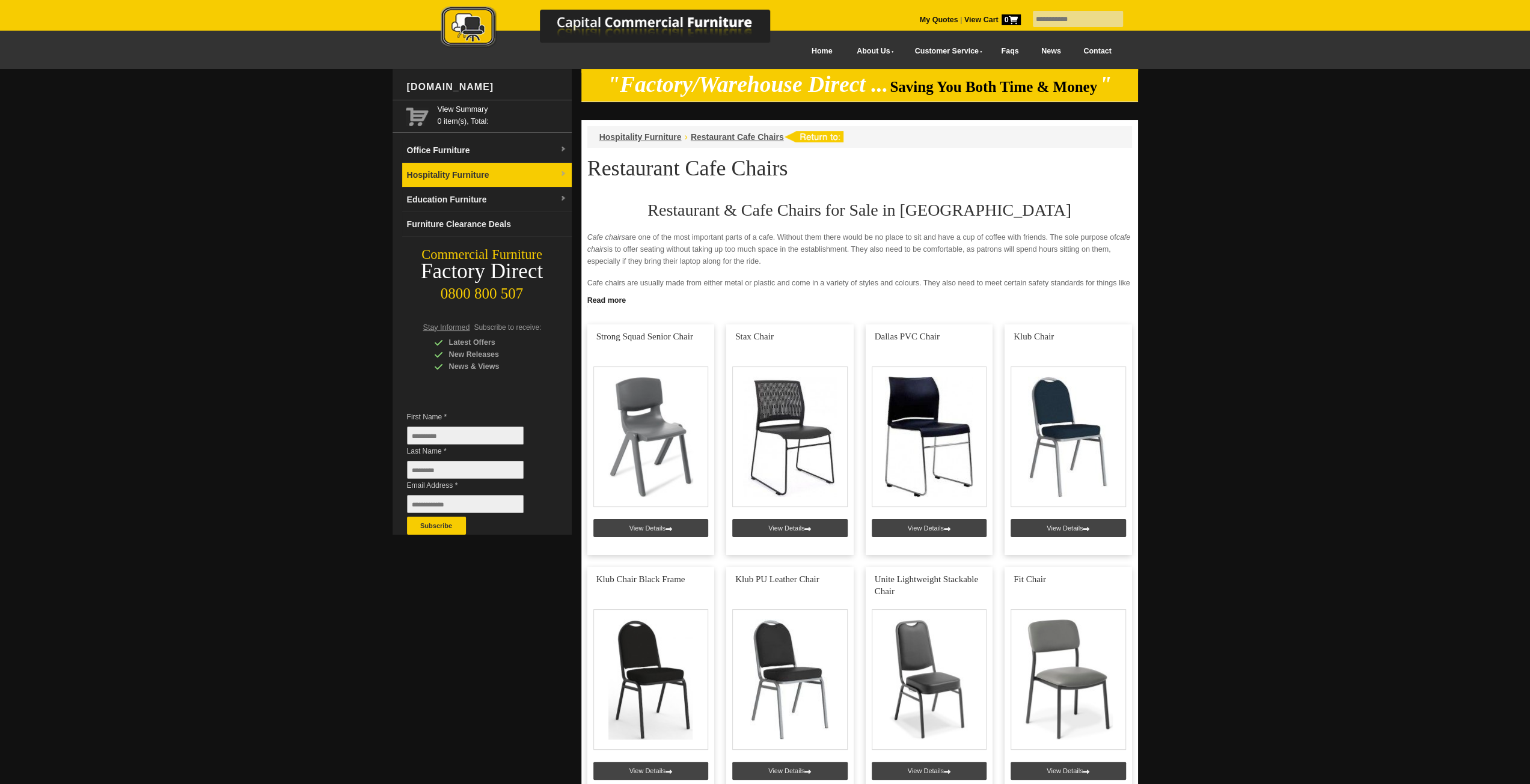
click at [479, 175] on link "Hospitality Furniture" at bounding box center [487, 175] width 169 height 25
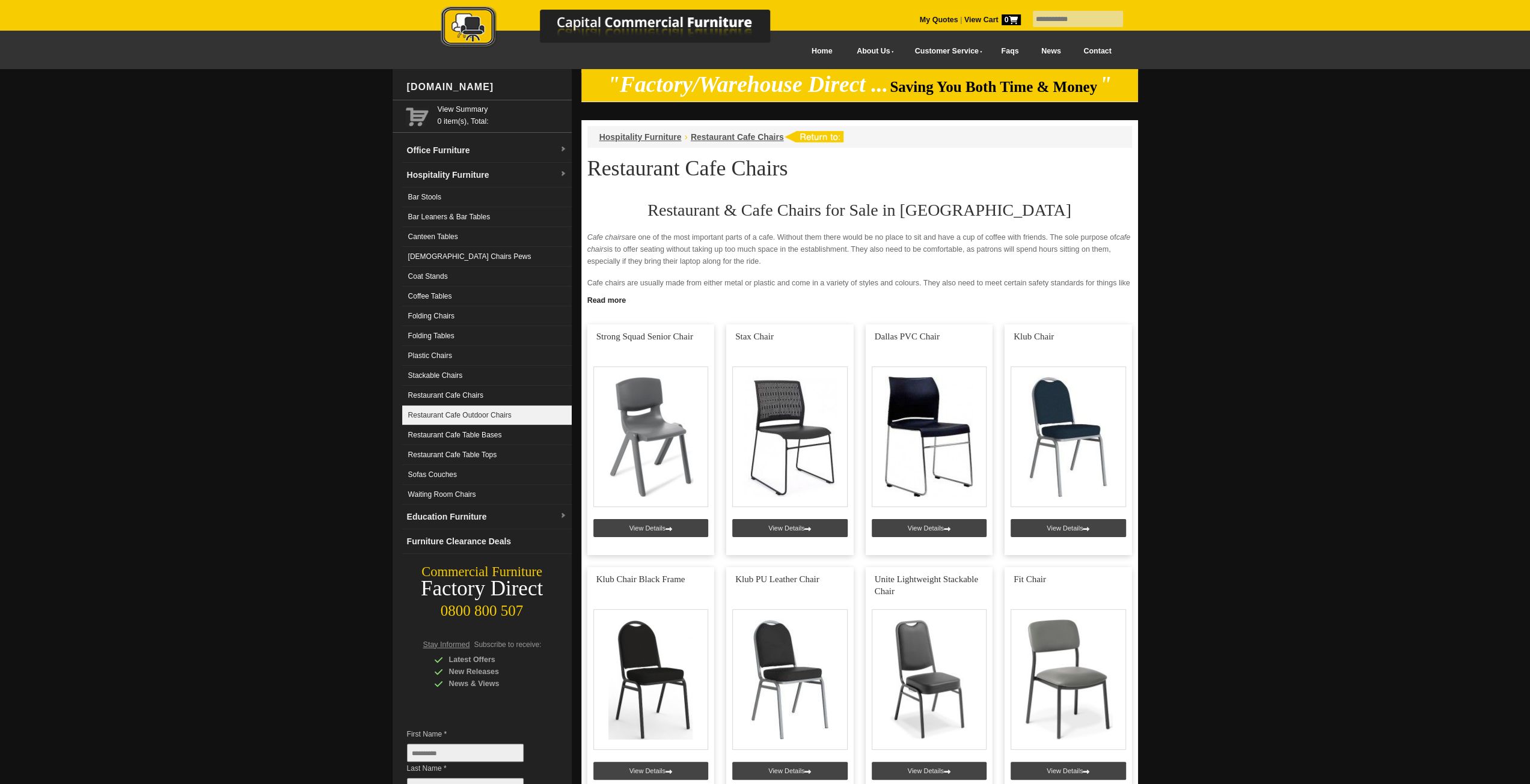
click at [520, 414] on link "Restaurant Cafe Outdoor Chairs" at bounding box center [487, 415] width 169 height 20
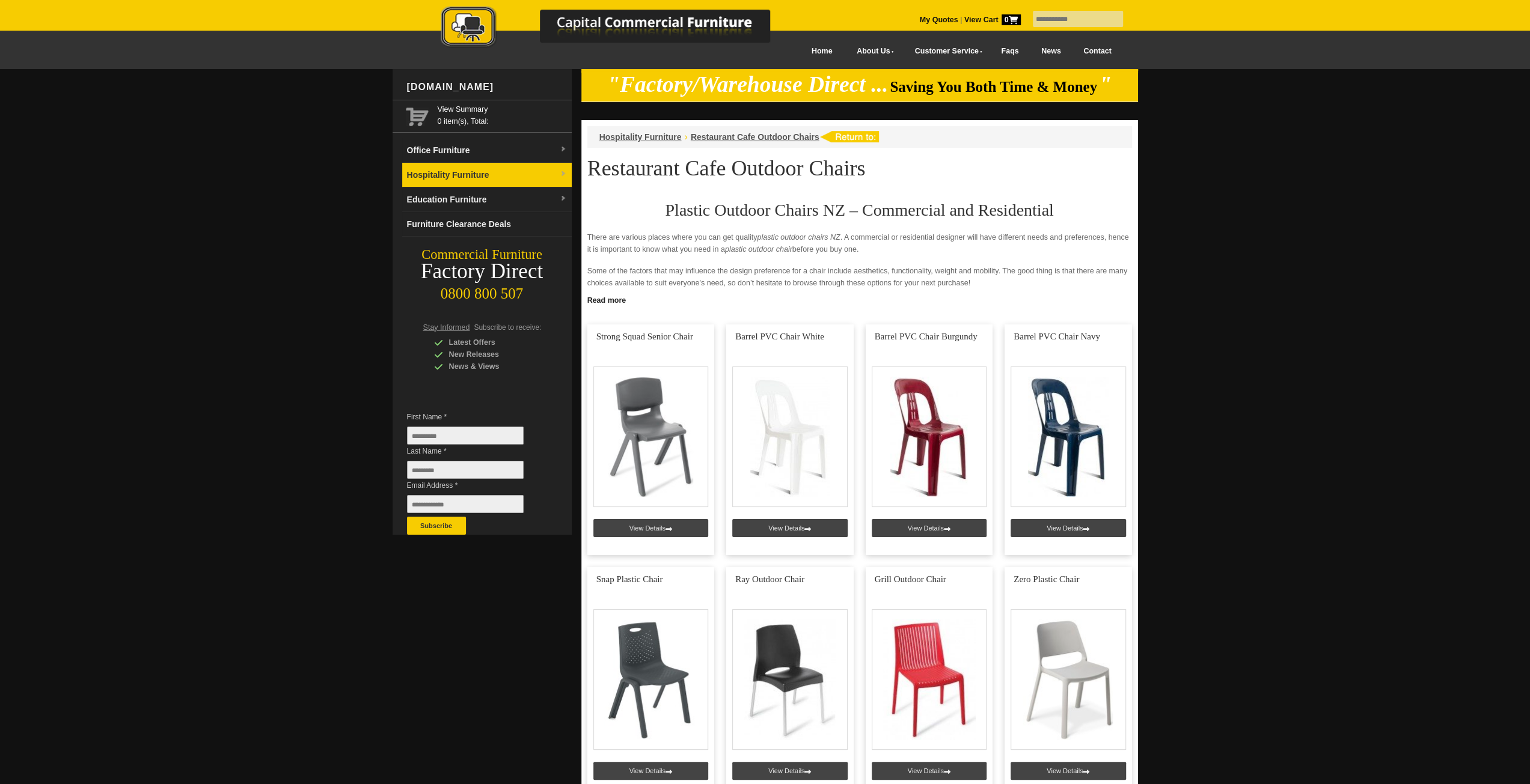
click at [482, 175] on link "Hospitality Furniture" at bounding box center [487, 175] width 169 height 25
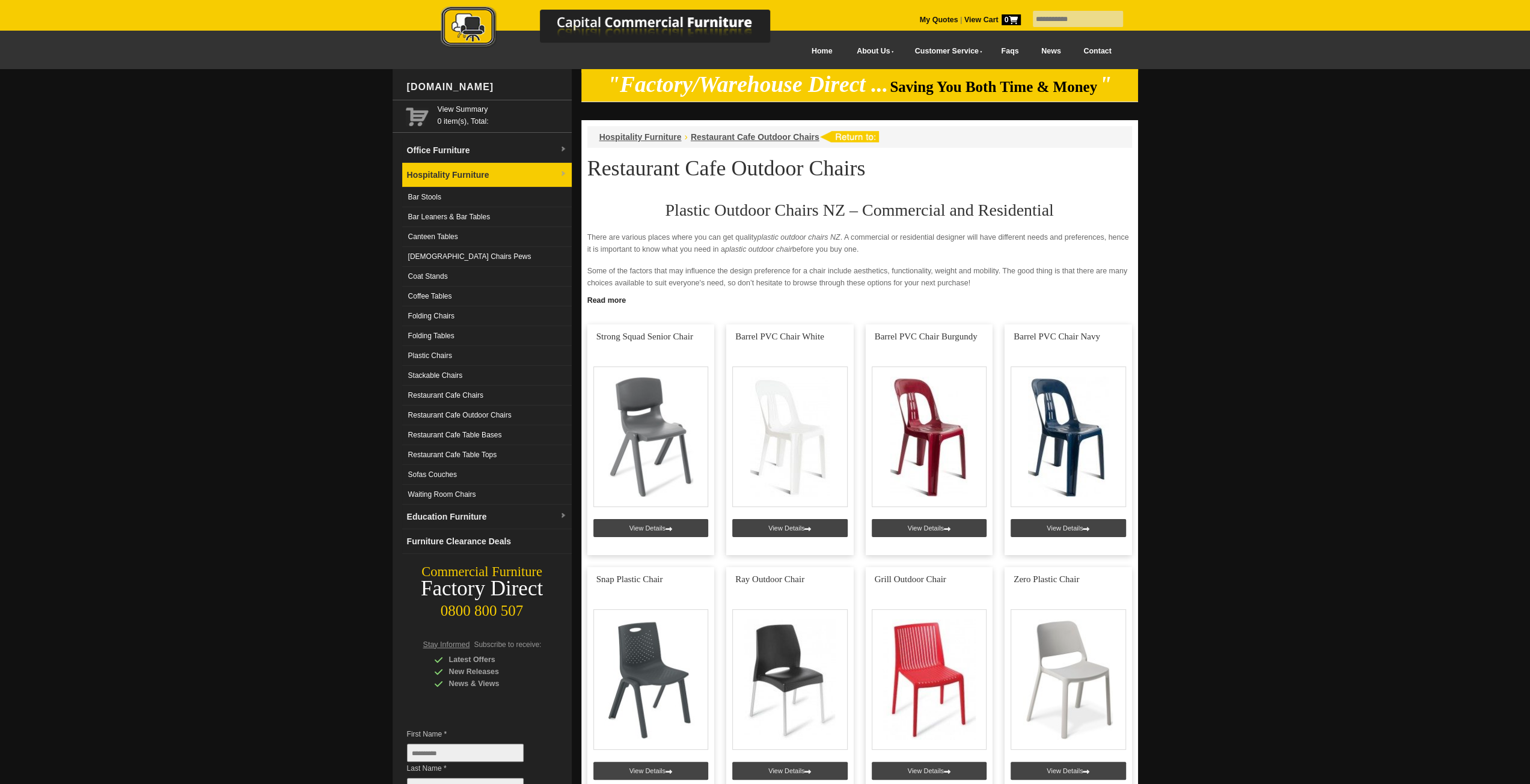
click at [515, 174] on link "Hospitality Furniture" at bounding box center [487, 175] width 169 height 25
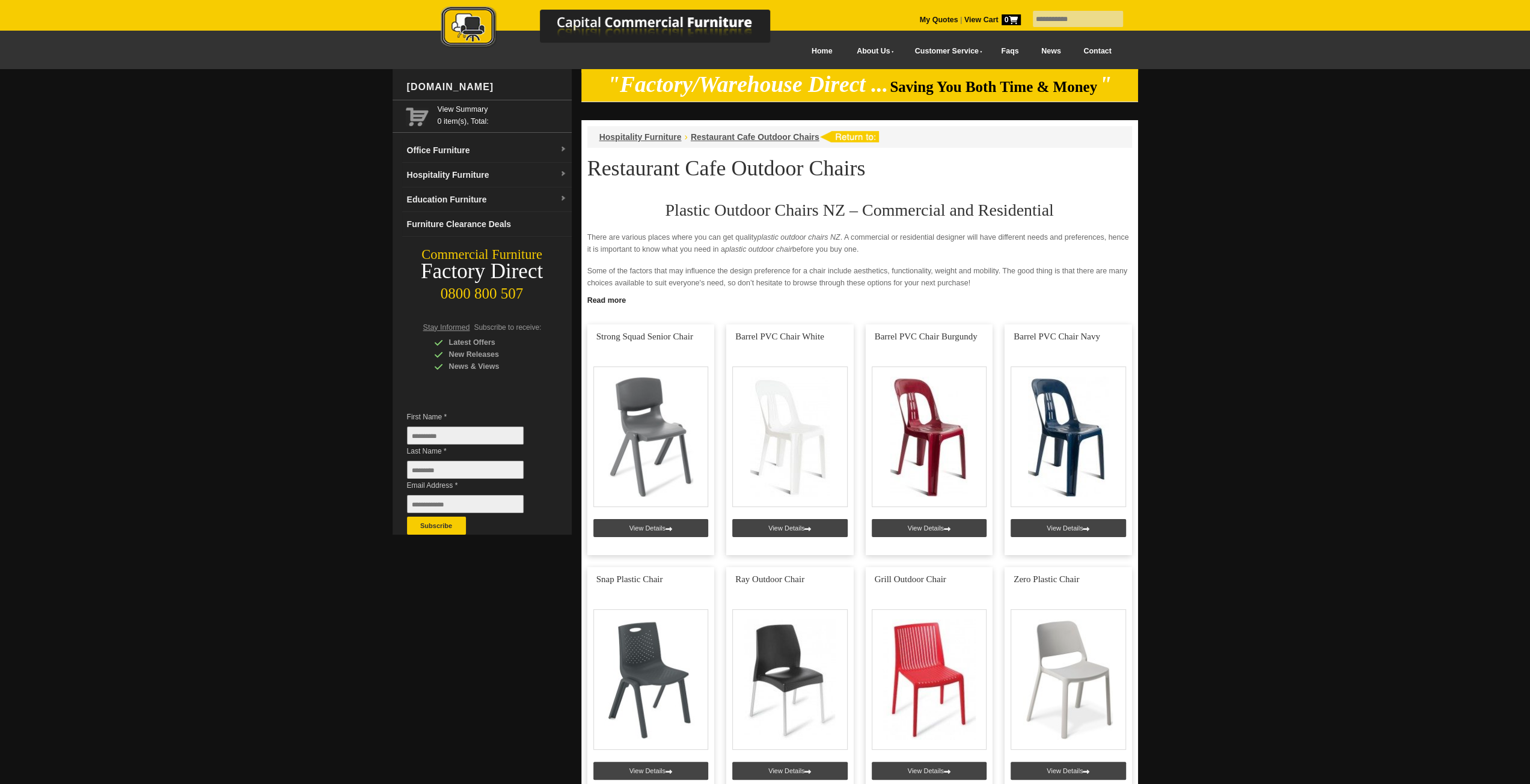
click at [1088, 53] on link "Contact" at bounding box center [1096, 51] width 50 height 27
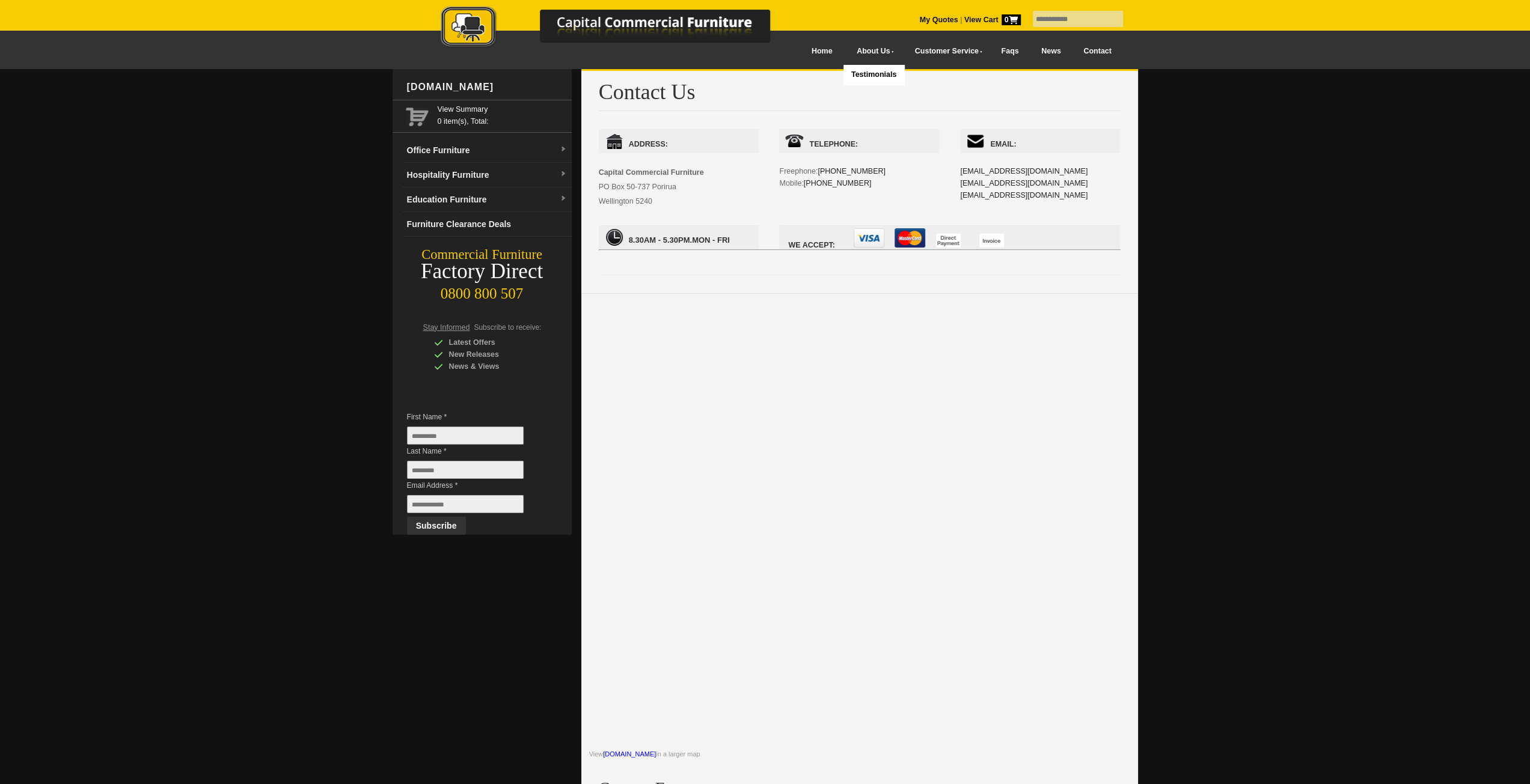
click at [883, 50] on link "About Us" at bounding box center [872, 51] width 58 height 27
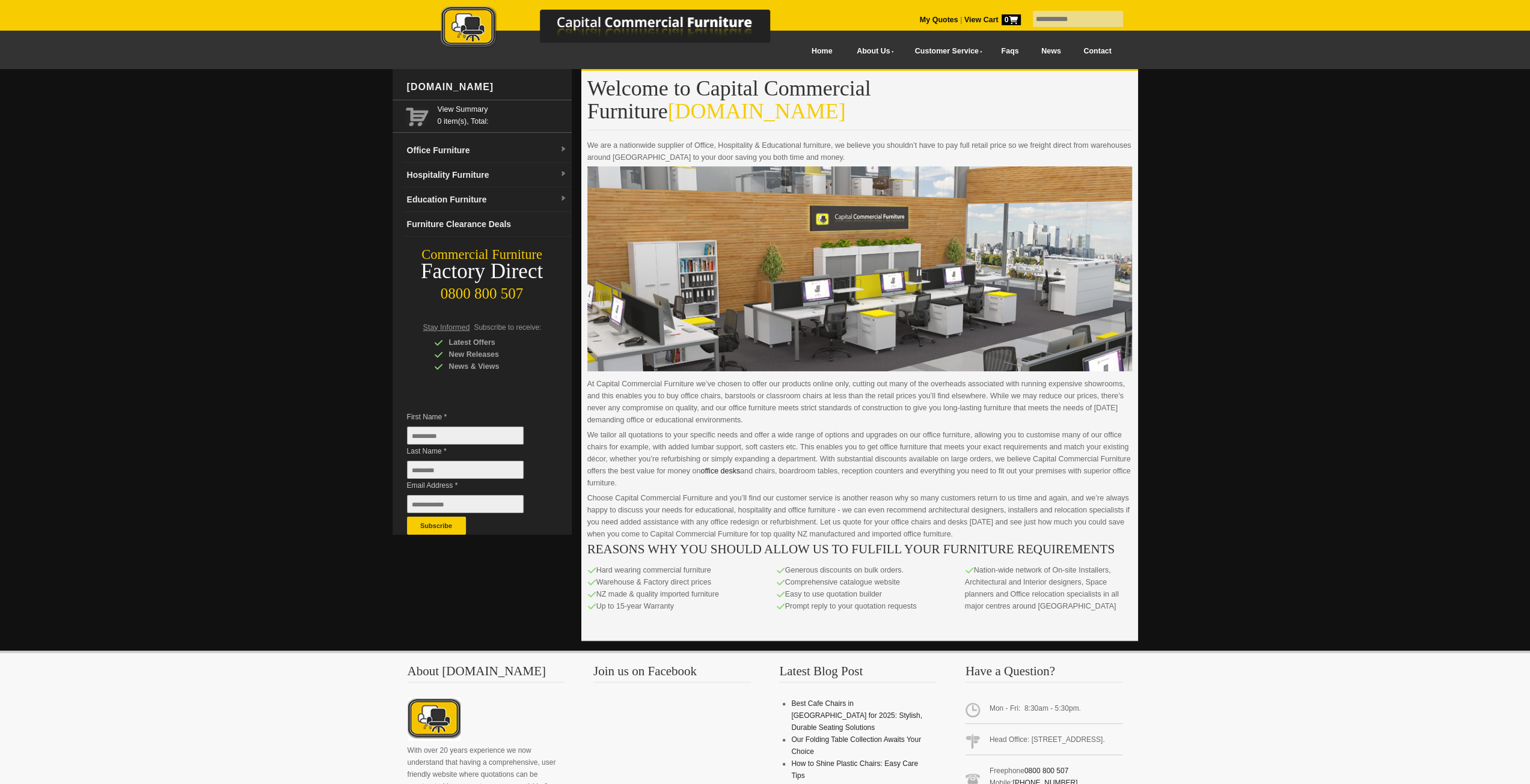
click at [805, 50] on picture at bounding box center [617, 47] width 420 height 8
